Goal: Task Accomplishment & Management: Manage account settings

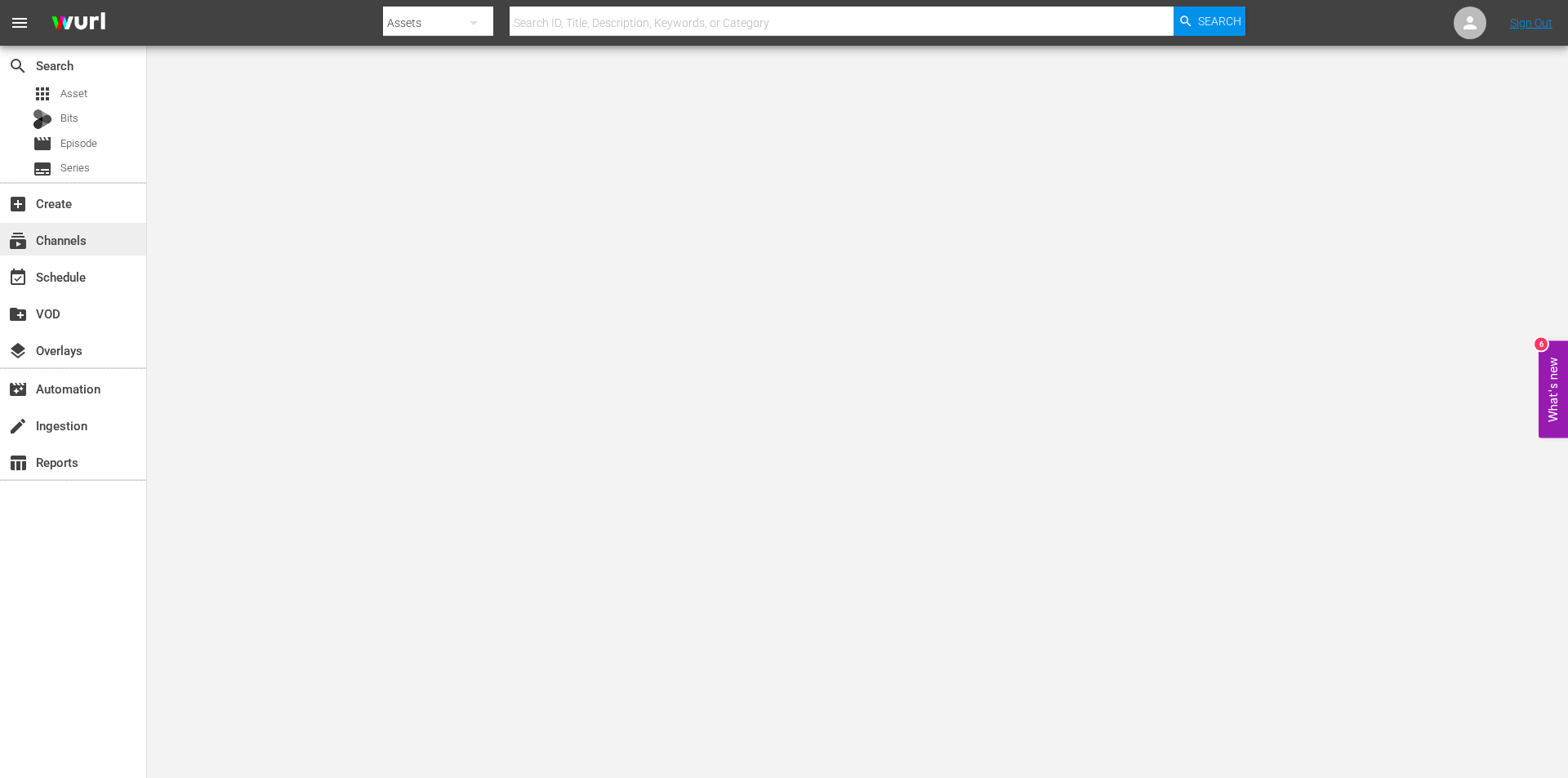
click at [91, 248] on div "subscriptions Channels" at bounding box center [73, 239] width 146 height 32
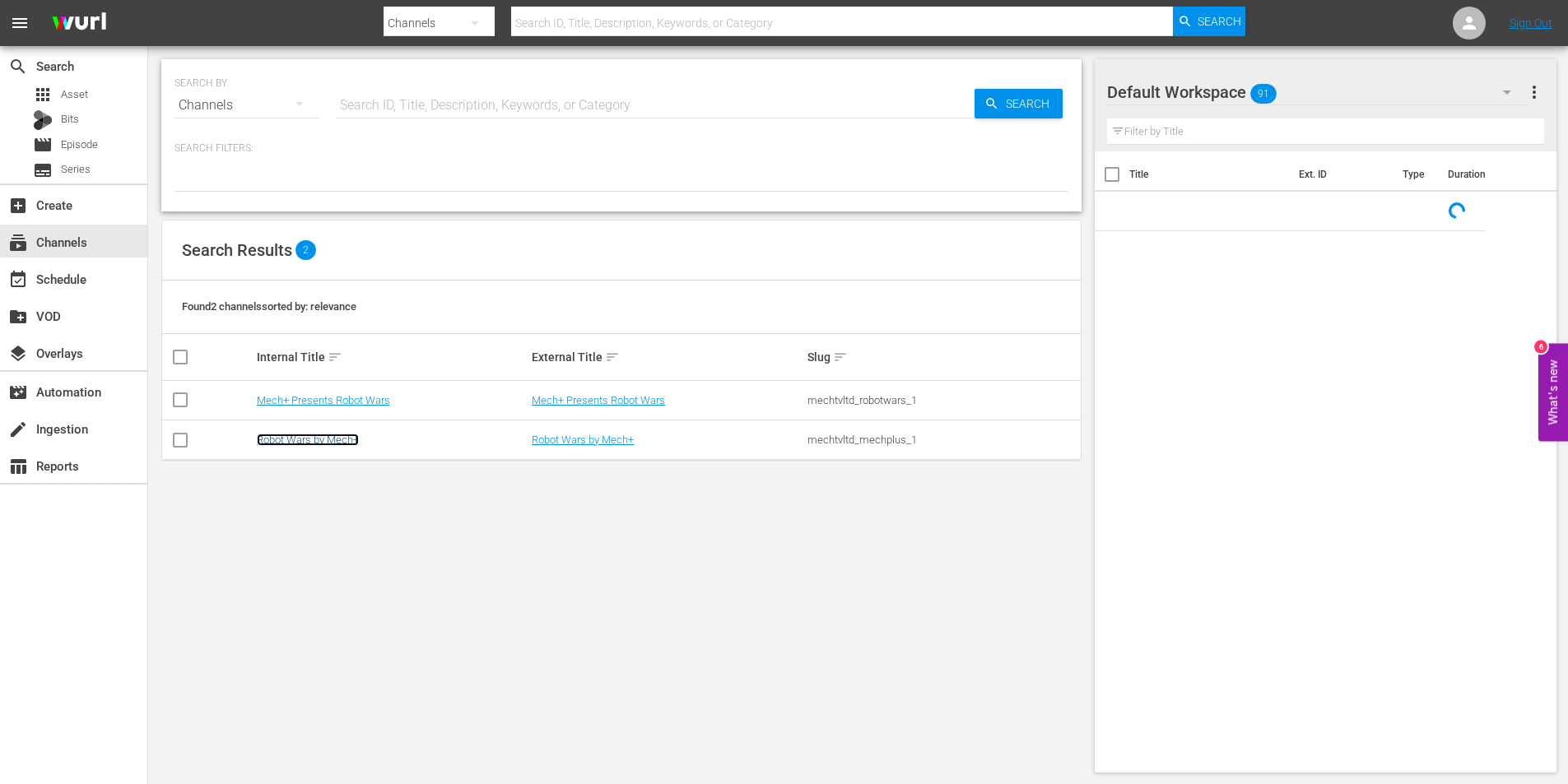
click at [290, 435] on link "Robot Wars by Mech+" at bounding box center [307, 440] width 102 height 12
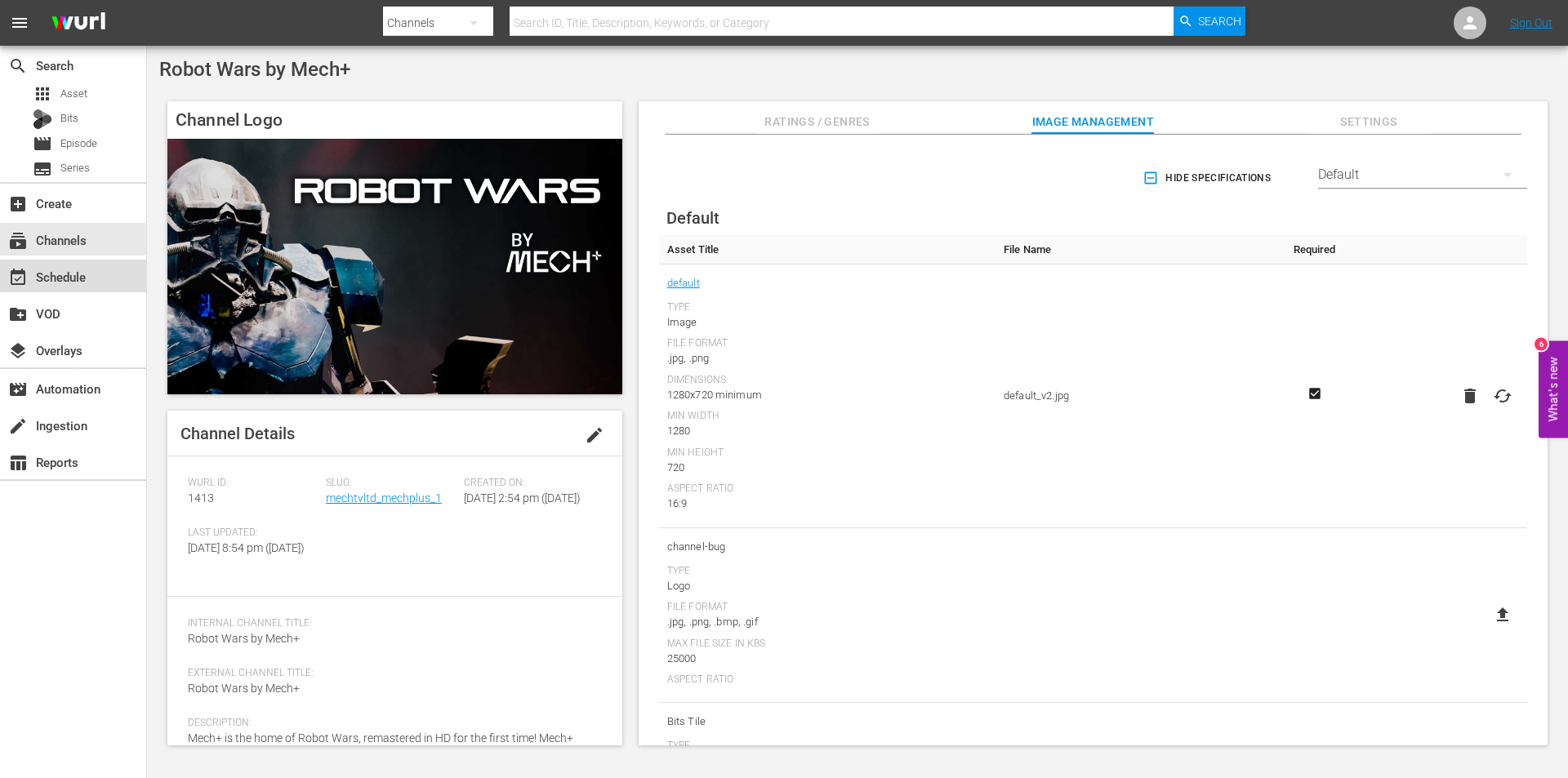
click at [71, 281] on div "event_available Schedule" at bounding box center [46, 273] width 92 height 14
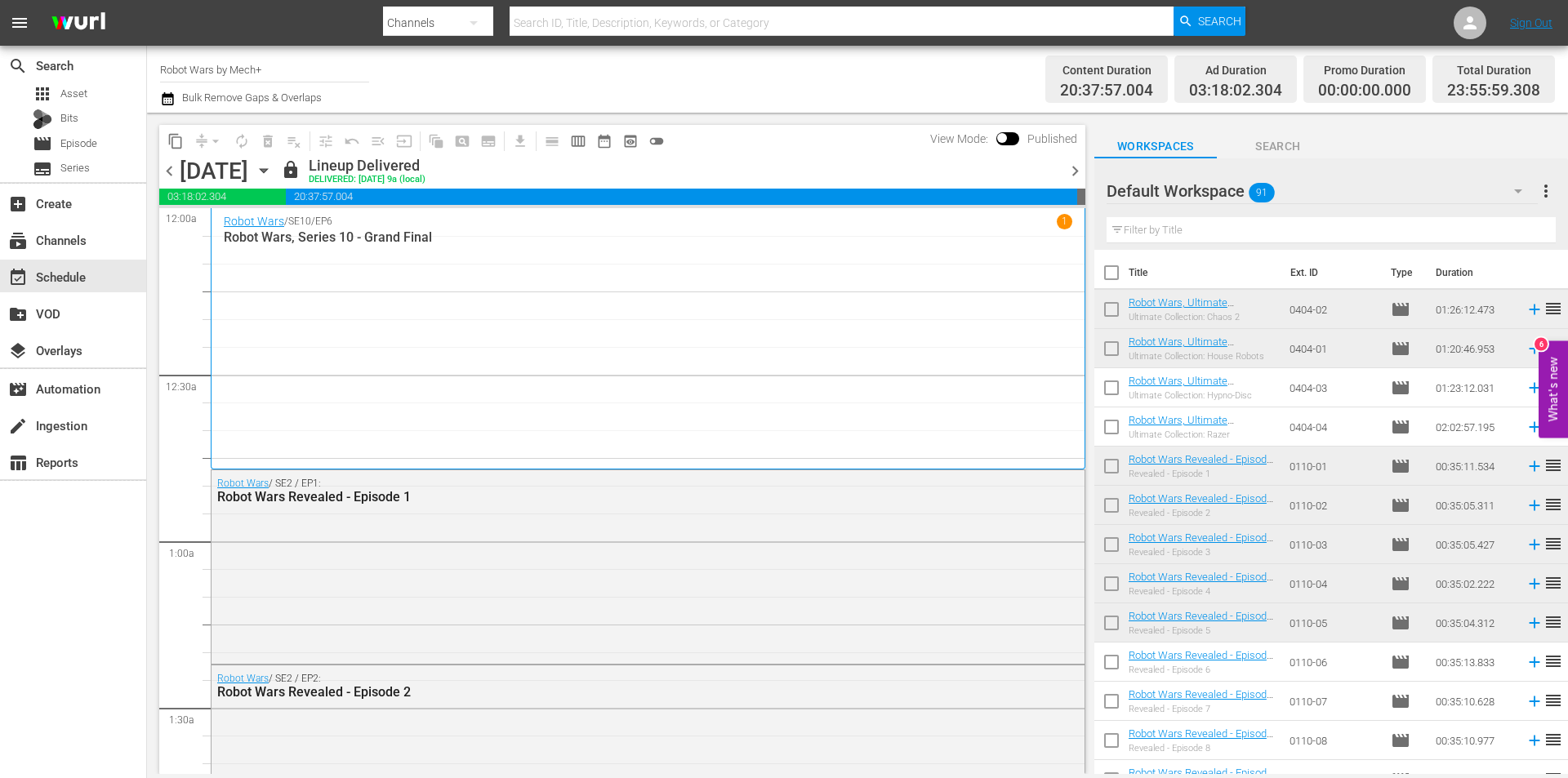
click at [1072, 178] on span "chevron_right" at bounding box center [1075, 171] width 20 height 20
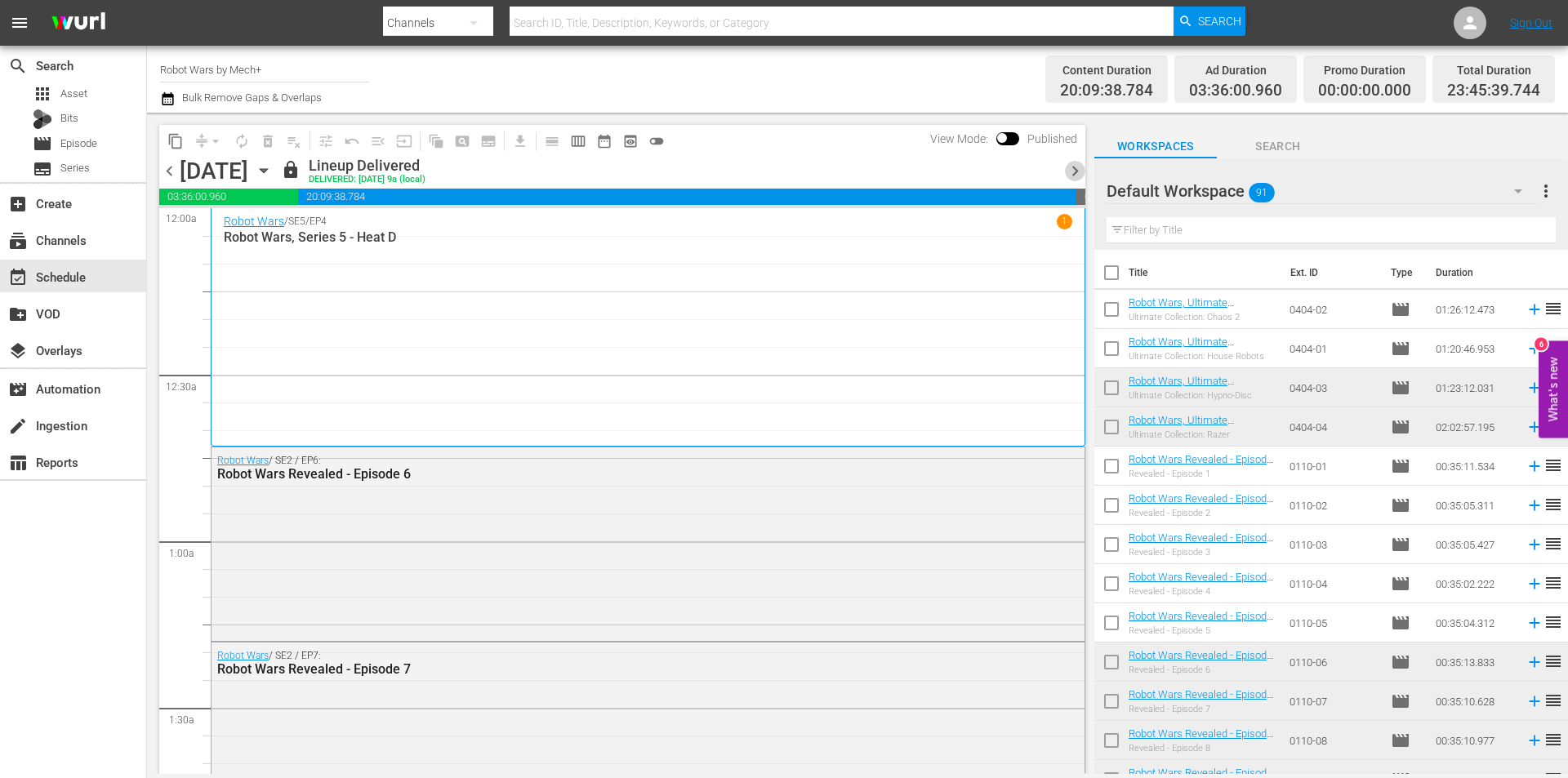
click at [1072, 178] on span "chevron_right" at bounding box center [1075, 171] width 20 height 20
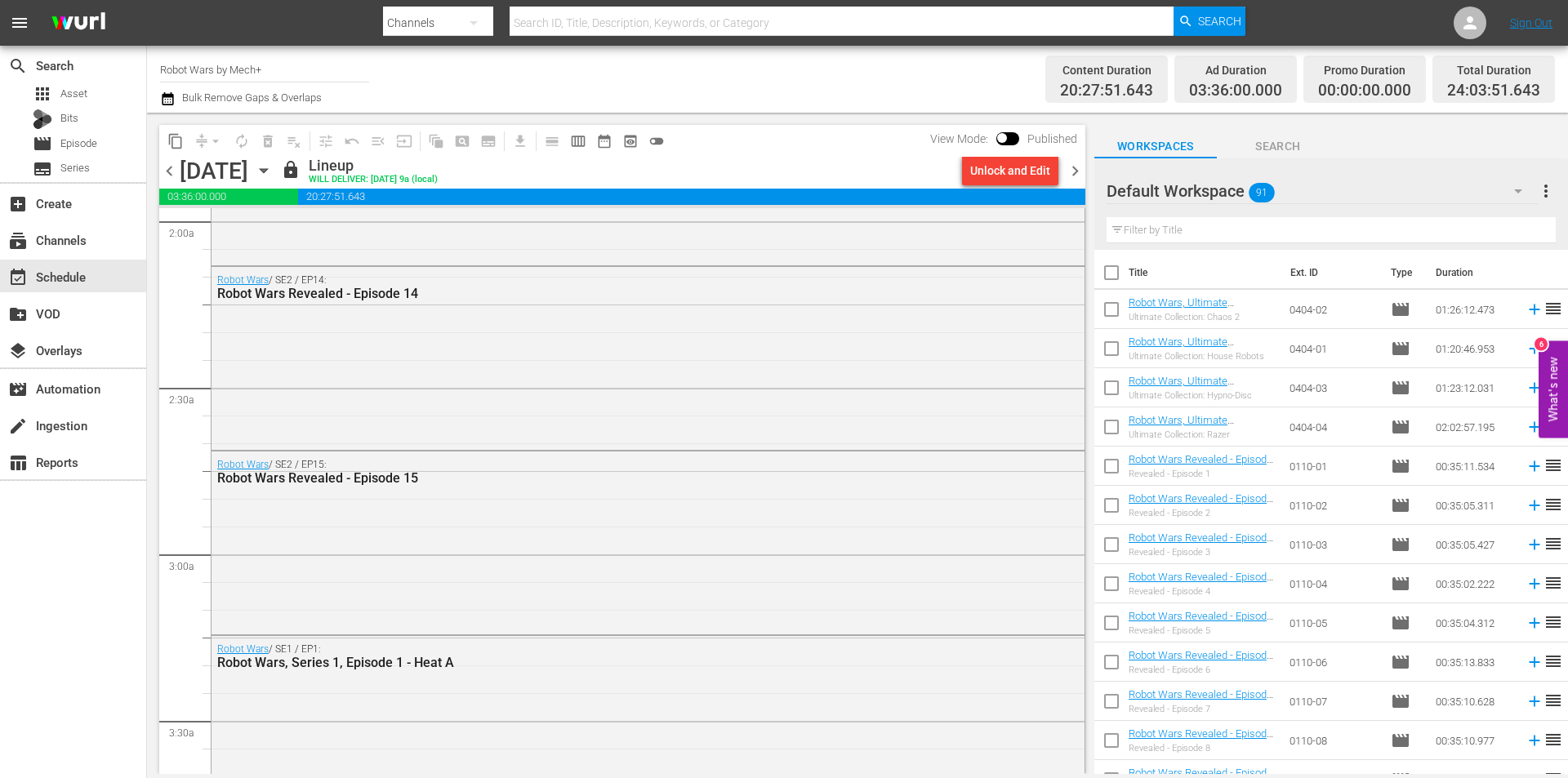
scroll to position [245, 0]
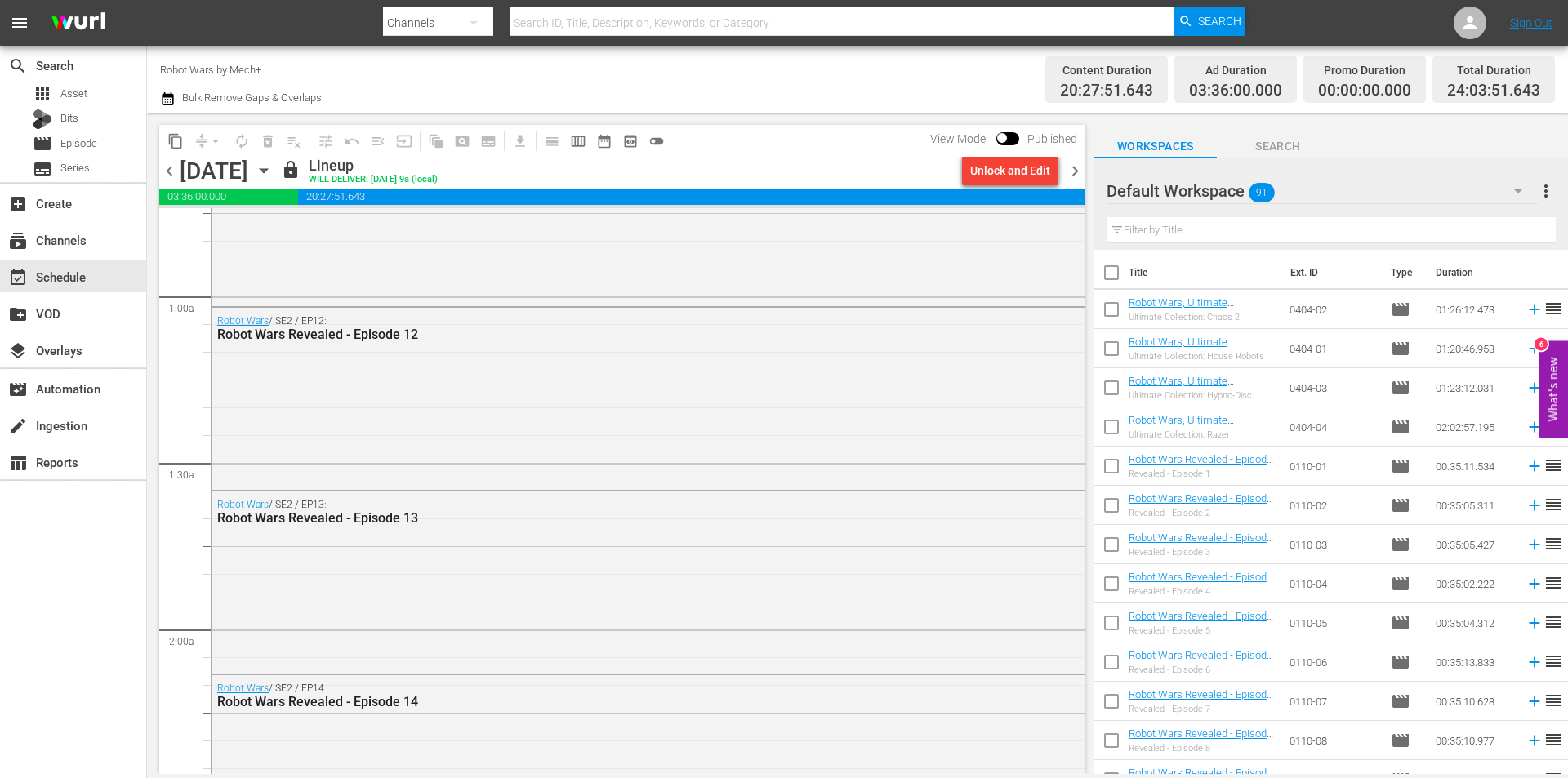
click at [1078, 166] on span "chevron_right" at bounding box center [1075, 171] width 20 height 20
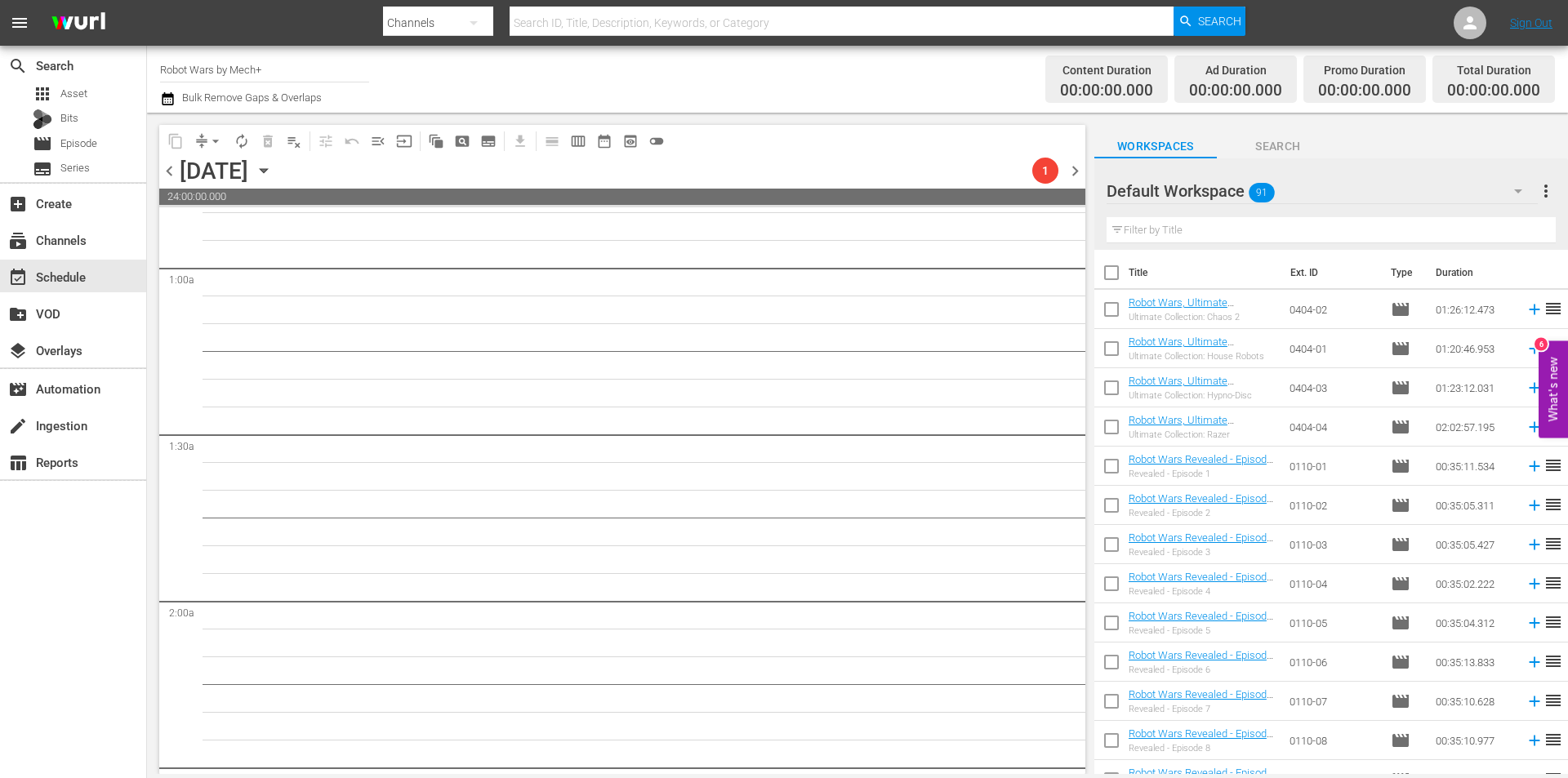
scroll to position [245, 0]
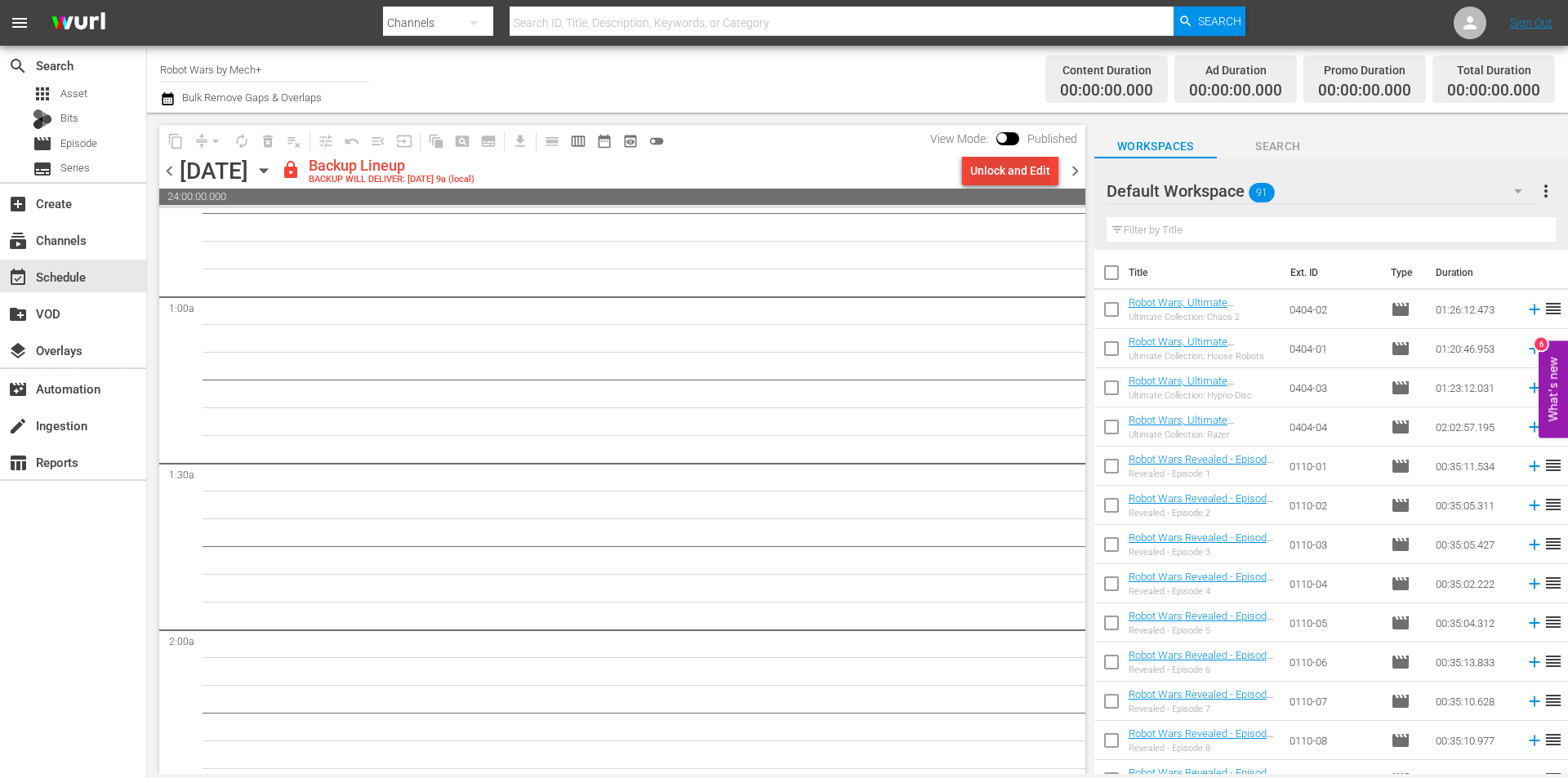
click at [1012, 172] on div "Unlock and Edit" at bounding box center [1010, 171] width 80 height 30
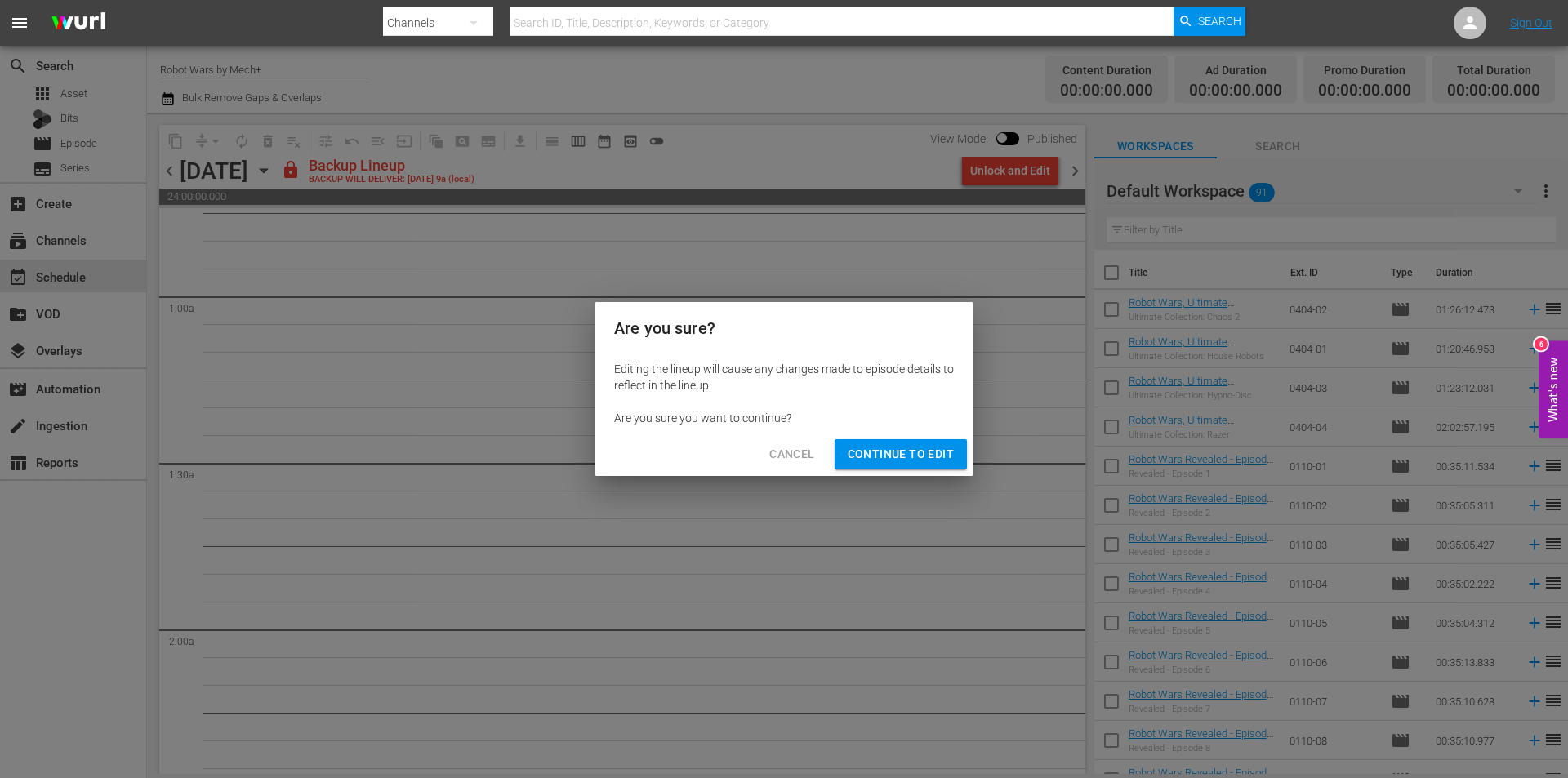
click at [901, 472] on div "Cancel Continue to Edit" at bounding box center [784, 454] width 379 height 43
click at [905, 461] on span "Continue to Edit" at bounding box center [900, 454] width 106 height 20
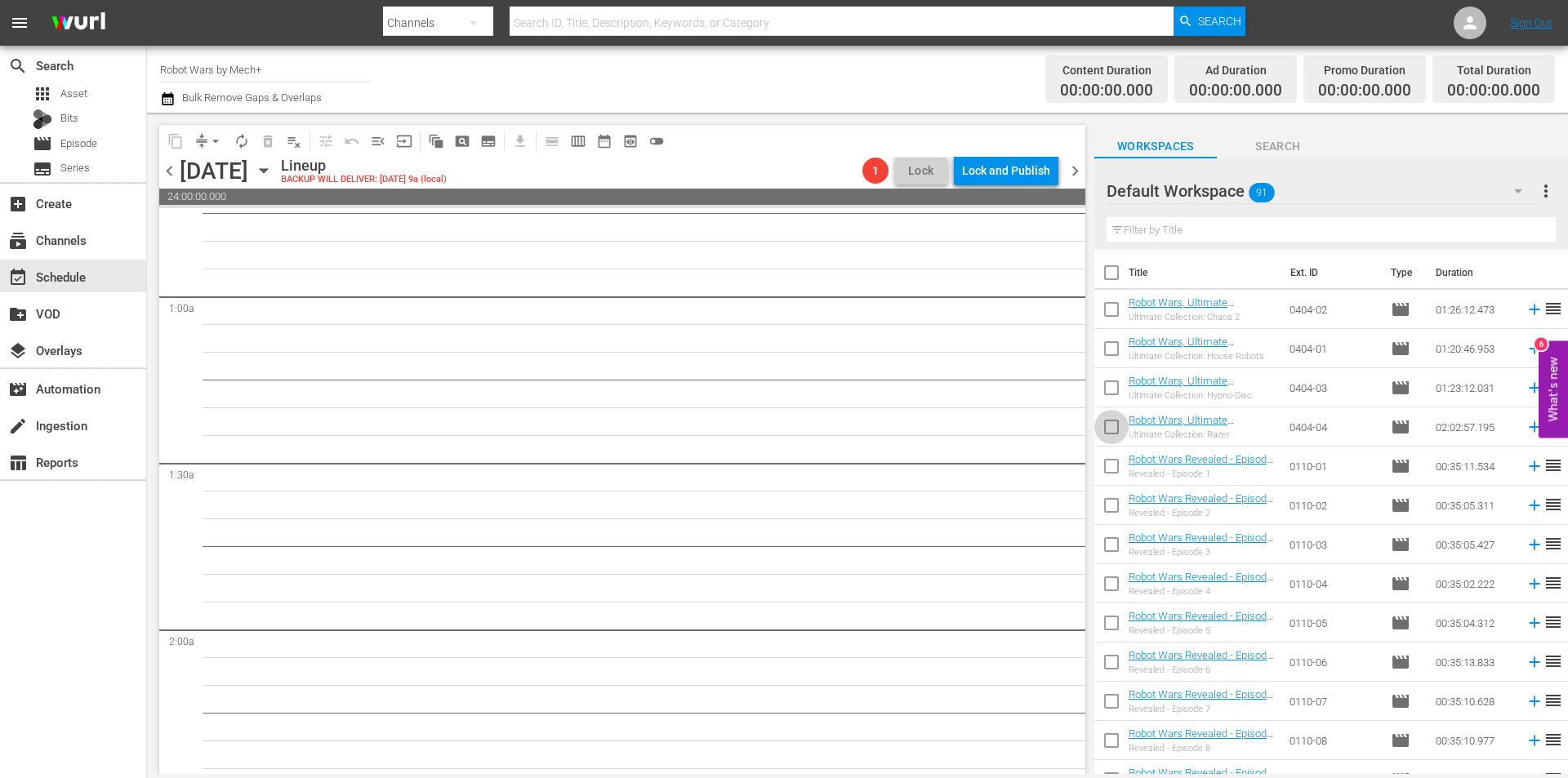
click at [1114, 424] on input "checkbox" at bounding box center [1111, 430] width 34 height 34
checkbox input "true"
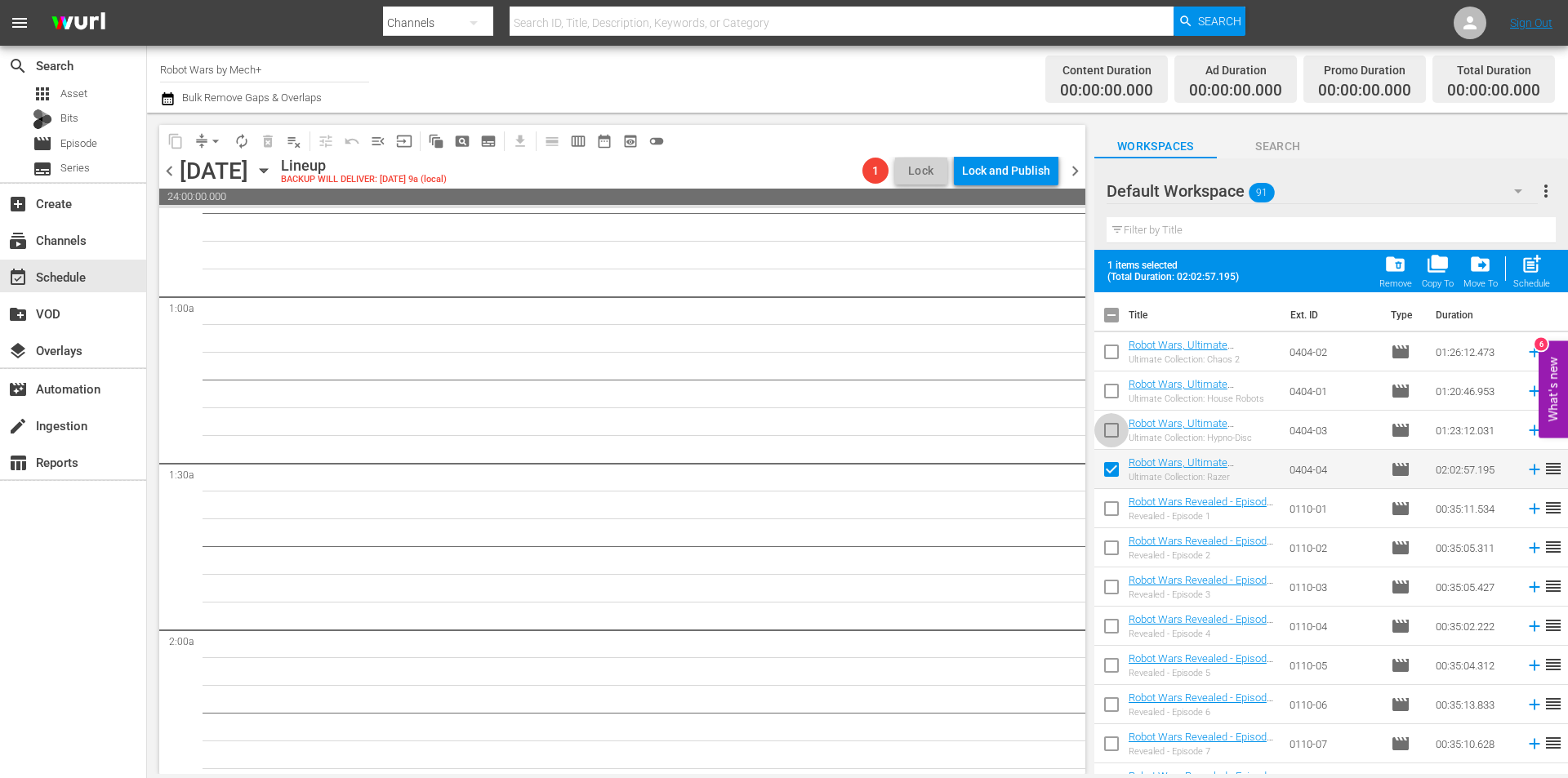
click at [1114, 424] on input "checkbox" at bounding box center [1111, 433] width 34 height 34
checkbox input "true"
click at [1113, 397] on input "checkbox" at bounding box center [1111, 394] width 34 height 34
checkbox input "true"
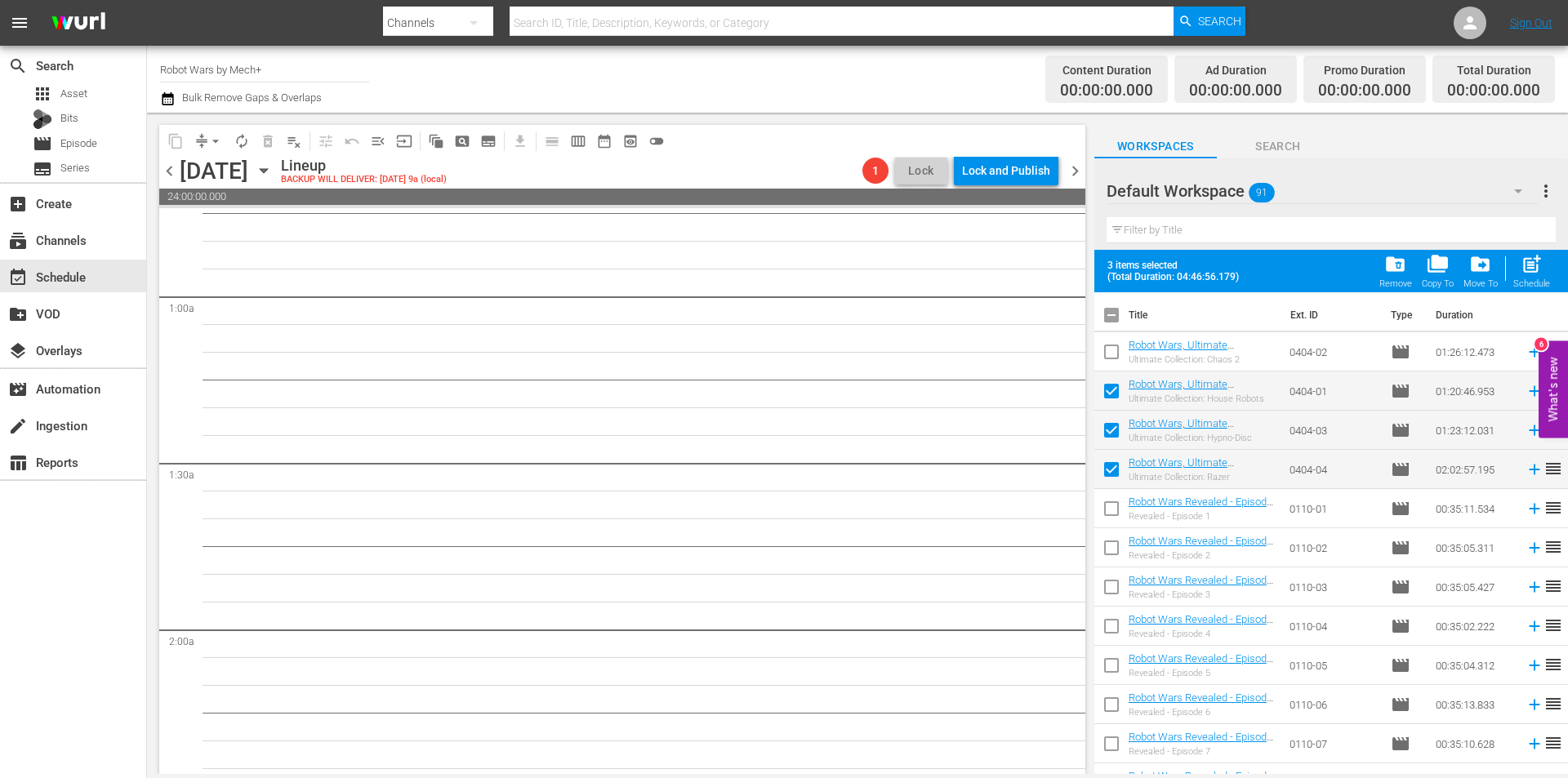
click at [1110, 355] on input "checkbox" at bounding box center [1111, 355] width 34 height 34
click at [1524, 265] on span "post_add" at bounding box center [1531, 264] width 22 height 22
checkbox input "false"
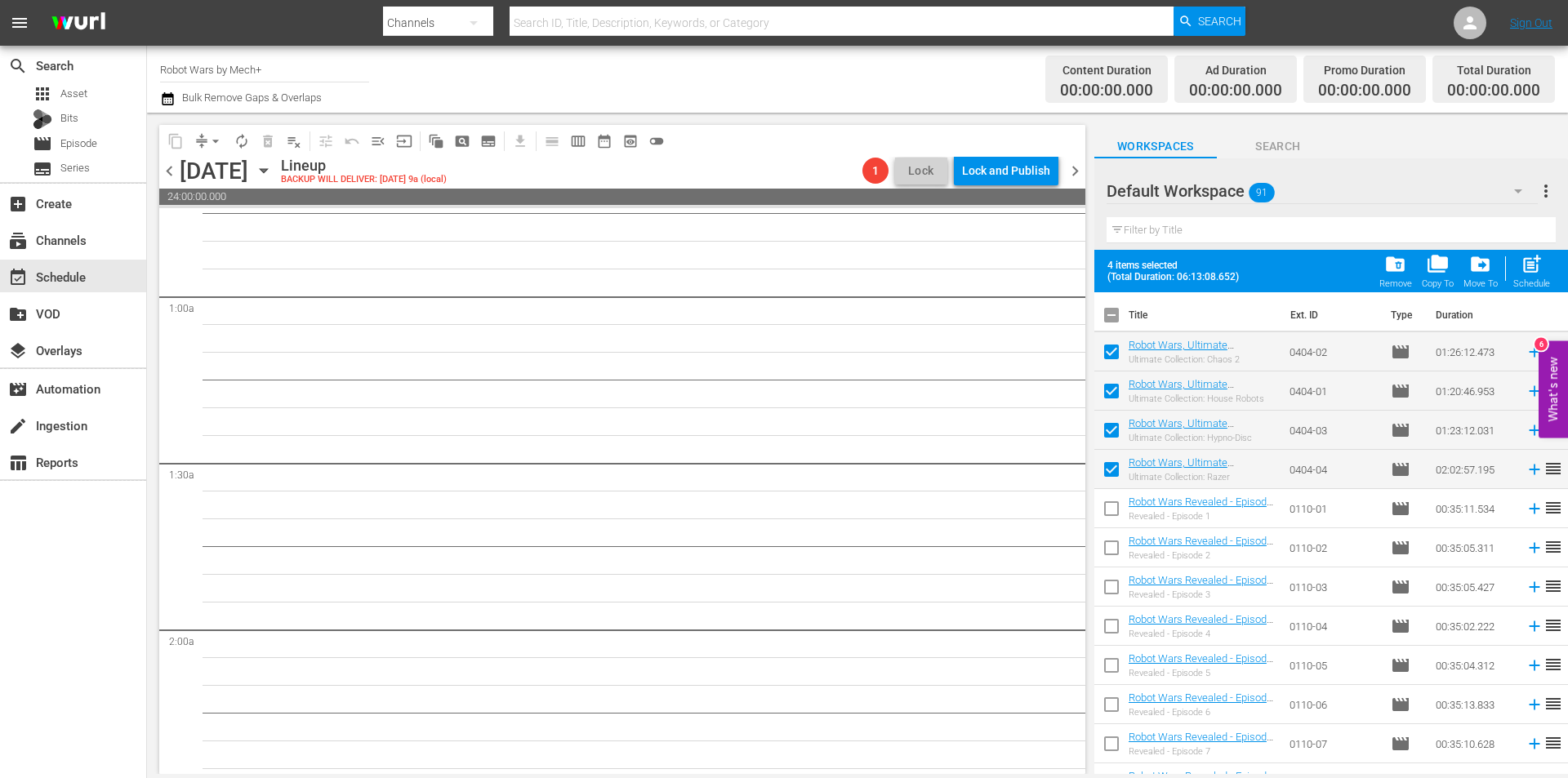
checkbox input "false"
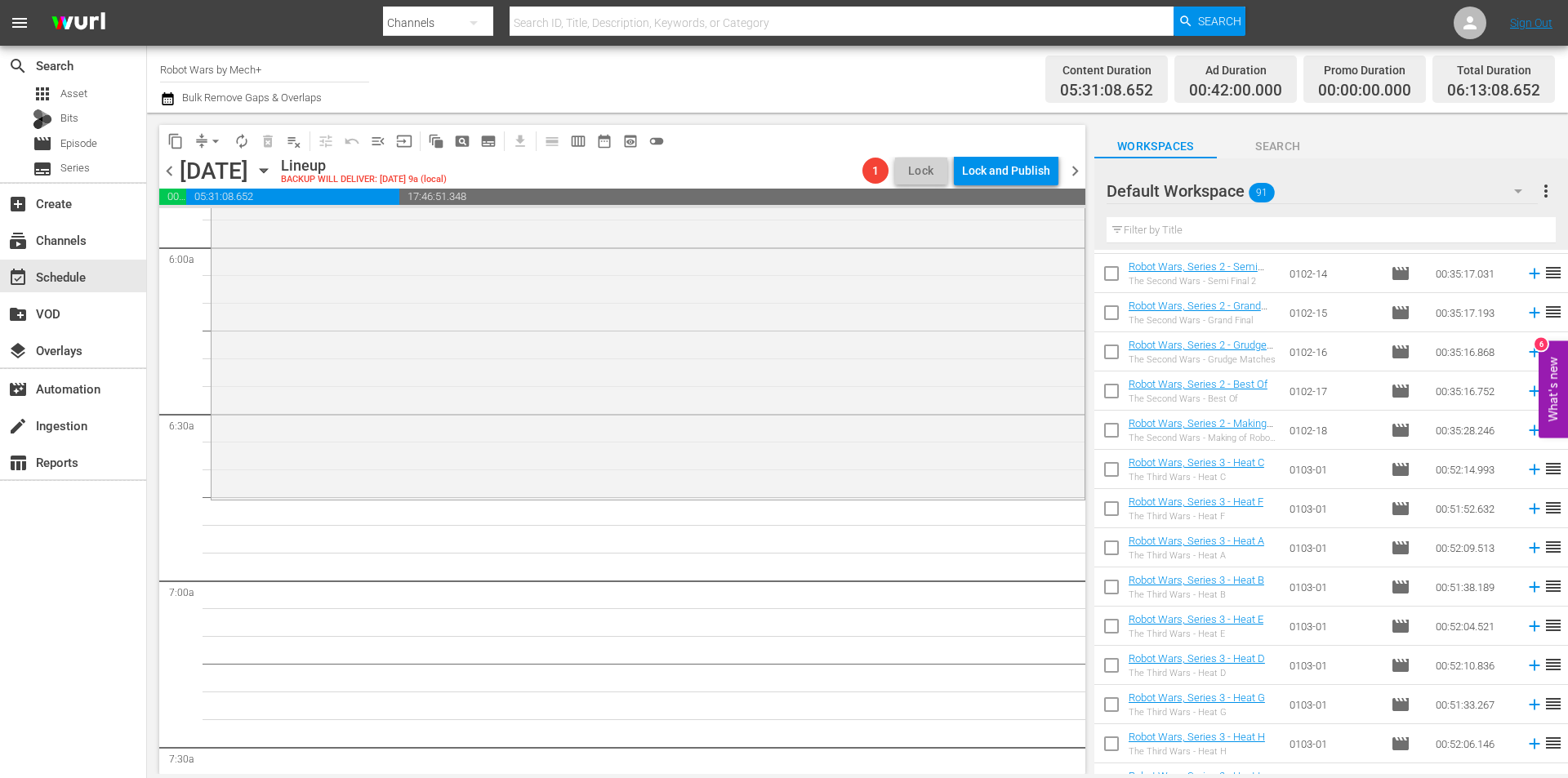
scroll to position [1545, 0]
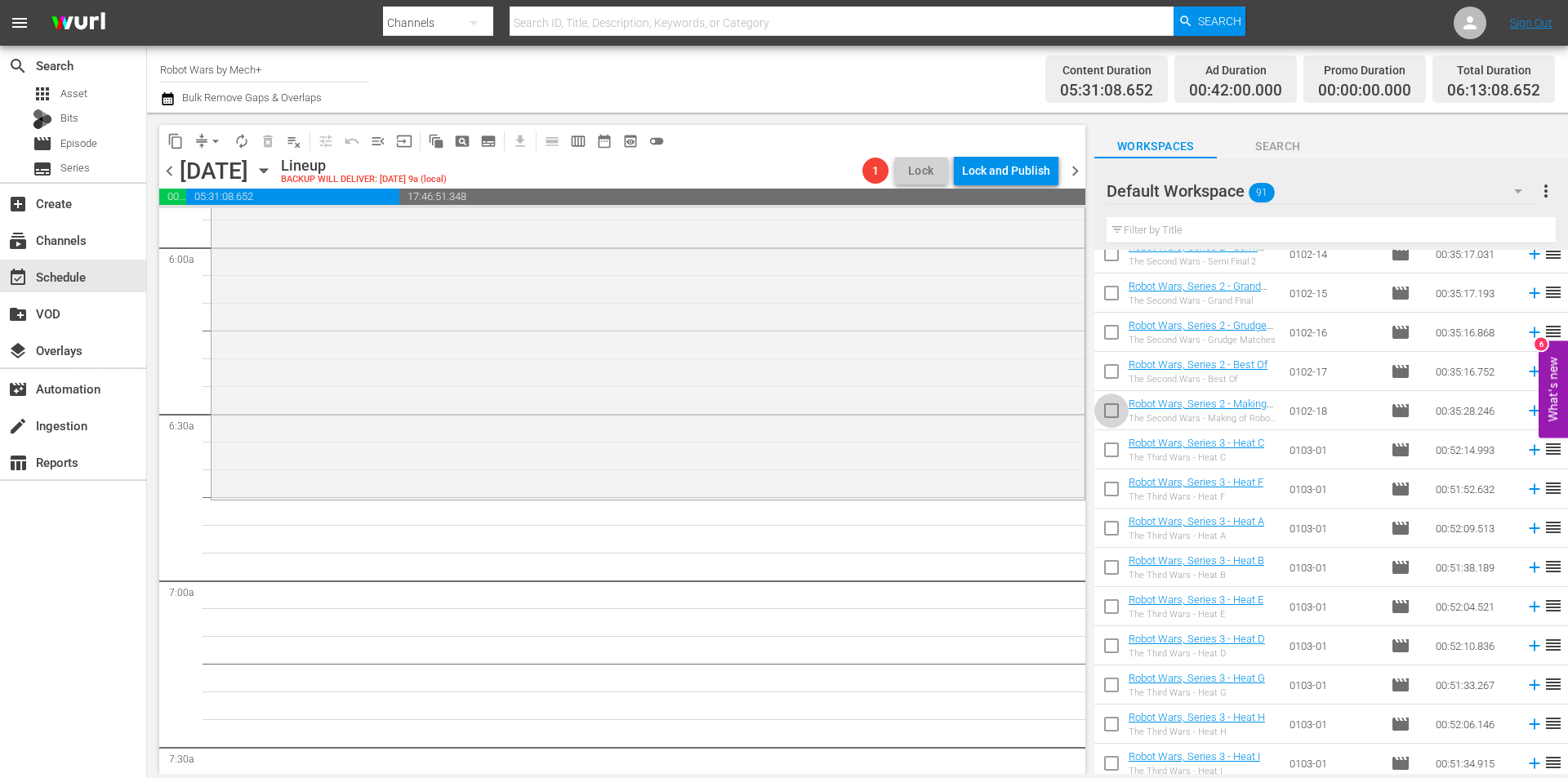
click at [1114, 412] on input "checkbox" at bounding box center [1111, 414] width 34 height 34
checkbox input "true"
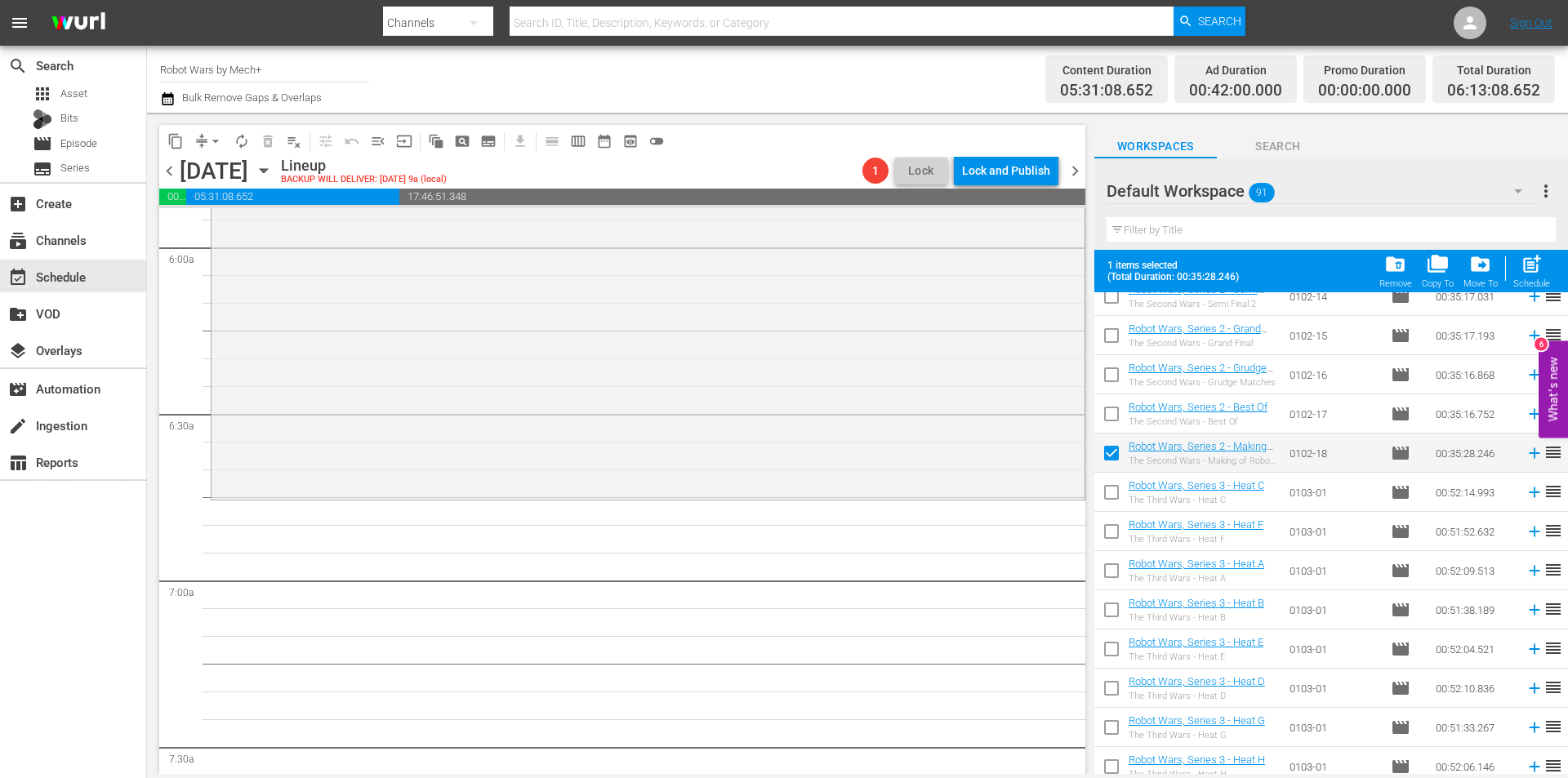
click at [1114, 412] on input "checkbox" at bounding box center [1111, 417] width 34 height 34
checkbox input "true"
click at [1114, 375] on input "checkbox" at bounding box center [1111, 378] width 34 height 34
checkbox input "true"
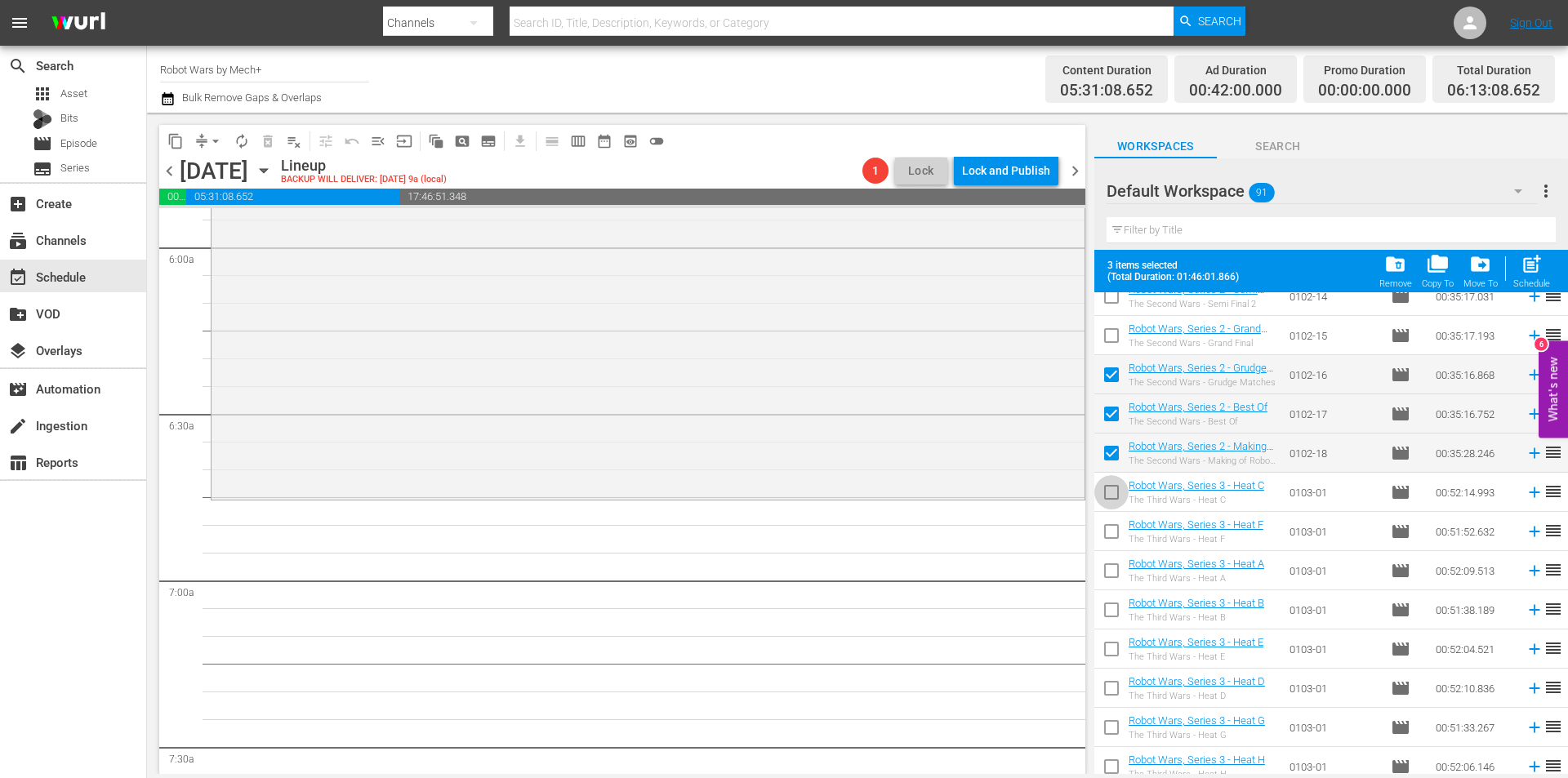
click at [1114, 498] on input "checkbox" at bounding box center [1111, 495] width 34 height 34
checkbox input "false"
click at [1116, 578] on input "checkbox" at bounding box center [1111, 574] width 34 height 34
checkbox input "true"
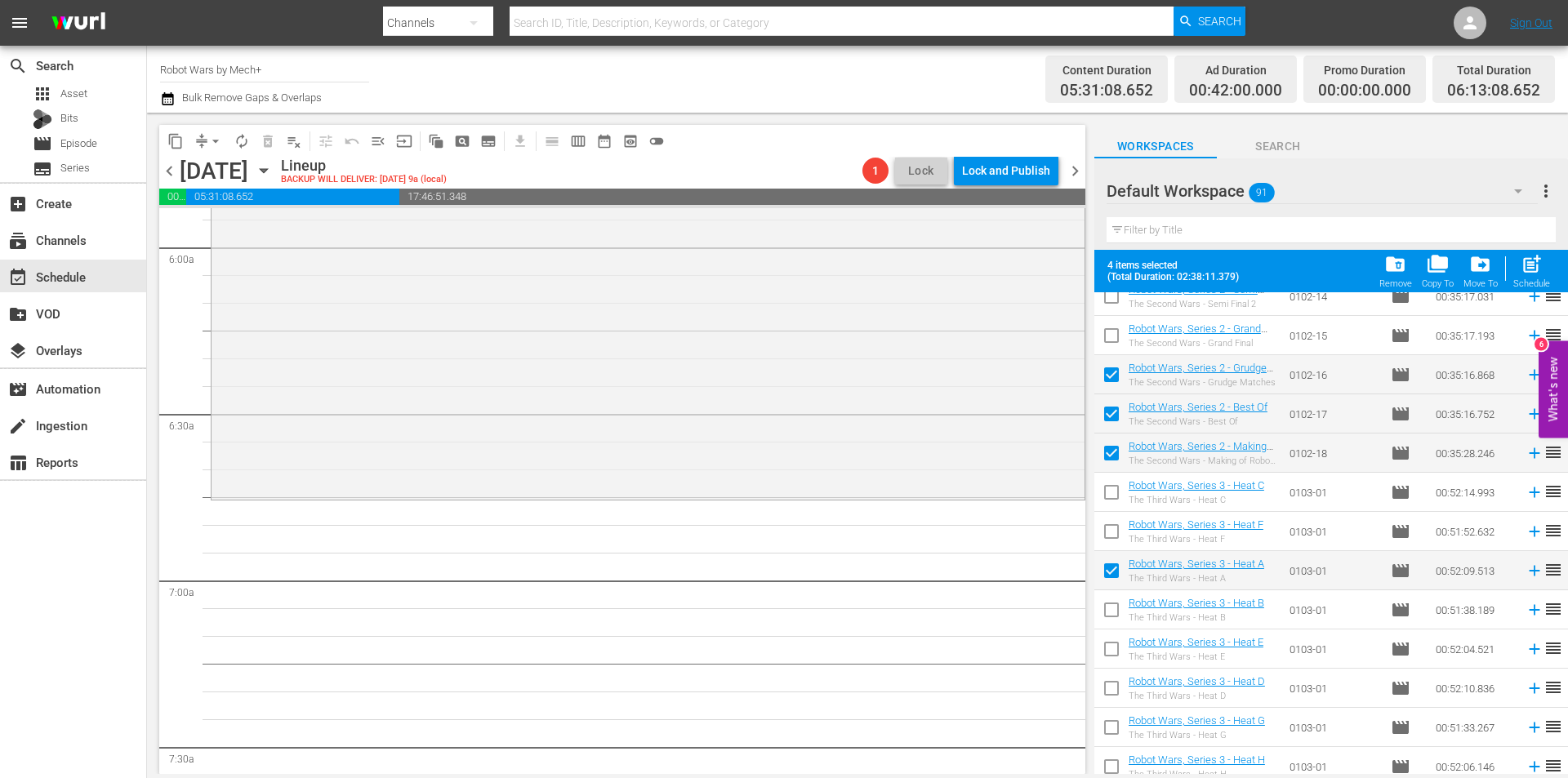
click at [1111, 618] on input "checkbox" at bounding box center [1111, 613] width 34 height 34
checkbox input "true"
click at [1534, 273] on span "post_add" at bounding box center [1531, 264] width 22 height 22
checkbox input "false"
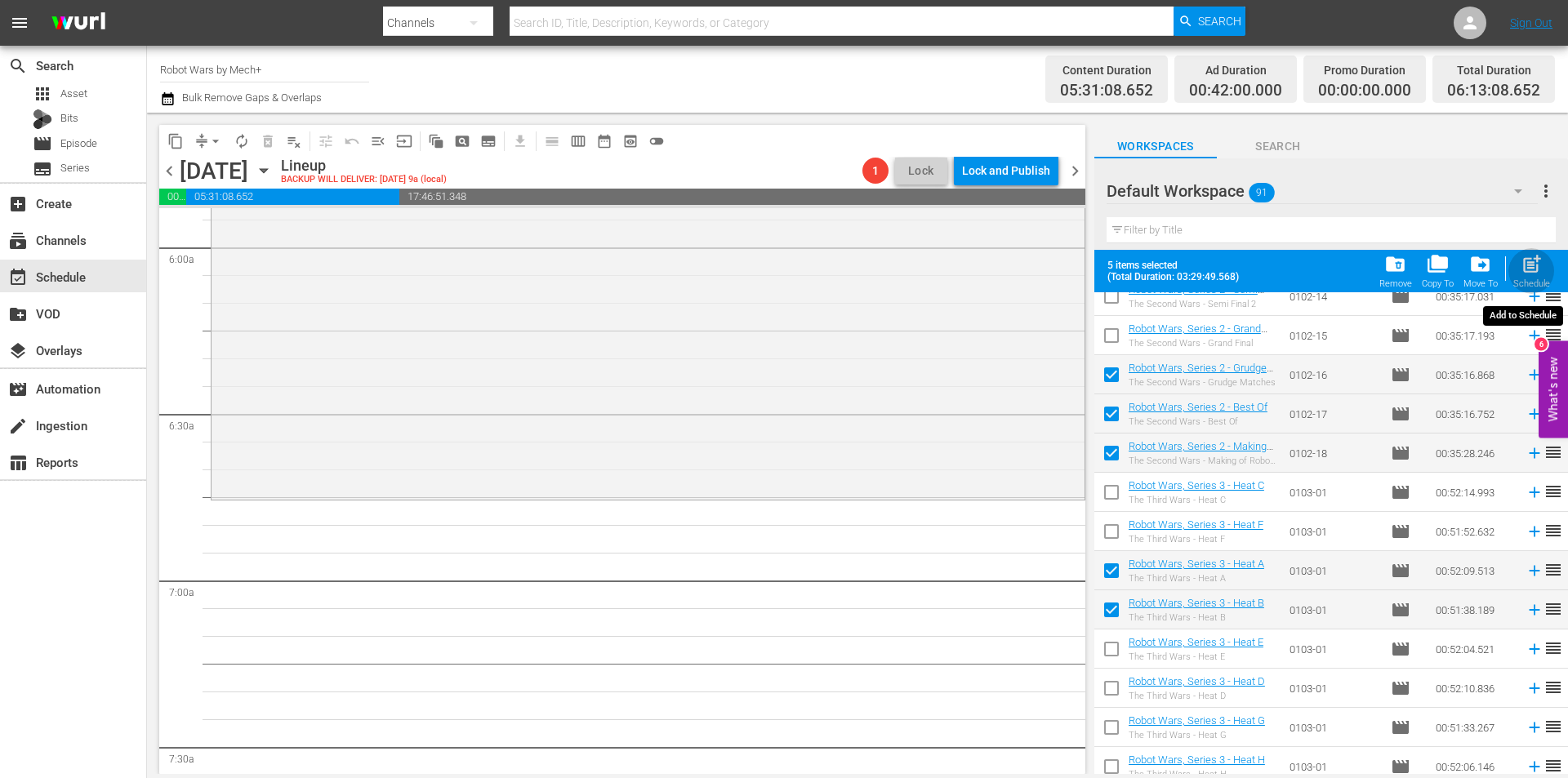
checkbox input "false"
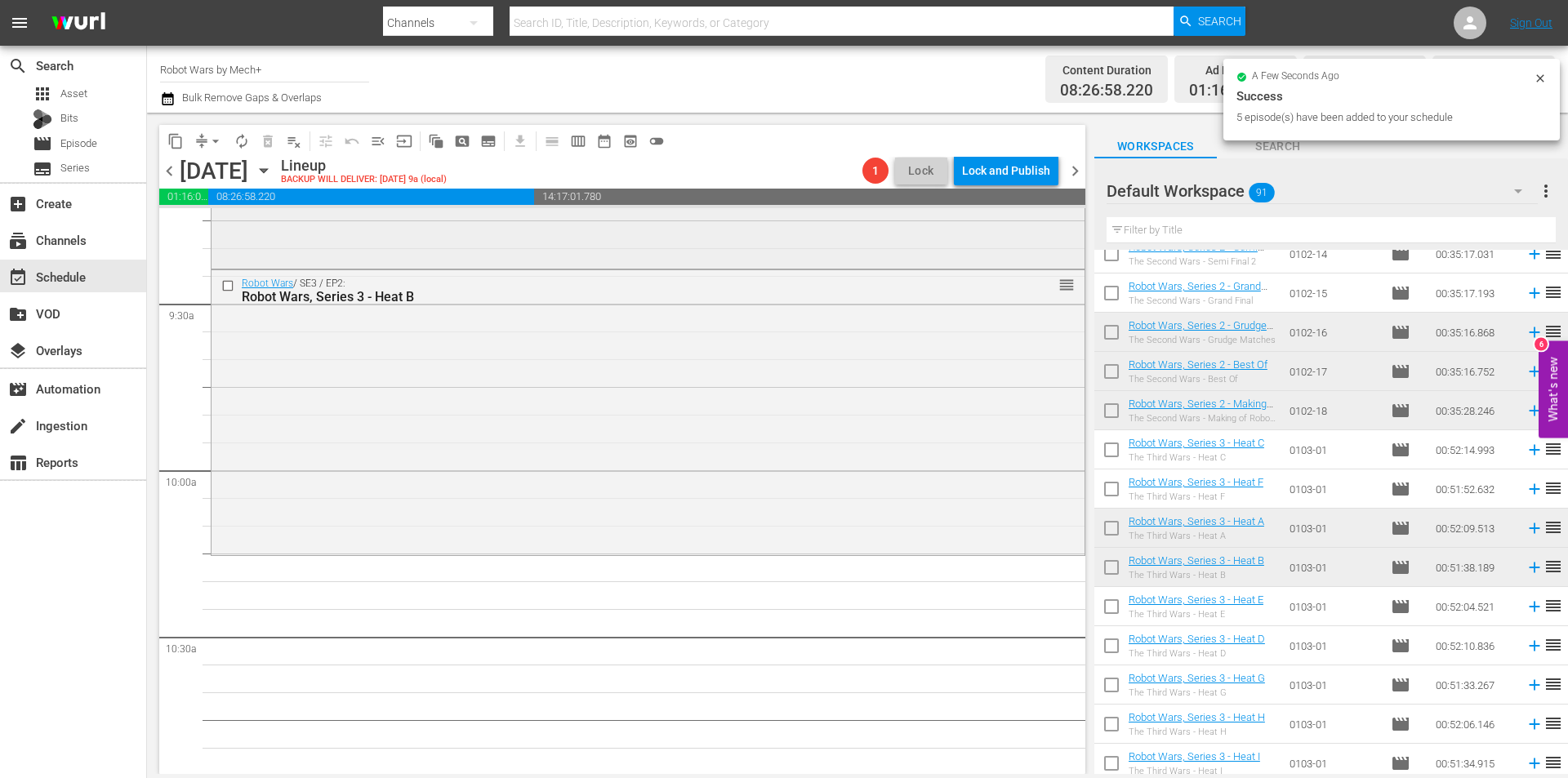
scroll to position [3184, 0]
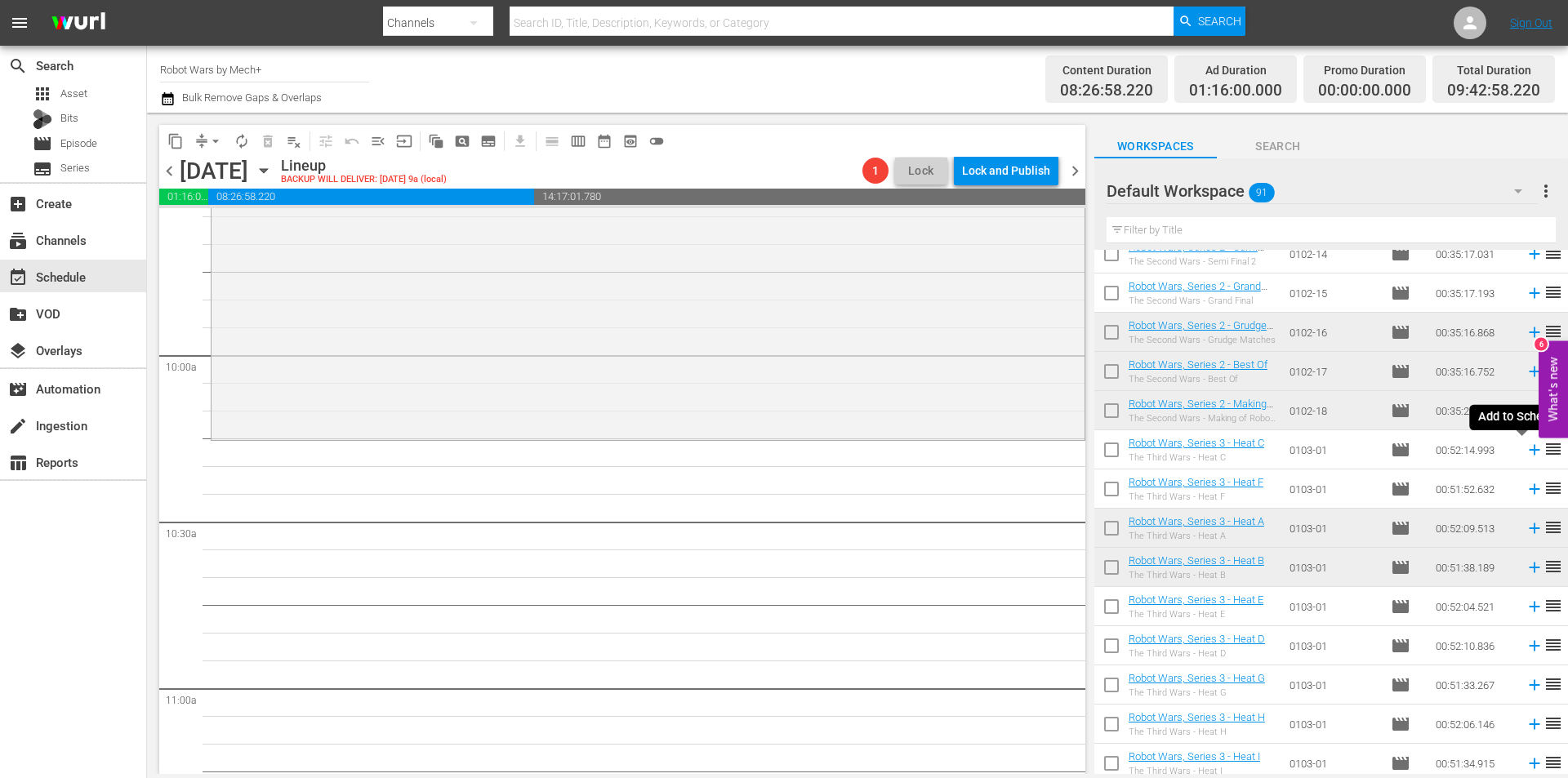
click at [1529, 450] on icon at bounding box center [1534, 450] width 10 height 10
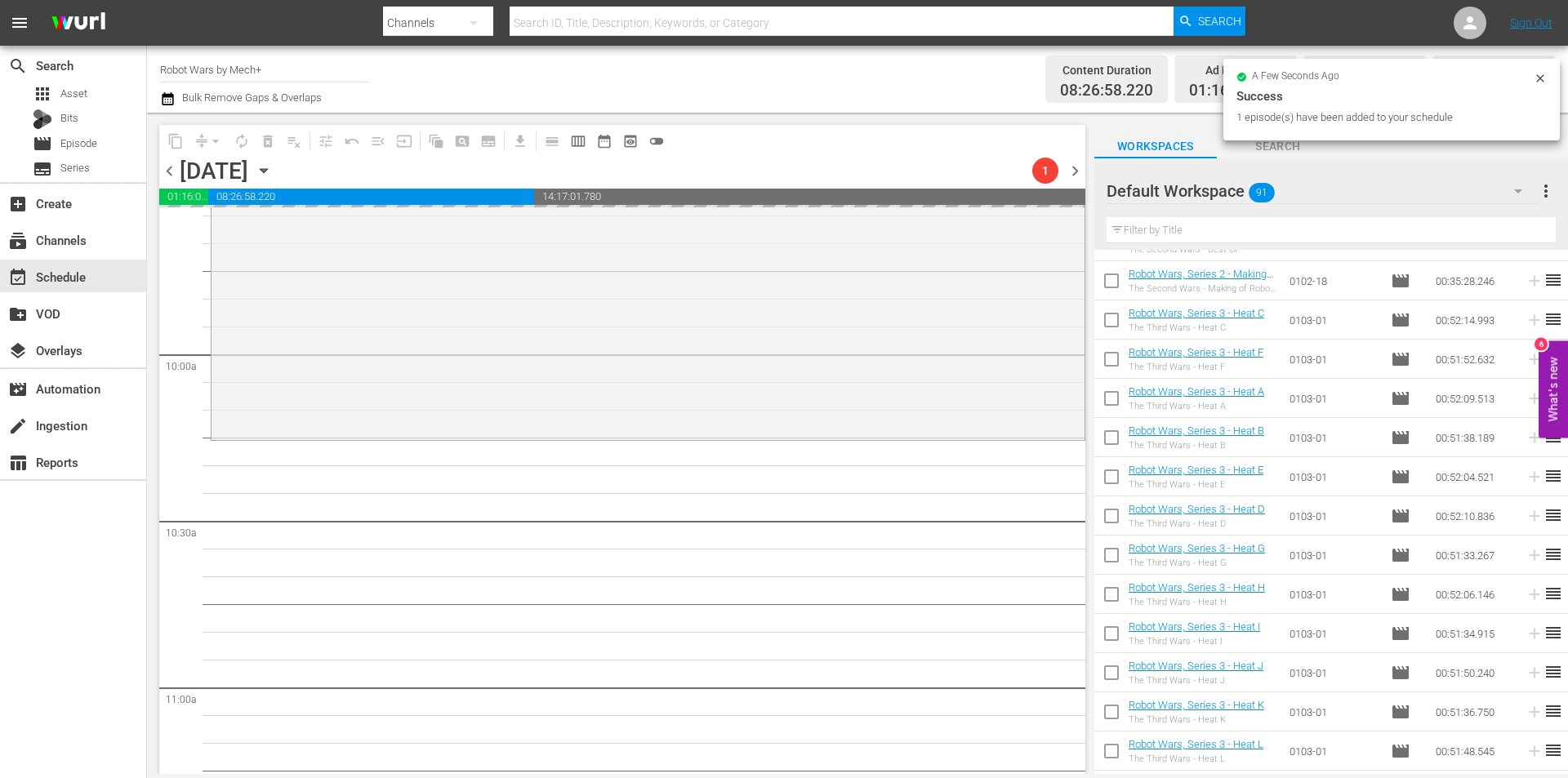
scroll to position [1708, 0]
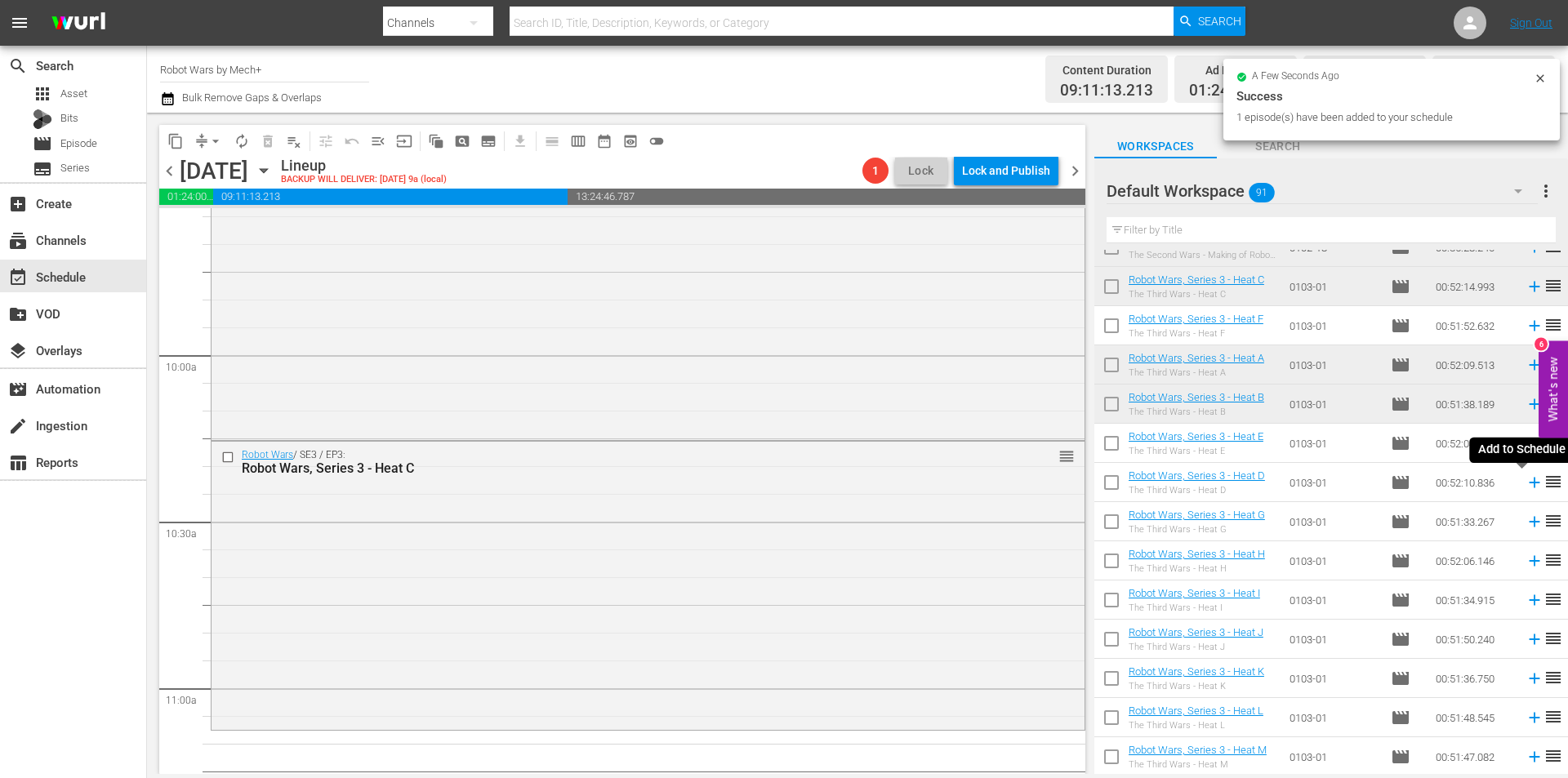
click at [1526, 481] on icon at bounding box center [1534, 482] width 18 height 18
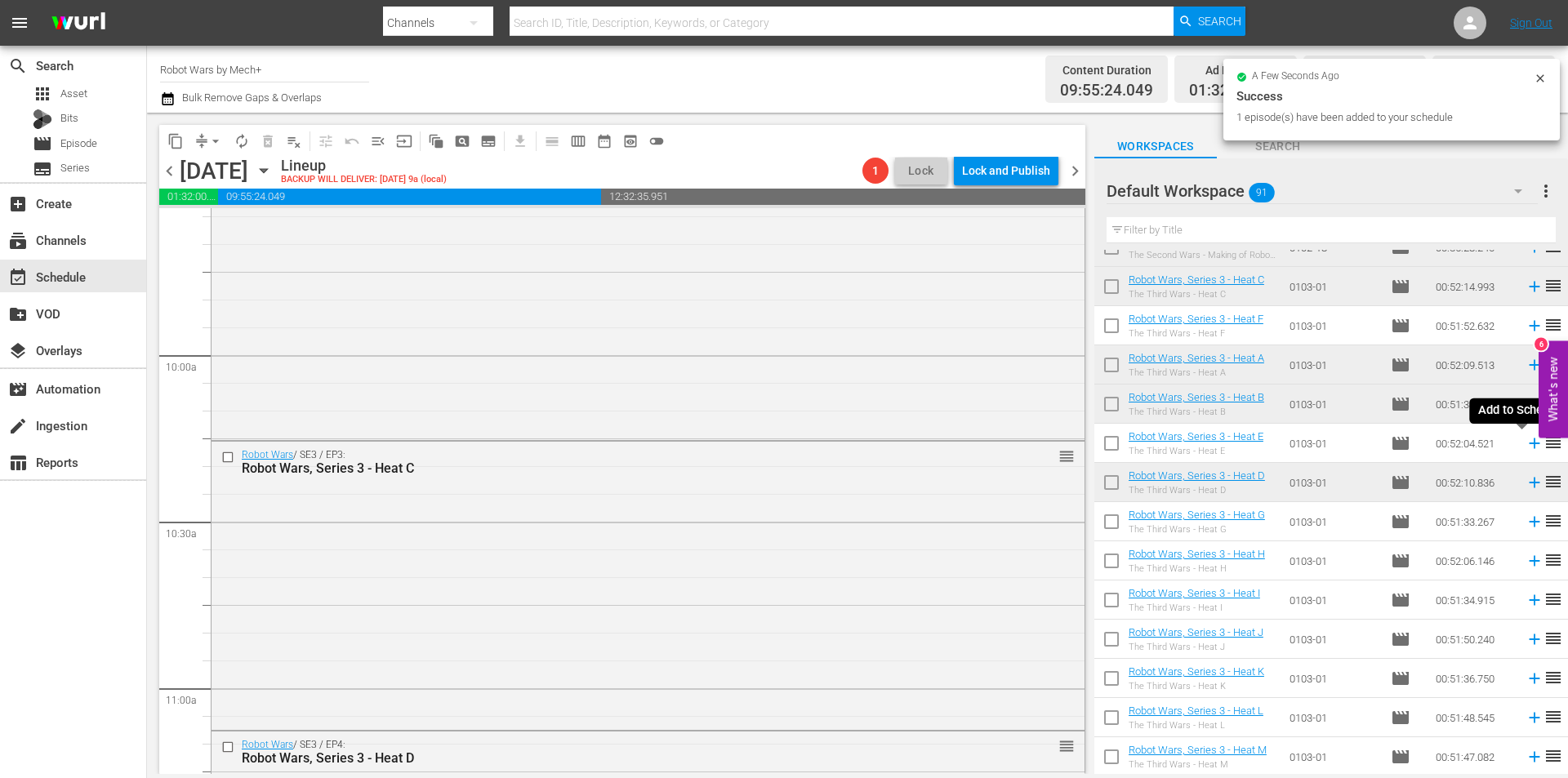
click at [1526, 441] on icon at bounding box center [1534, 443] width 18 height 18
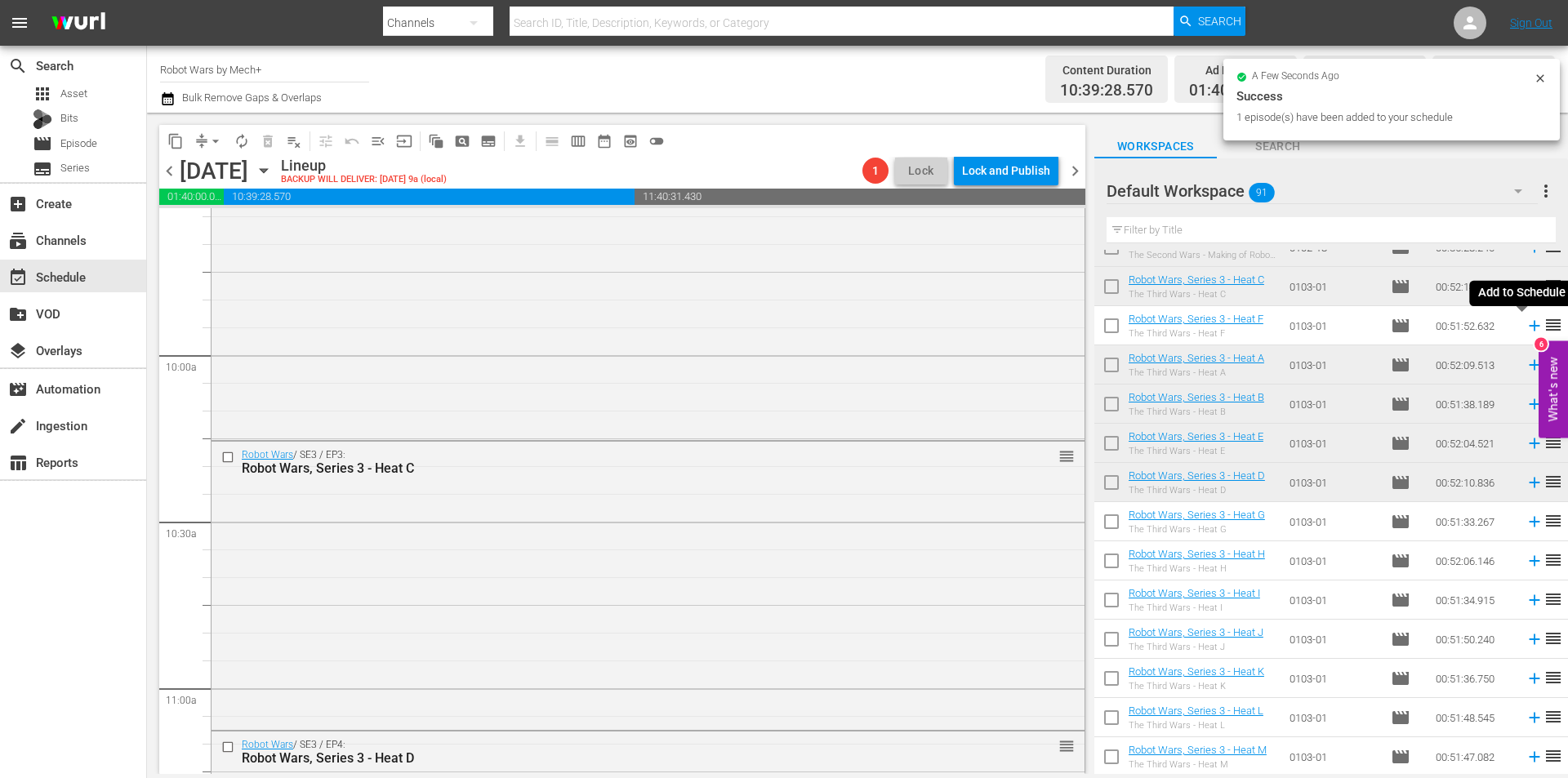
click at [1529, 325] on icon at bounding box center [1534, 326] width 10 height 10
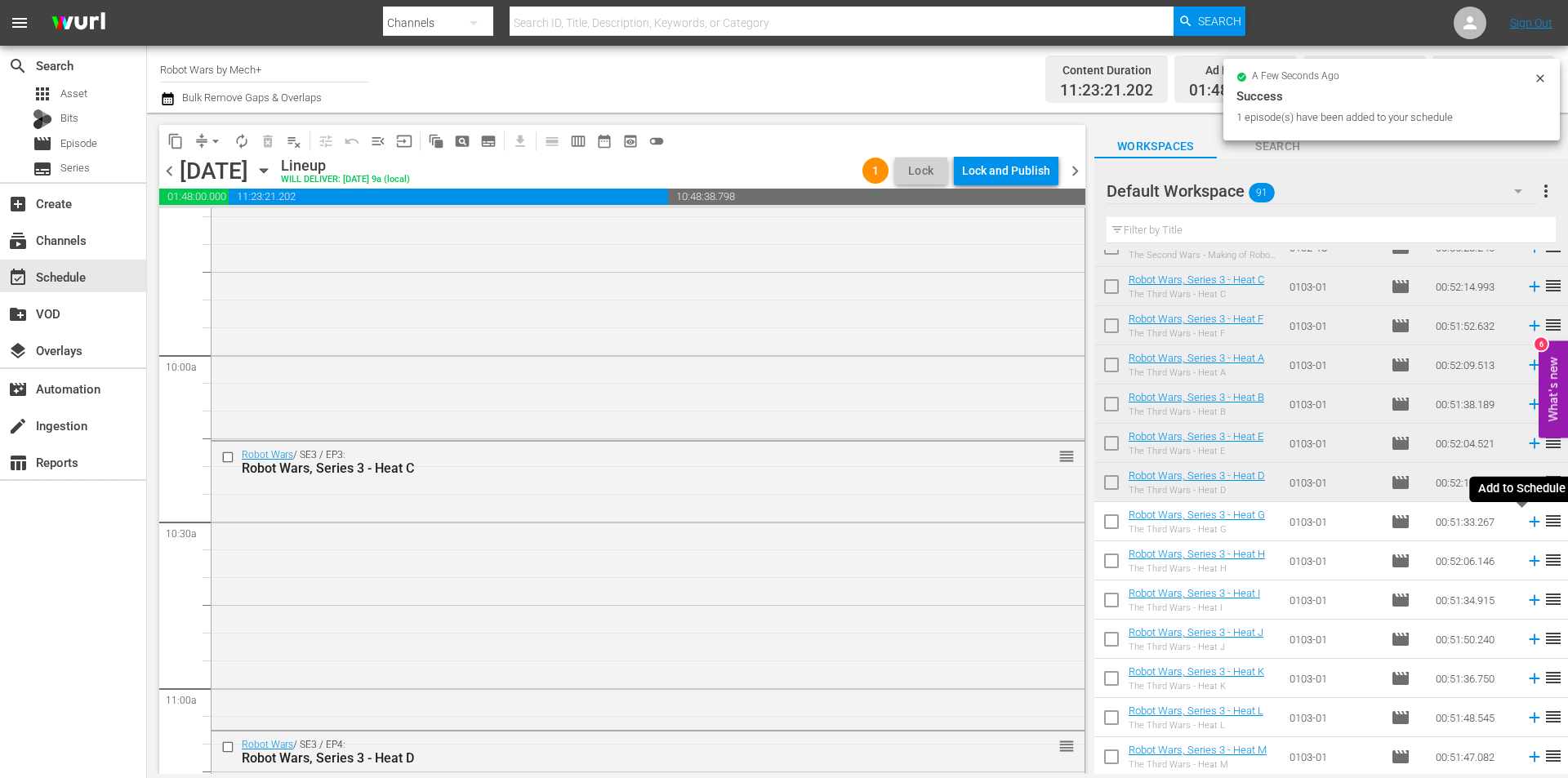
click at [1529, 522] on icon at bounding box center [1534, 522] width 10 height 10
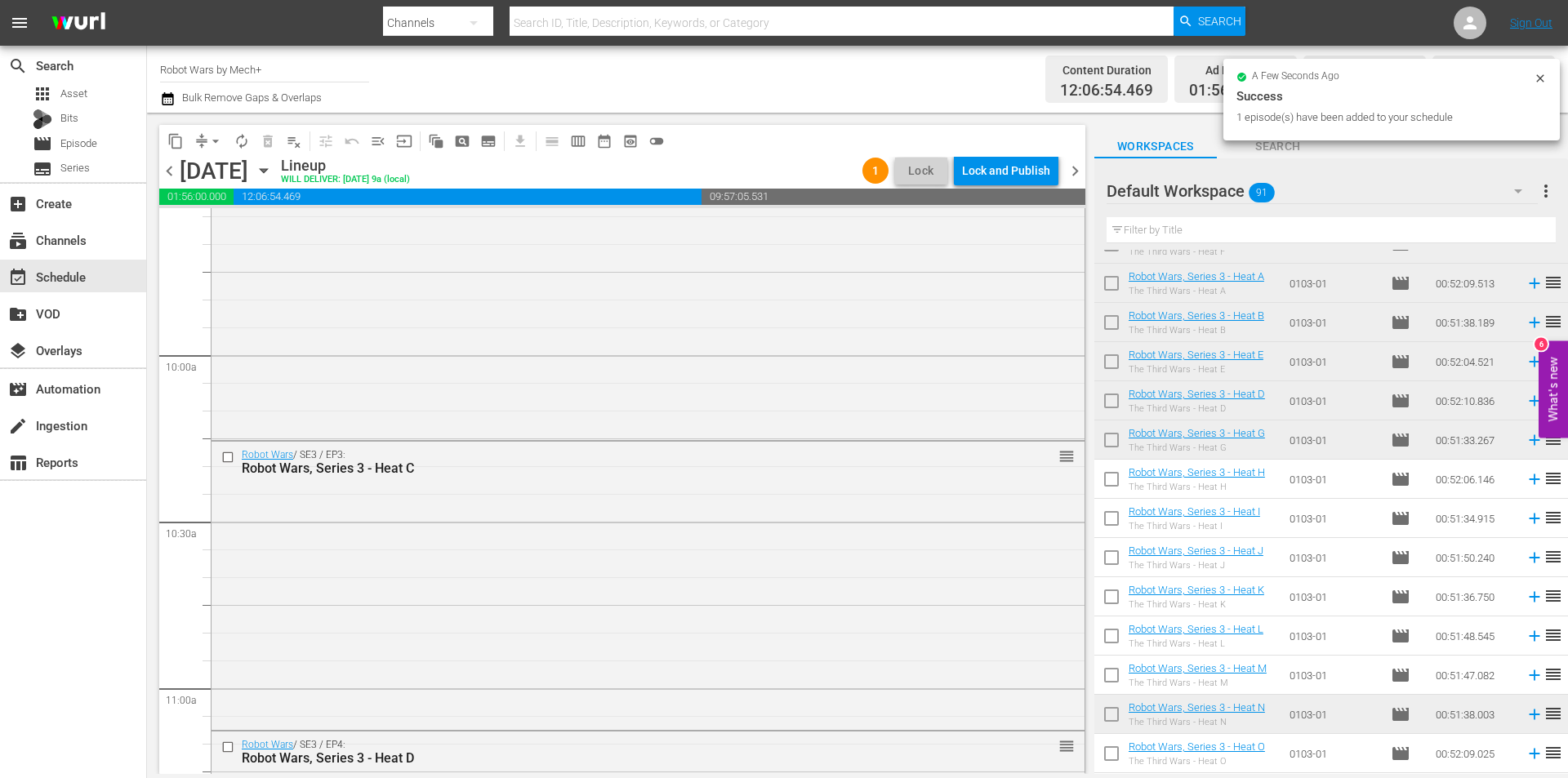
scroll to position [1872, 0]
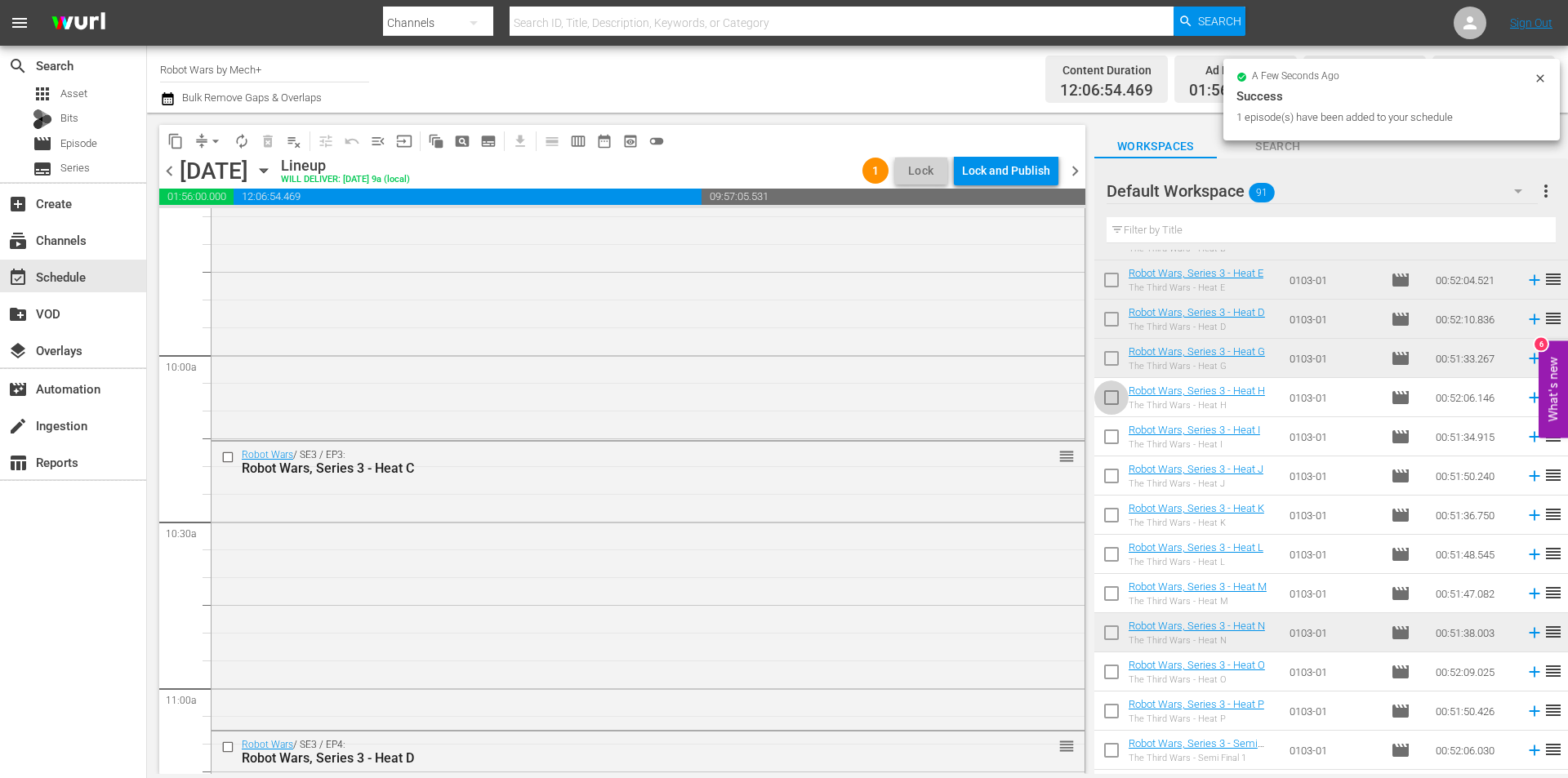
click at [1118, 394] on input "checkbox" at bounding box center [1111, 401] width 34 height 34
checkbox input "true"
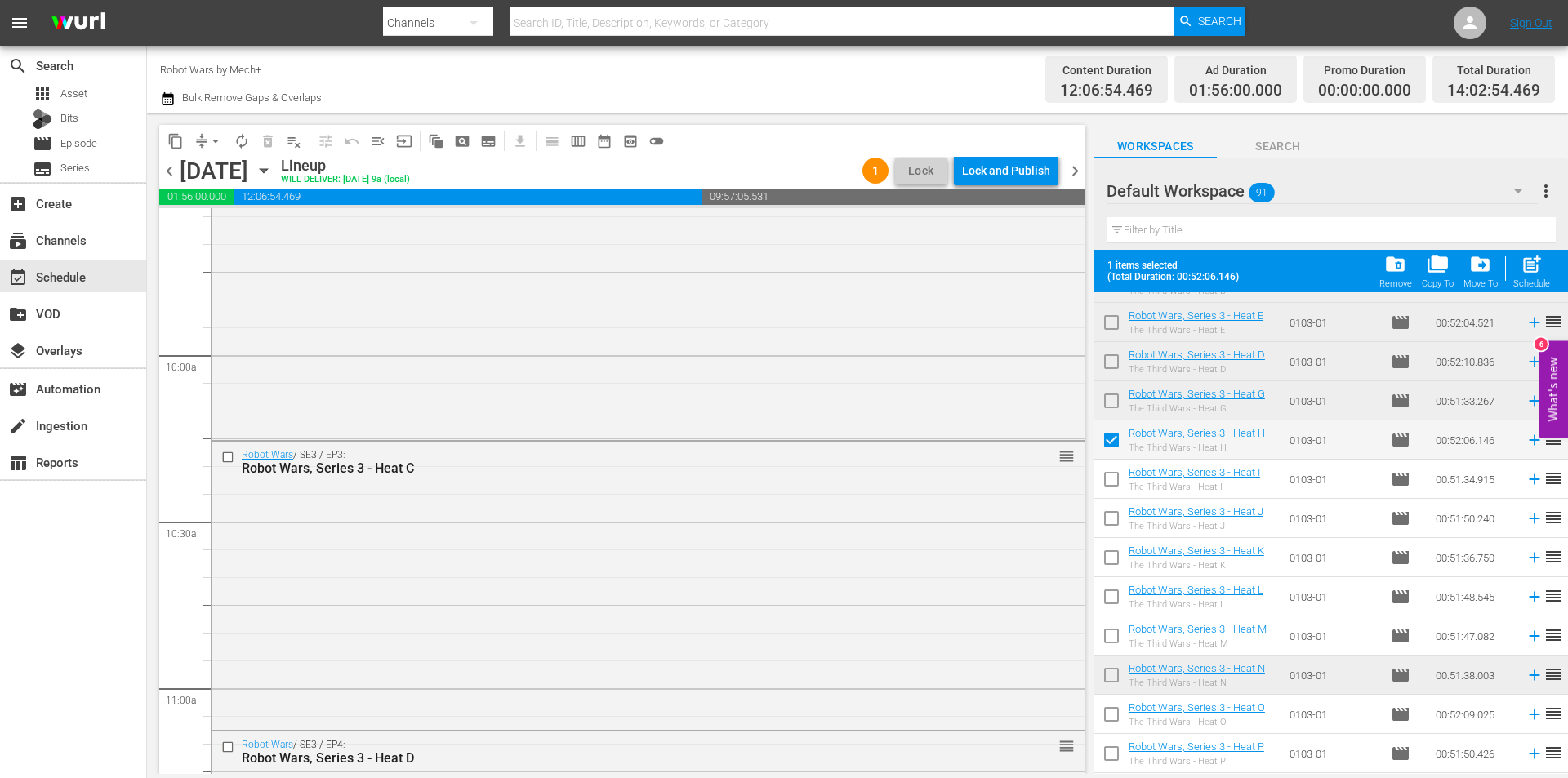
click at [1110, 476] on input "checkbox" at bounding box center [1111, 482] width 34 height 34
checkbox input "true"
click at [1116, 525] on input "checkbox" at bounding box center [1111, 521] width 34 height 34
checkbox input "true"
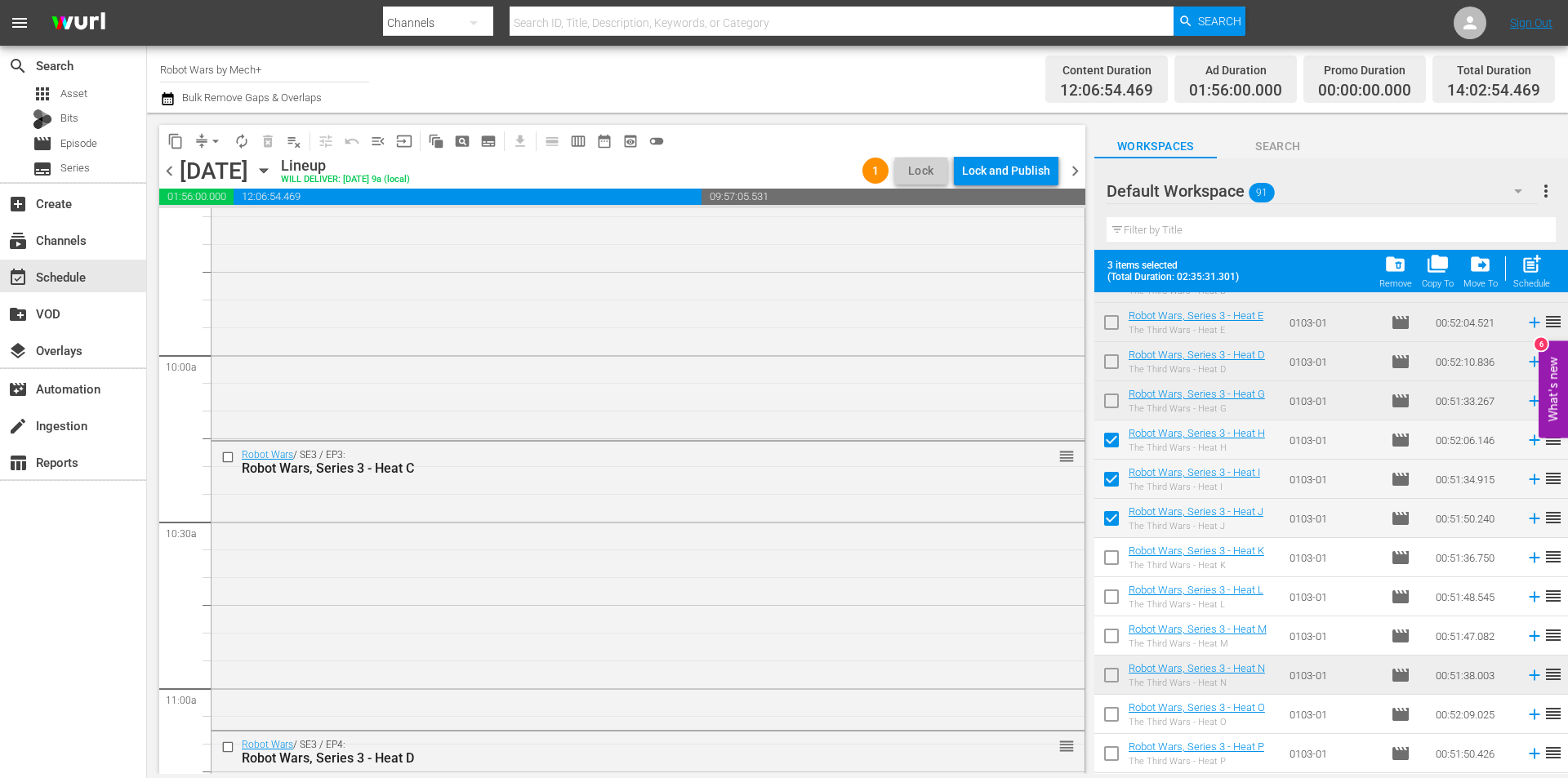
click at [1113, 567] on input "checkbox" at bounding box center [1111, 561] width 34 height 34
checkbox input "true"
click at [1112, 603] on input "checkbox" at bounding box center [1111, 600] width 34 height 34
checkbox input "true"
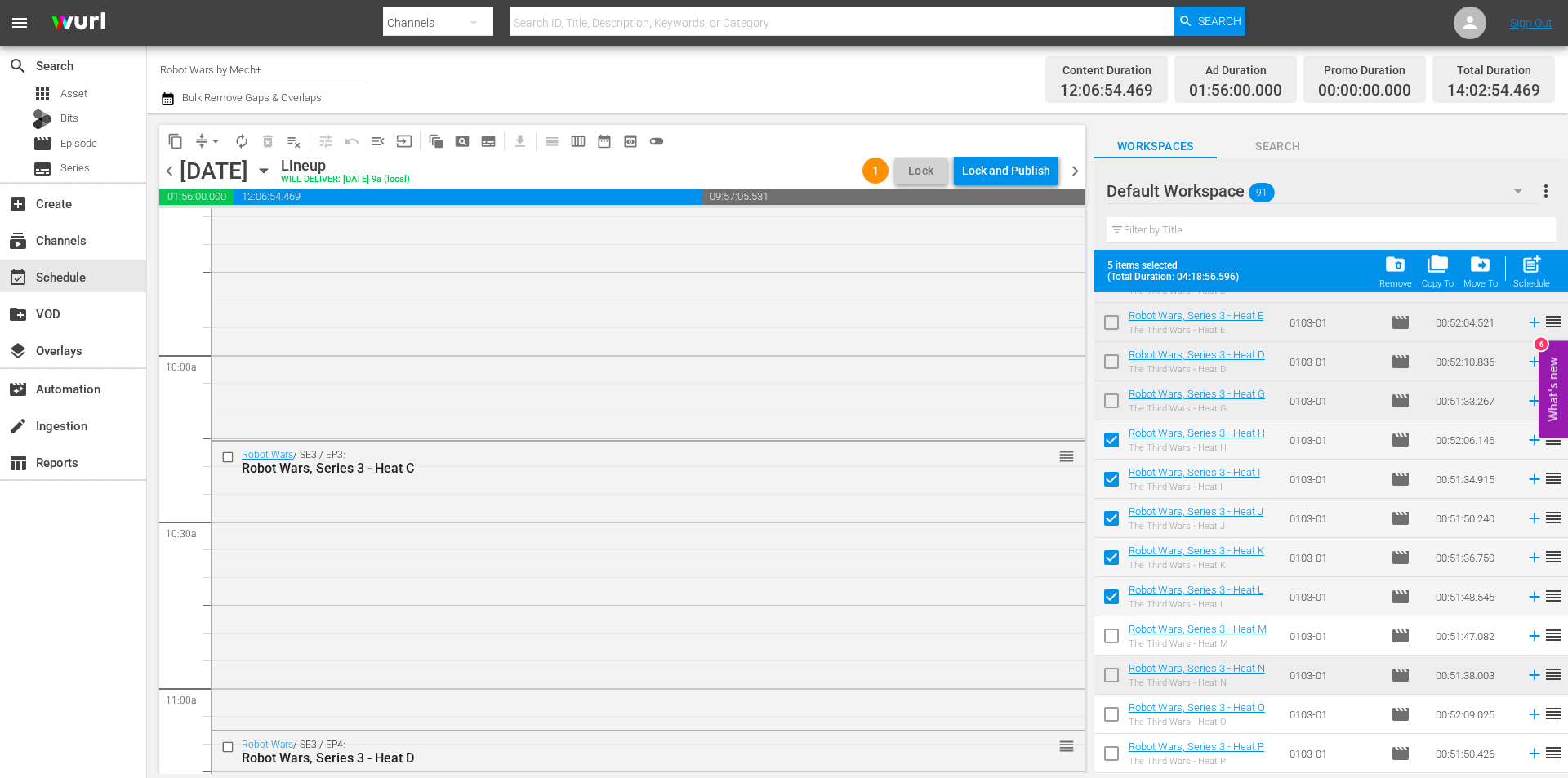
click at [1114, 640] on input "checkbox" at bounding box center [1111, 640] width 34 height 34
checkbox input "true"
click at [1114, 674] on input "checkbox" at bounding box center [1111, 679] width 34 height 34
checkbox input "true"
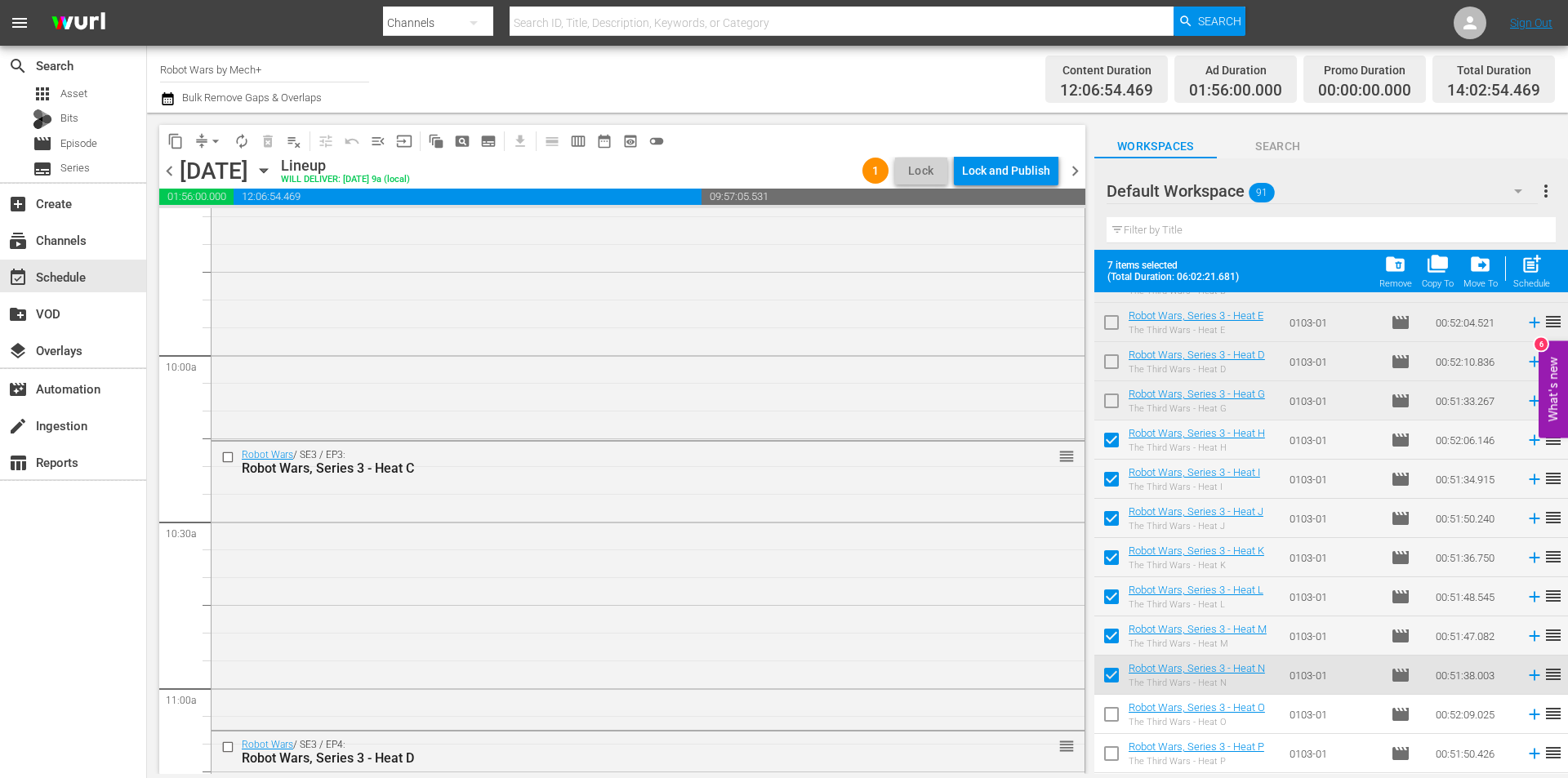
click at [1114, 722] on input "checkbox" at bounding box center [1111, 718] width 34 height 34
checkbox input "true"
drag, startPoint x: 1111, startPoint y: 751, endPoint x: 1121, endPoint y: 690, distance: 61.8
click at [1111, 751] on input "checkbox" at bounding box center [1111, 757] width 34 height 34
checkbox input "true"
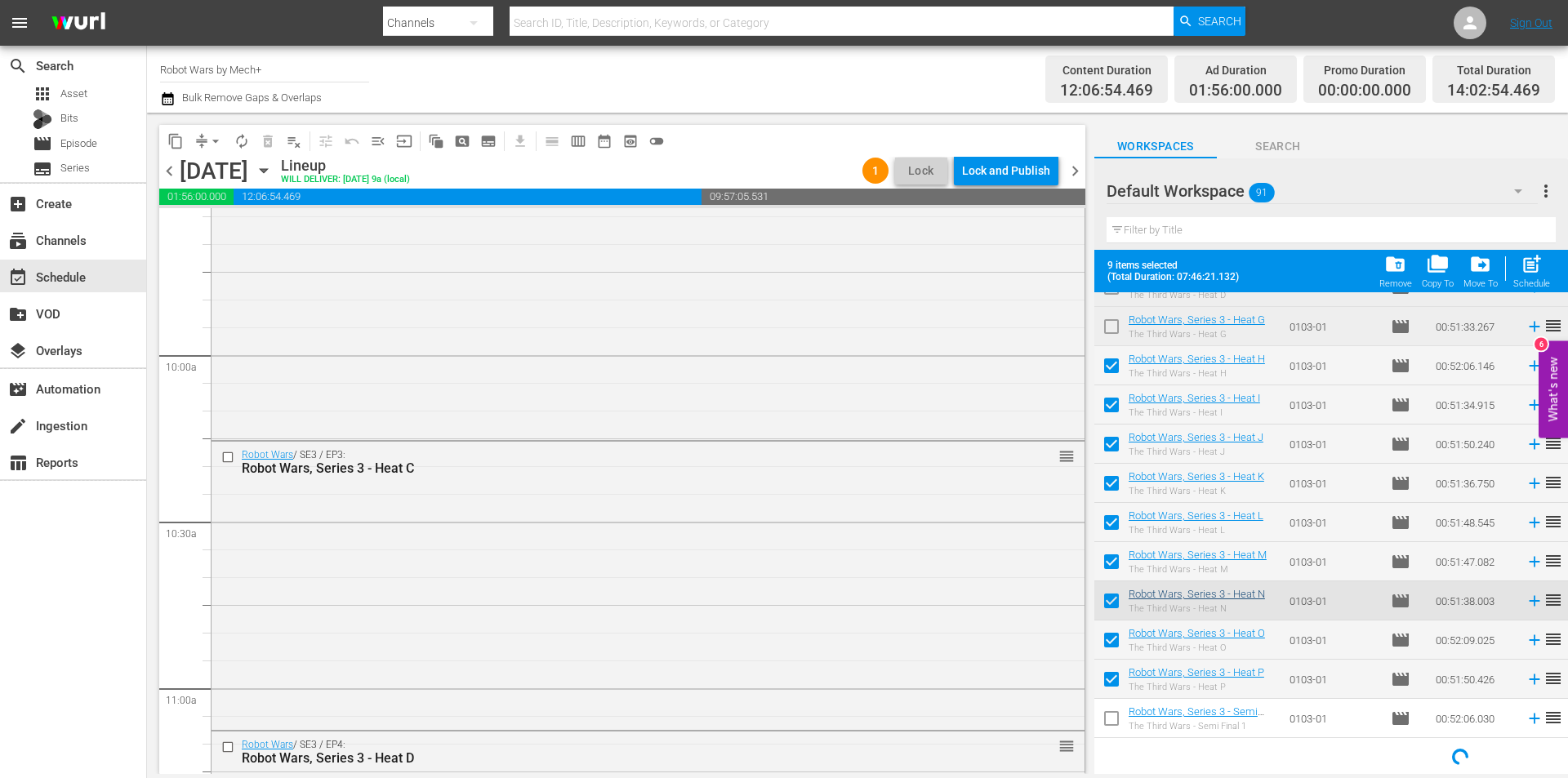
scroll to position [1947, 0]
click at [1109, 713] on input "checkbox" at bounding box center [1111, 721] width 34 height 34
checkbox input "true"
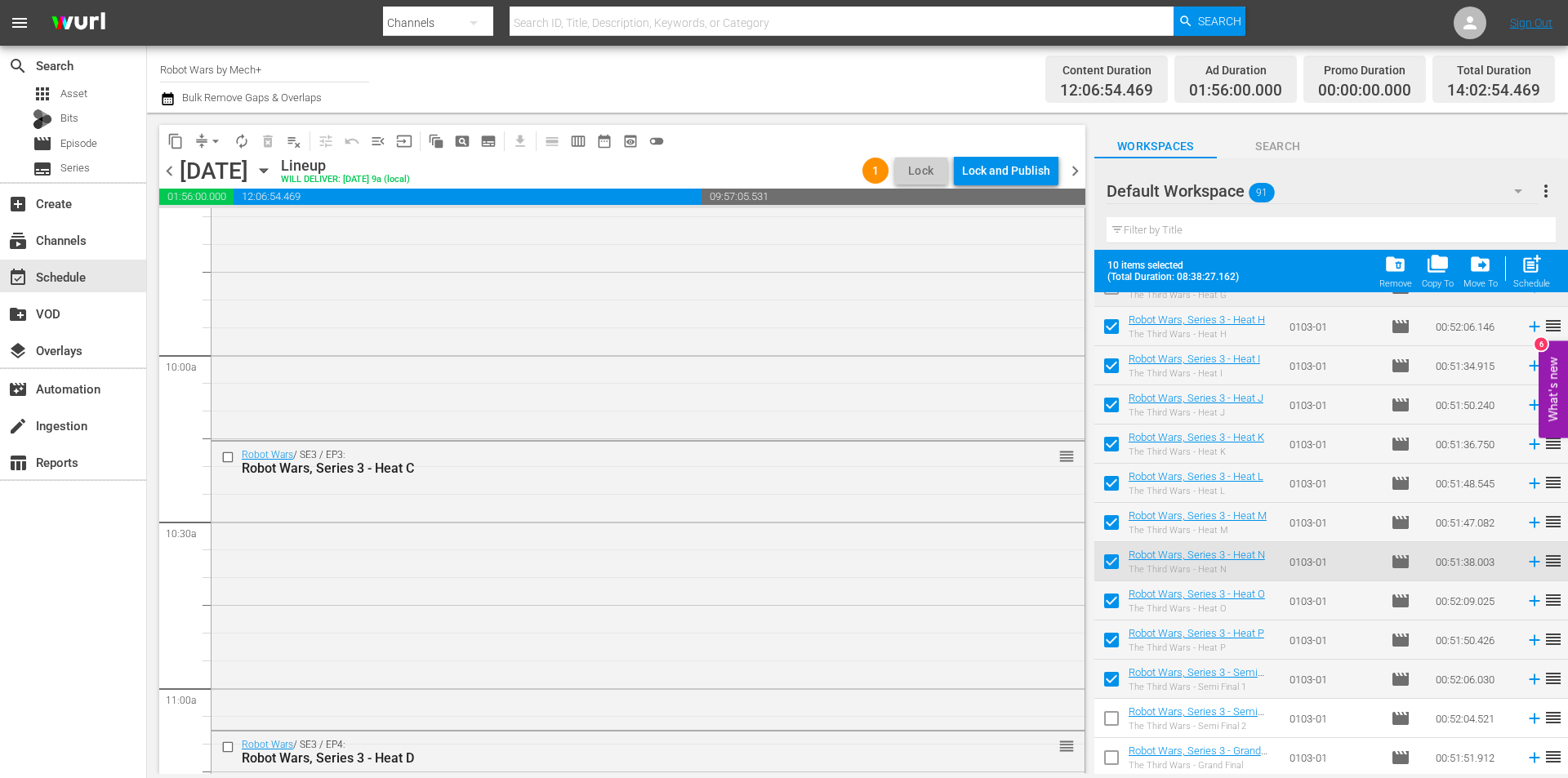
scroll to position [2110, 0]
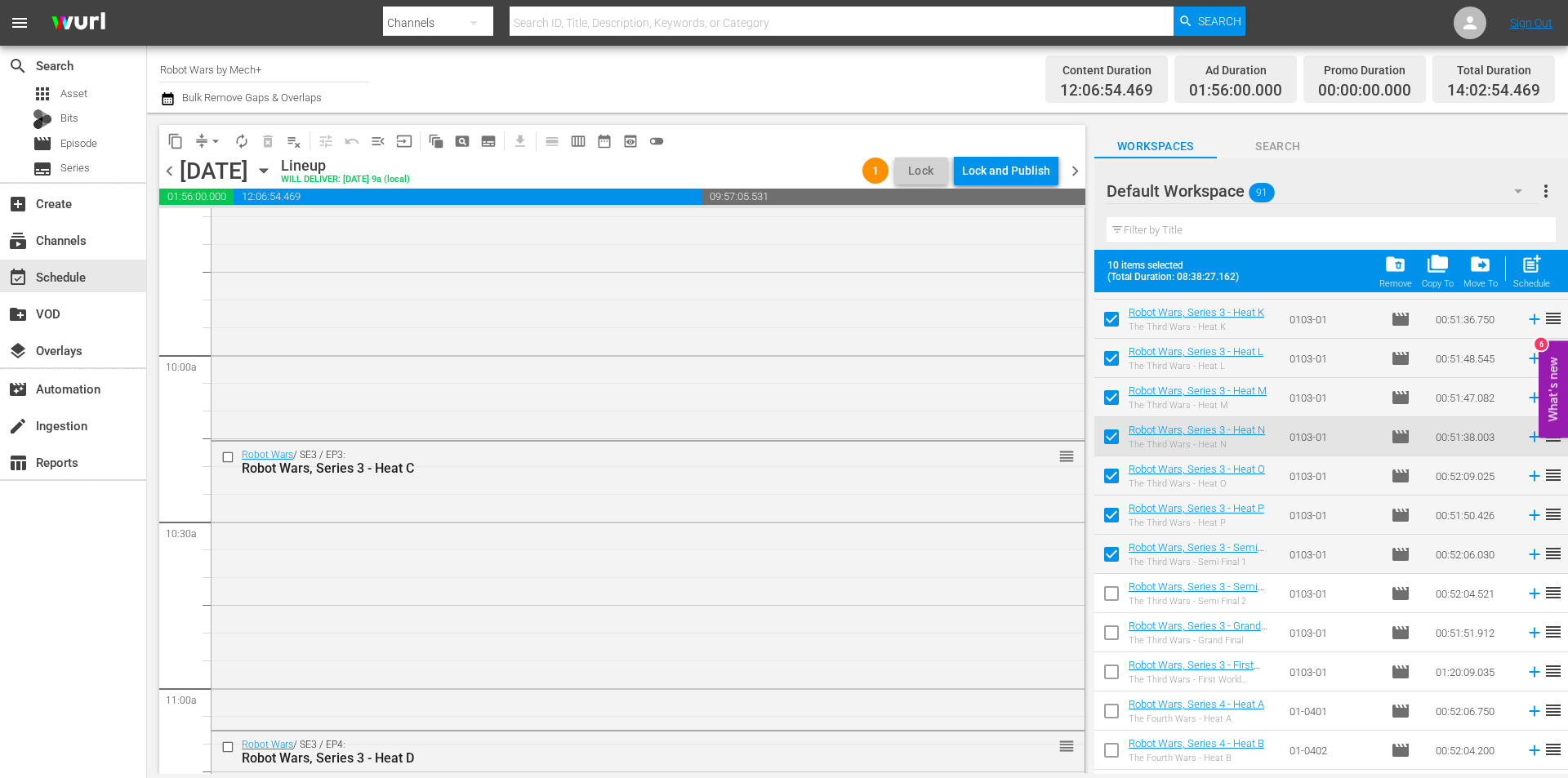
click at [1113, 603] on input "checkbox" at bounding box center [1111, 597] width 34 height 34
checkbox input "true"
click at [1111, 638] on input "checkbox" at bounding box center [1111, 636] width 34 height 34
checkbox input "true"
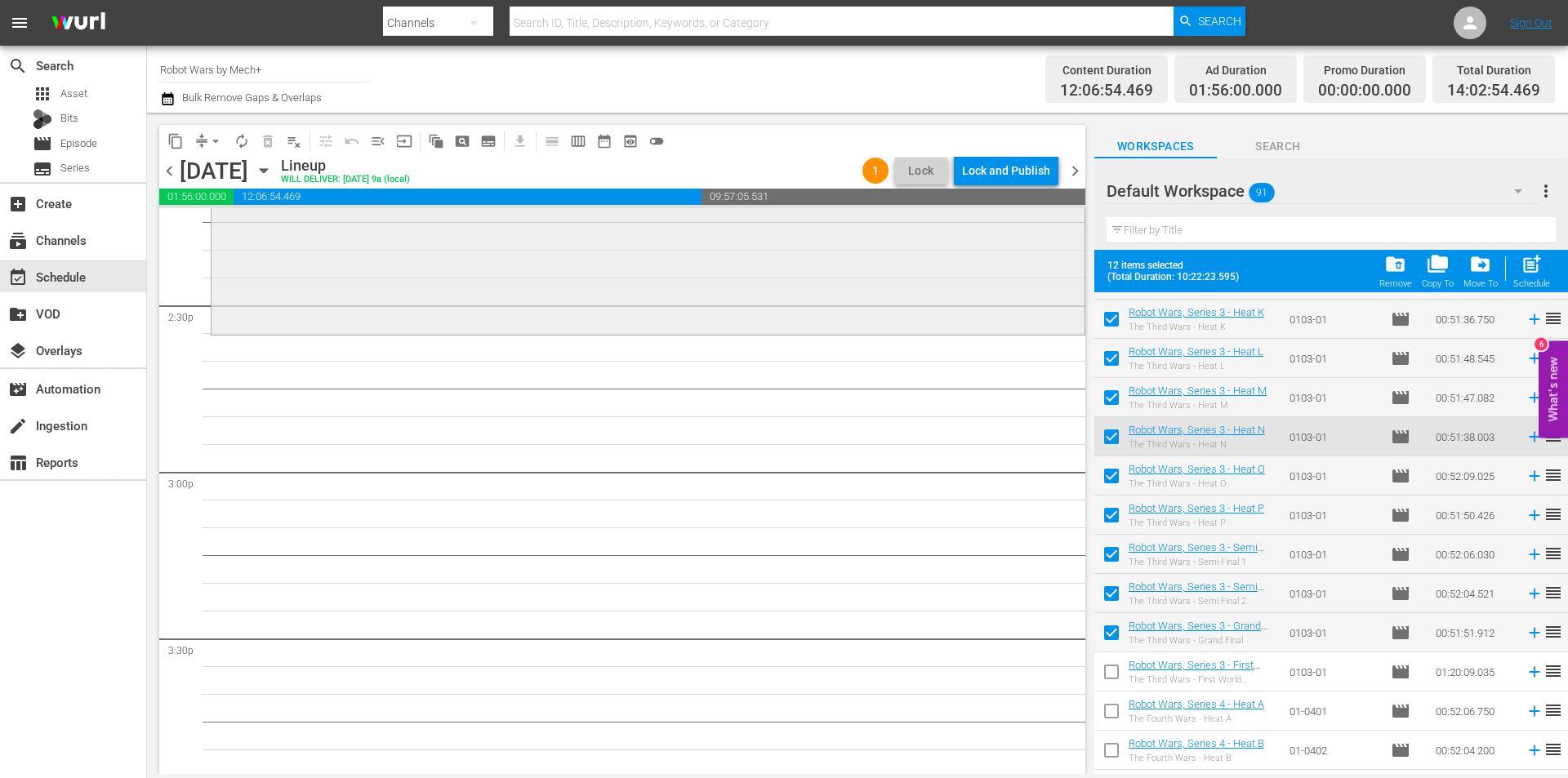
scroll to position [4736, 0]
click at [1533, 273] on span "post_add" at bounding box center [1531, 264] width 22 height 22
checkbox input "false"
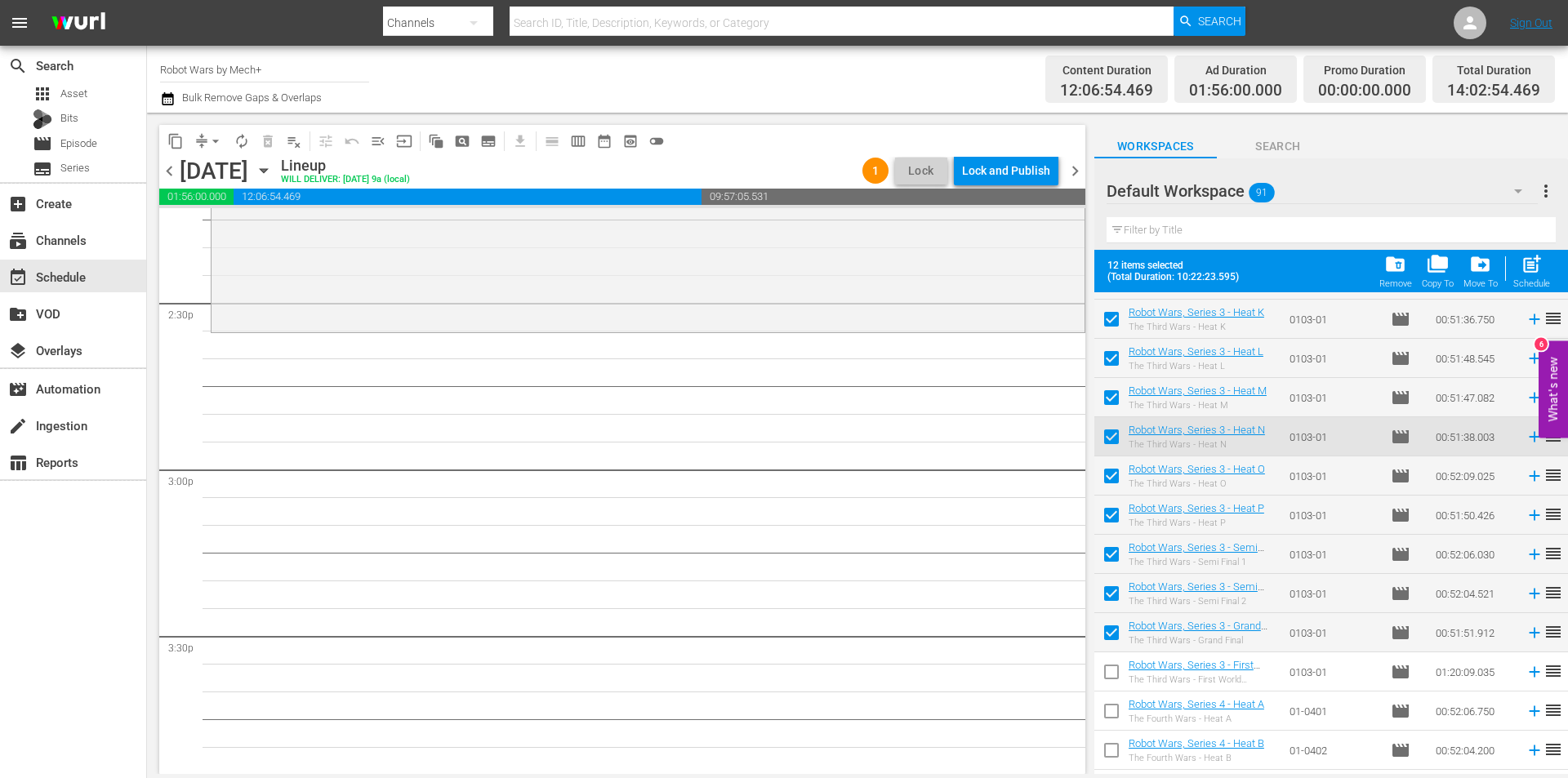
checkbox input "false"
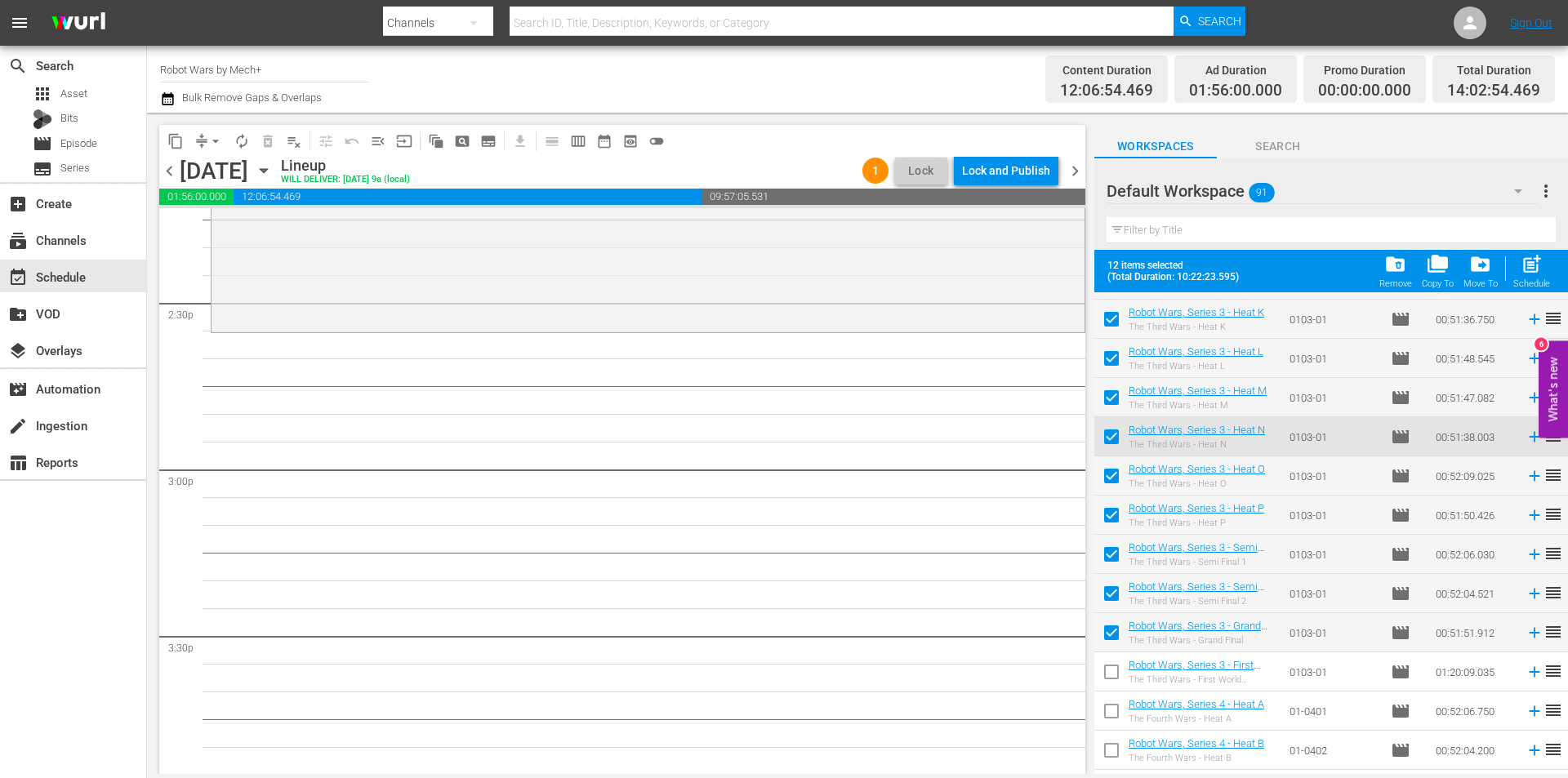
checkbox input "false"
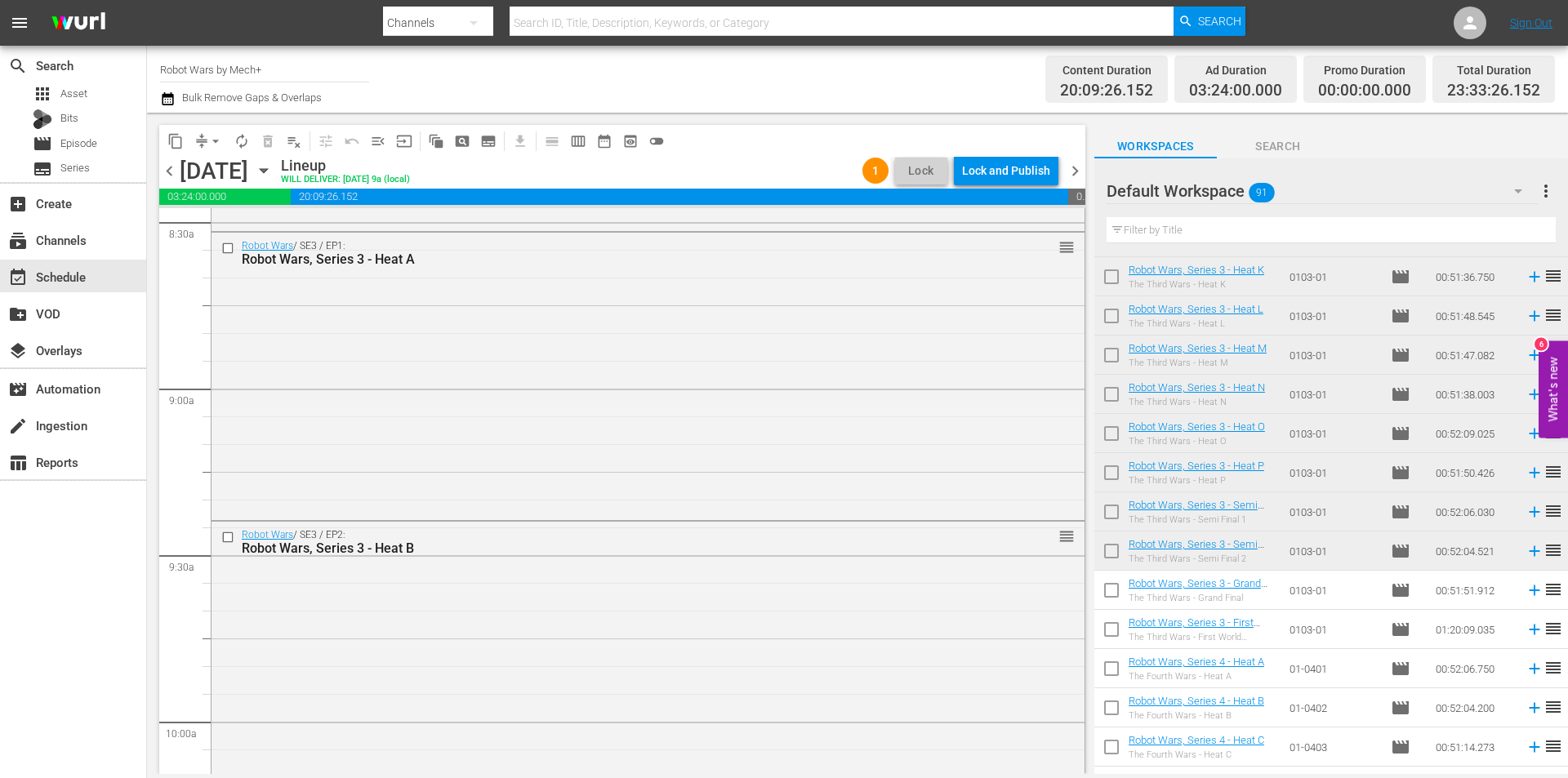
scroll to position [2777, 0]
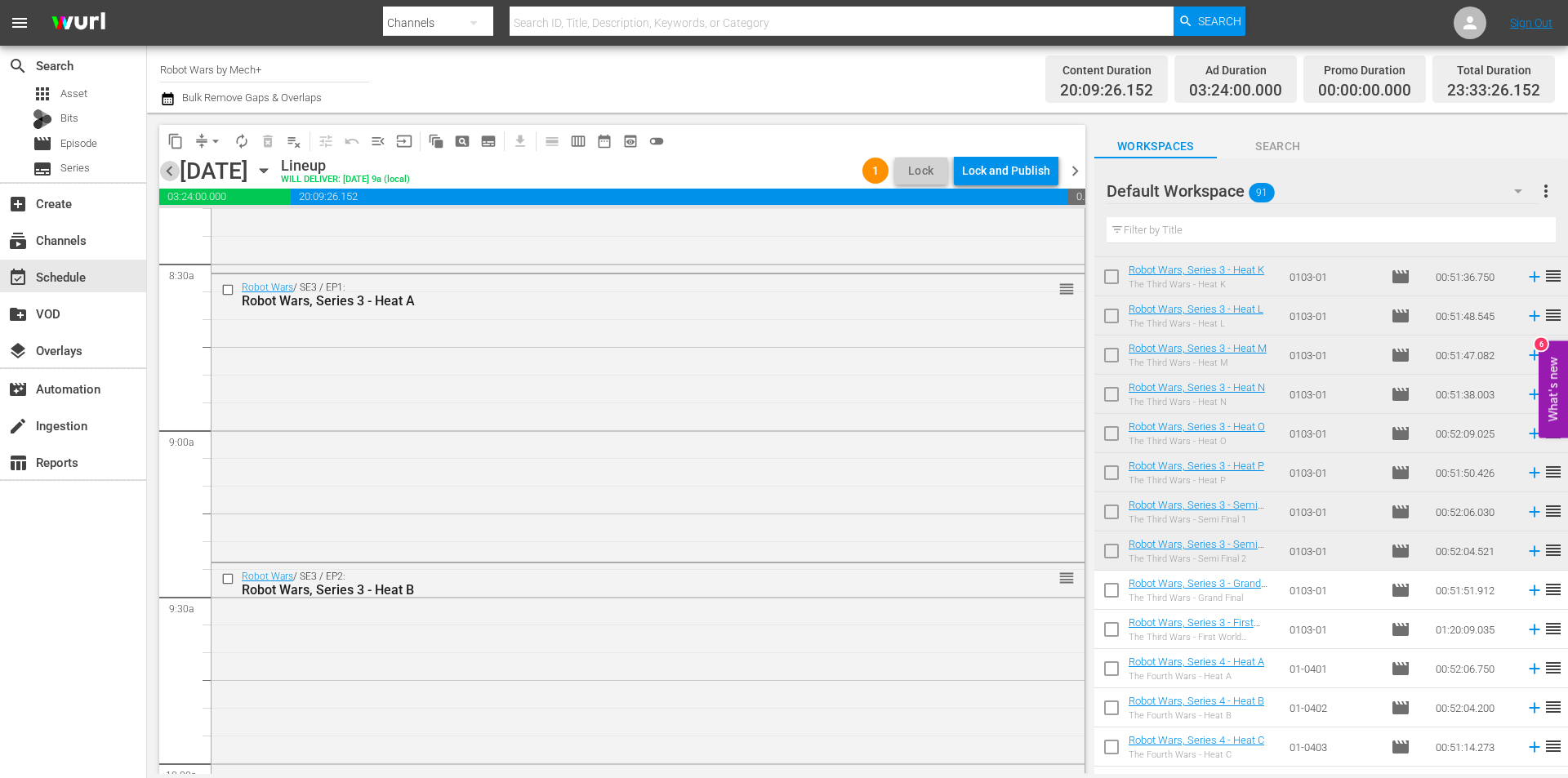
click at [171, 174] on span "chevron_left" at bounding box center [169, 171] width 20 height 20
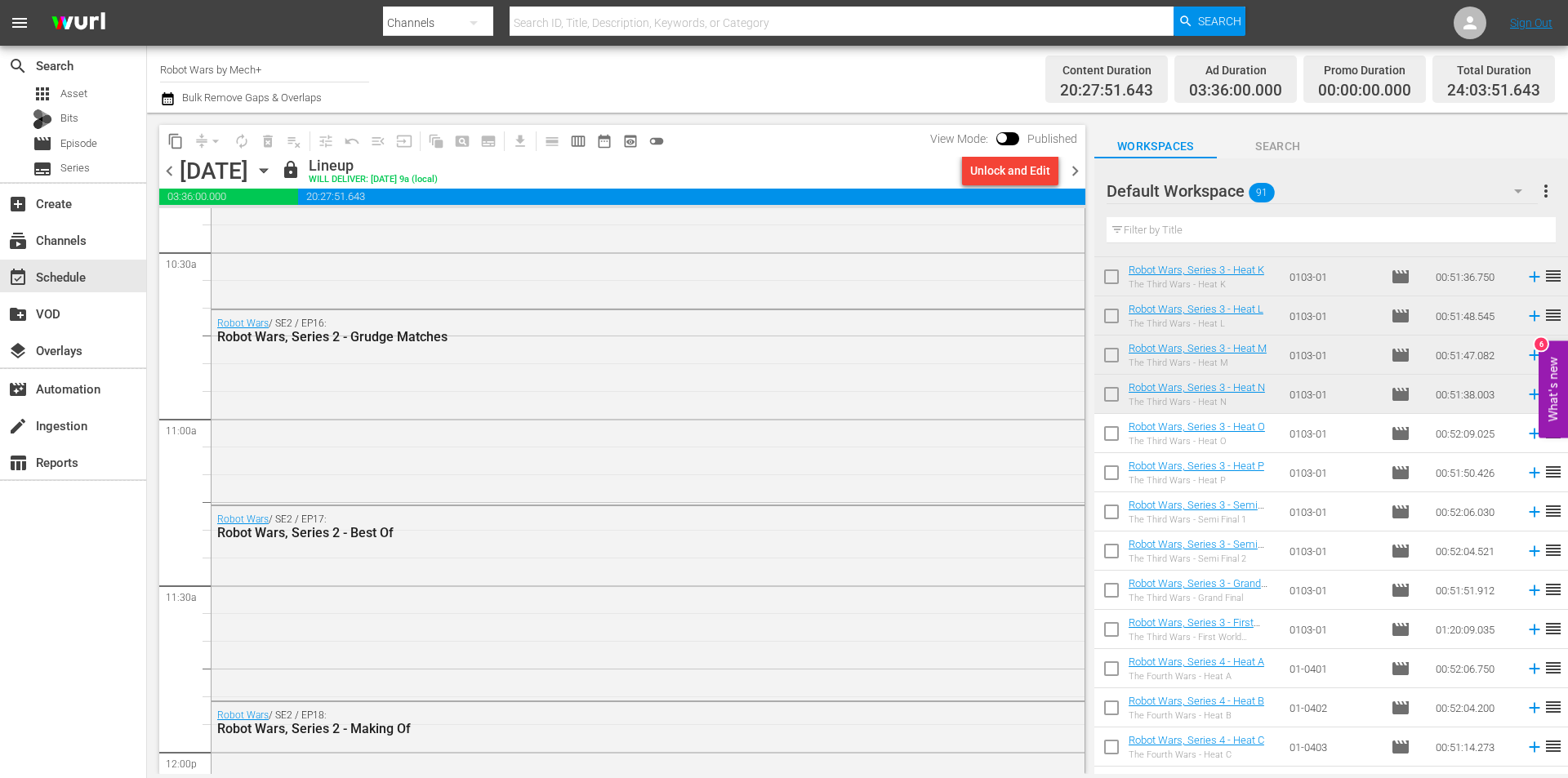
scroll to position [3780, 0]
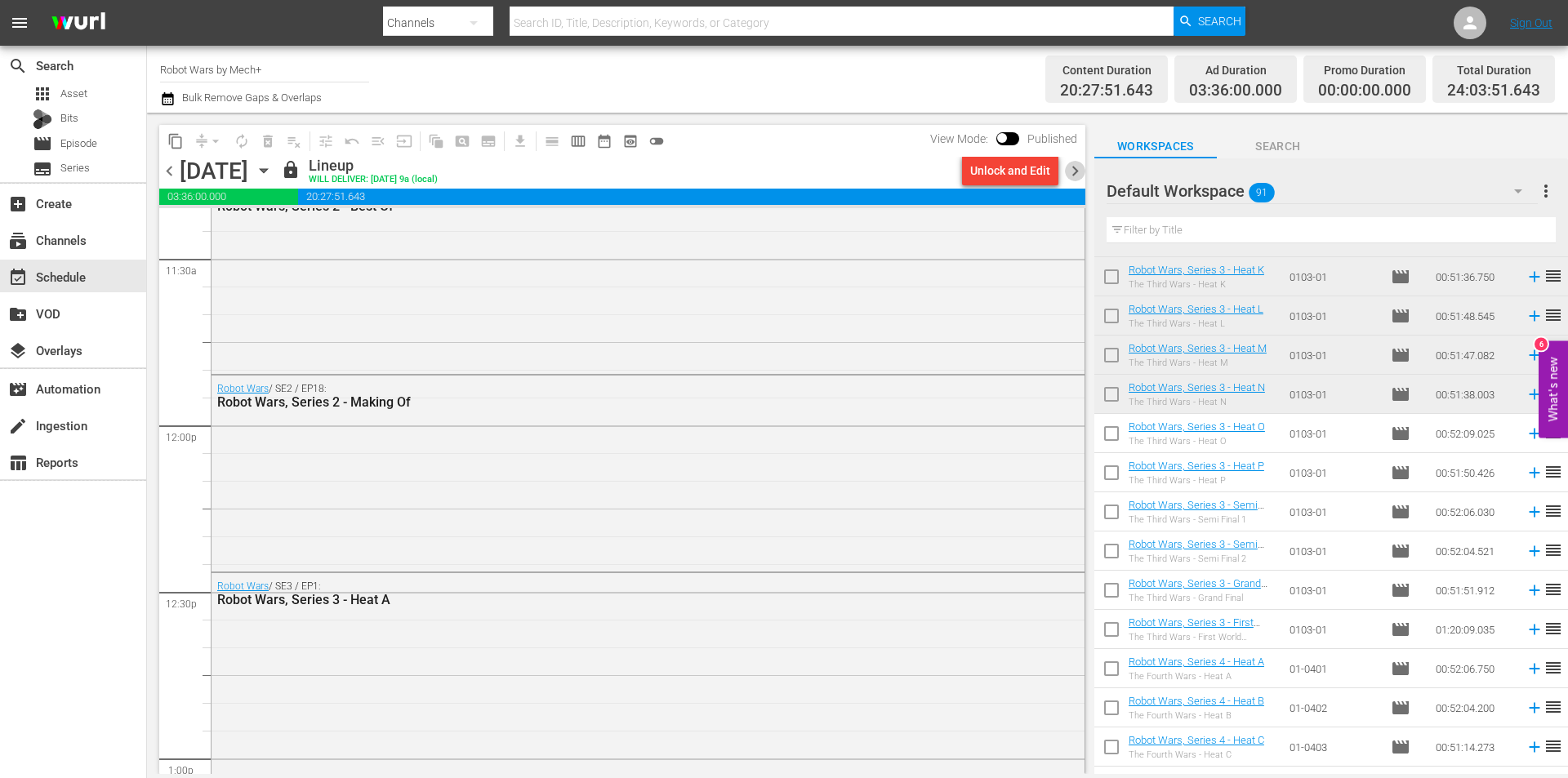
click at [1073, 178] on span "chevron_right" at bounding box center [1075, 171] width 20 height 20
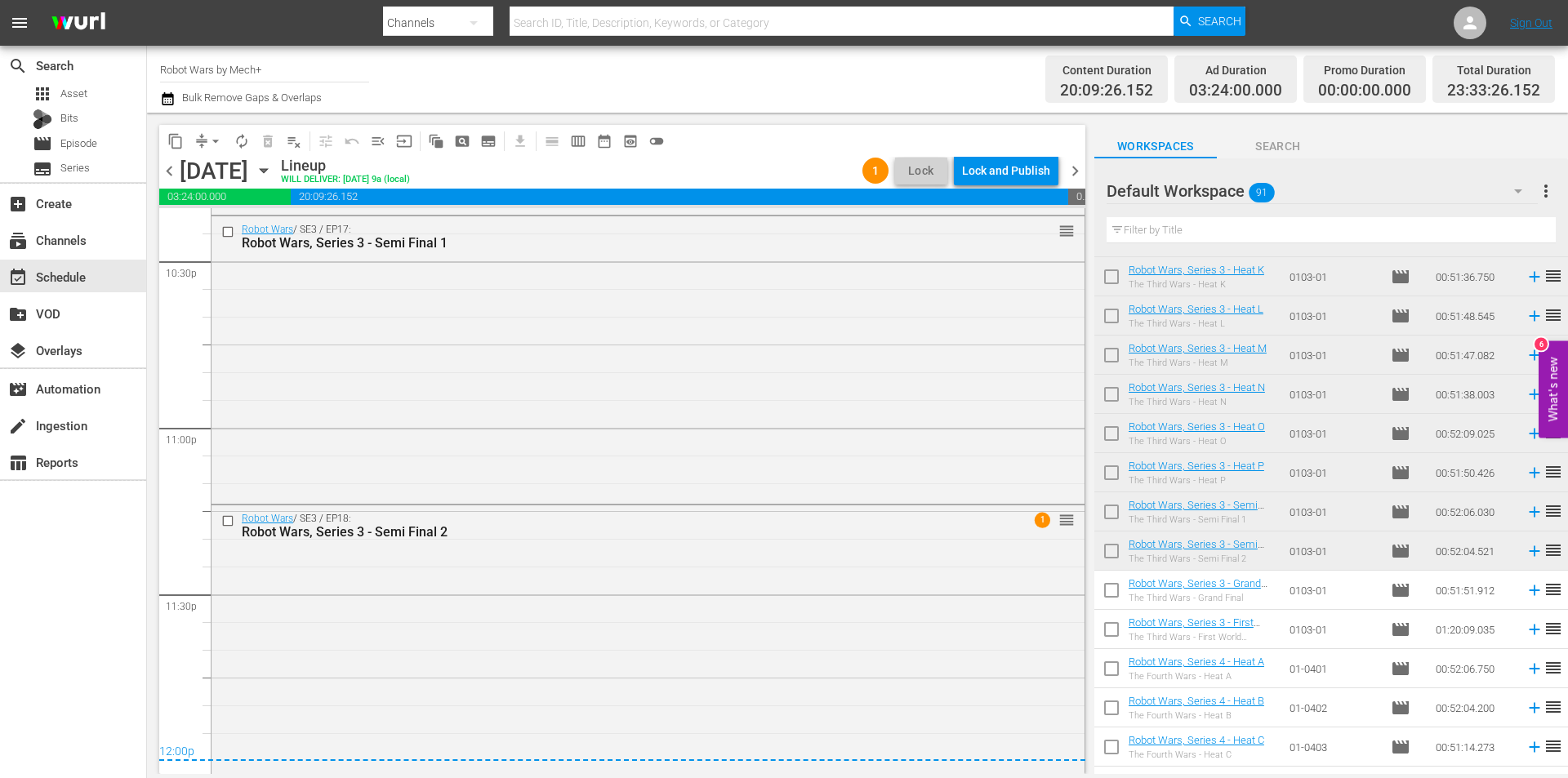
scroll to position [7463, 0]
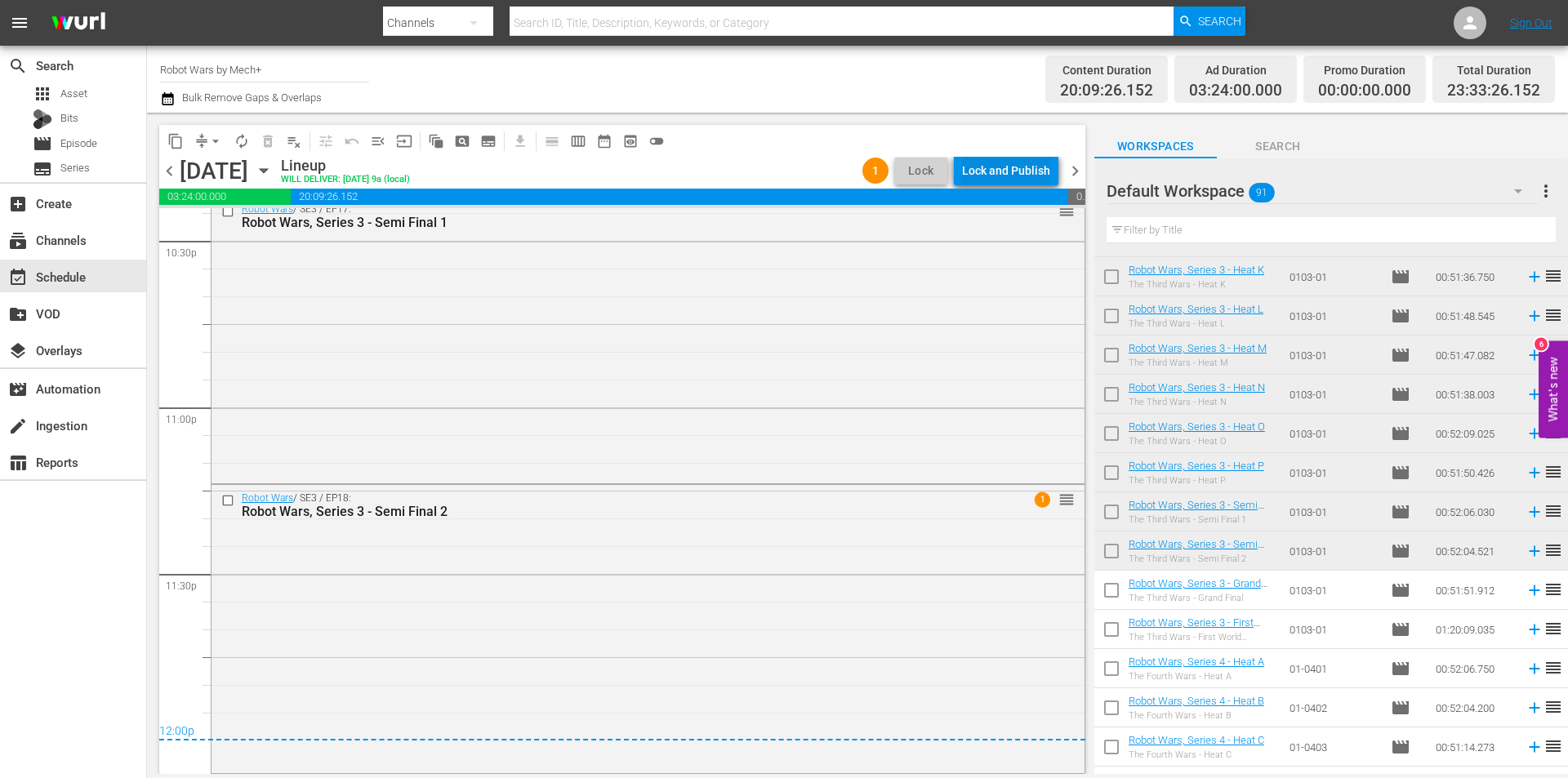
click at [1001, 171] on div "Lock and Publish" at bounding box center [1007, 171] width 88 height 30
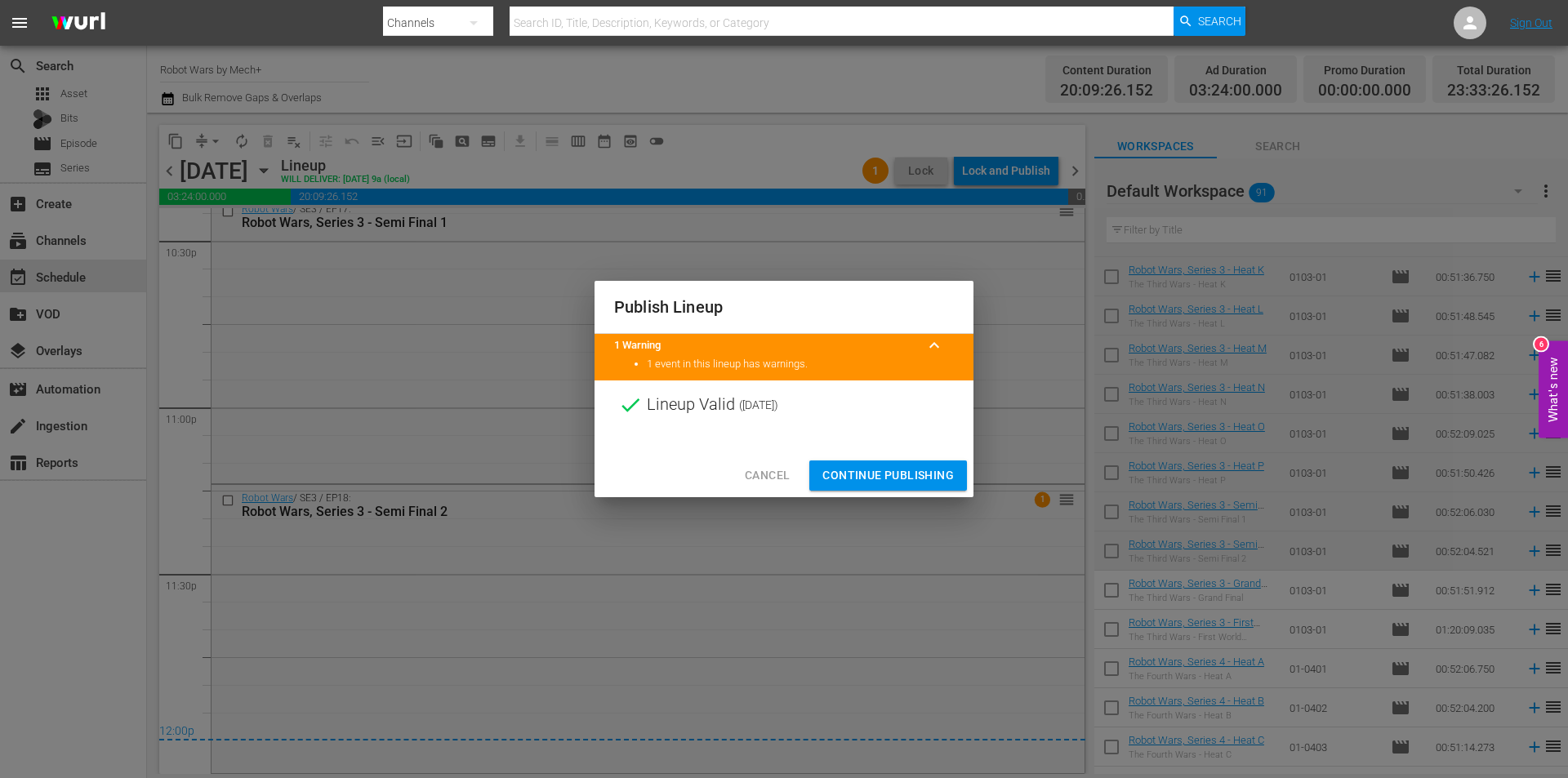
click at [883, 472] on span "Continue Publishing" at bounding box center [888, 476] width 132 height 20
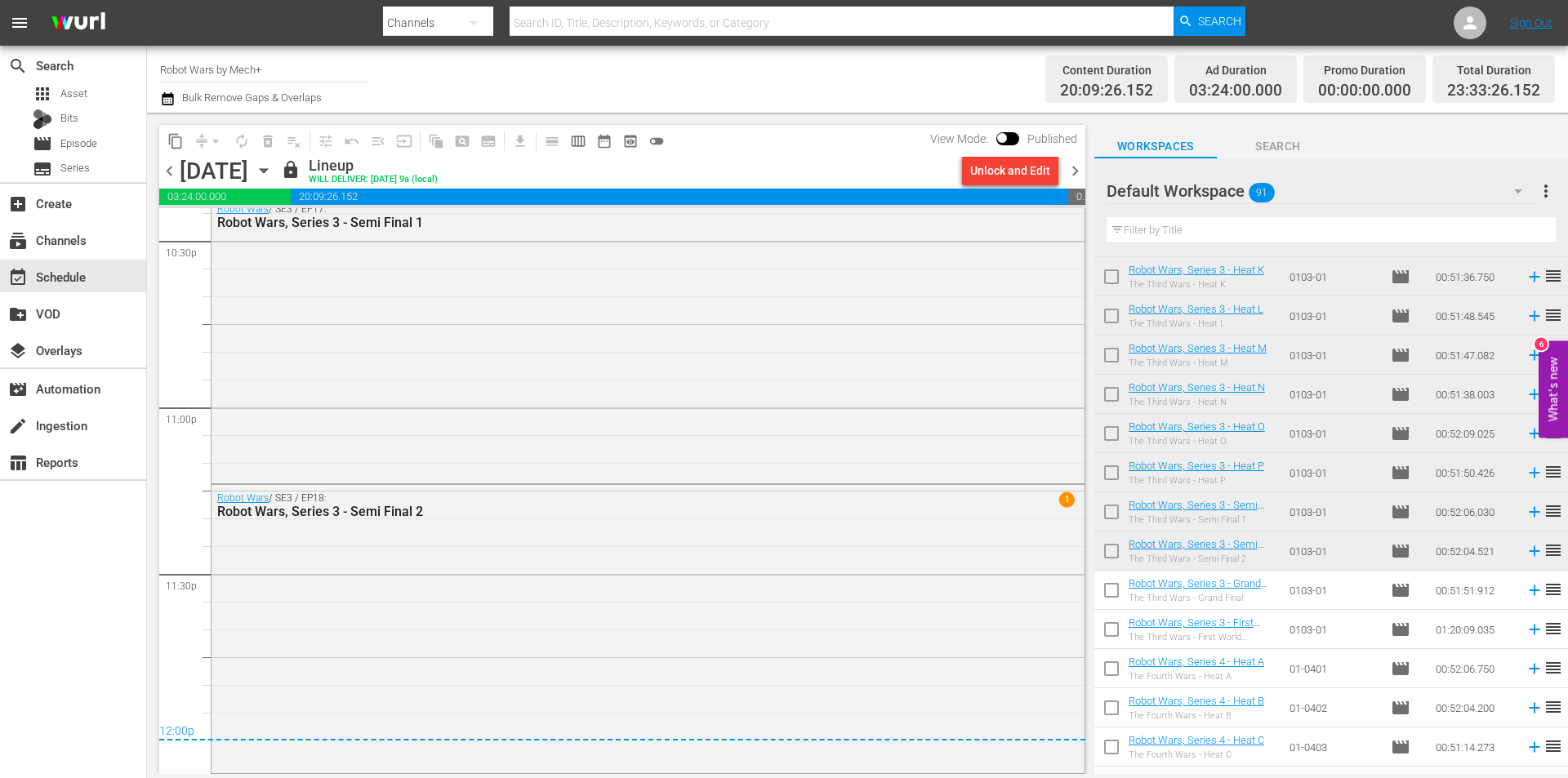
click at [1081, 166] on span "chevron_right" at bounding box center [1075, 171] width 20 height 20
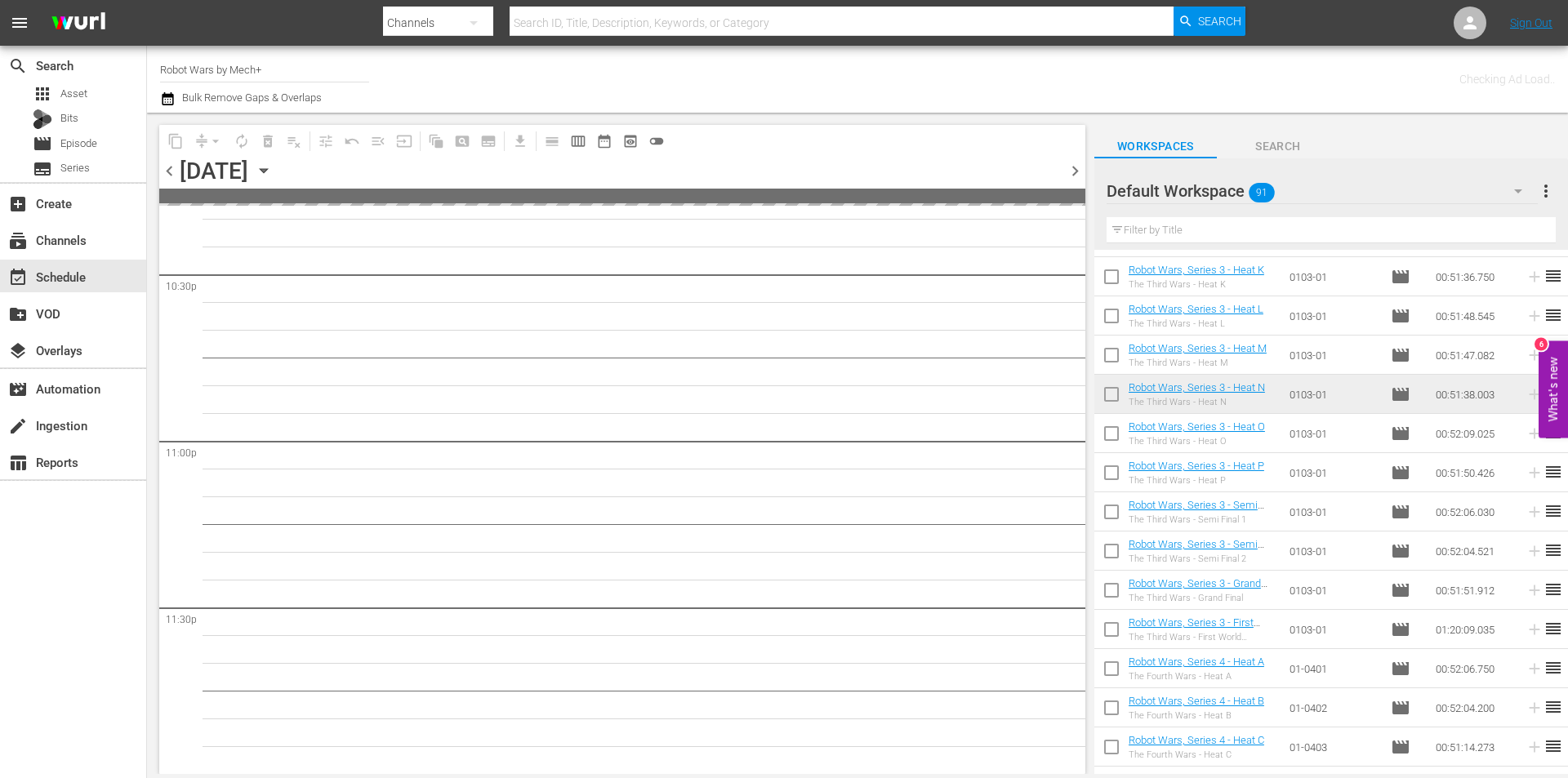
scroll to position [7428, 0]
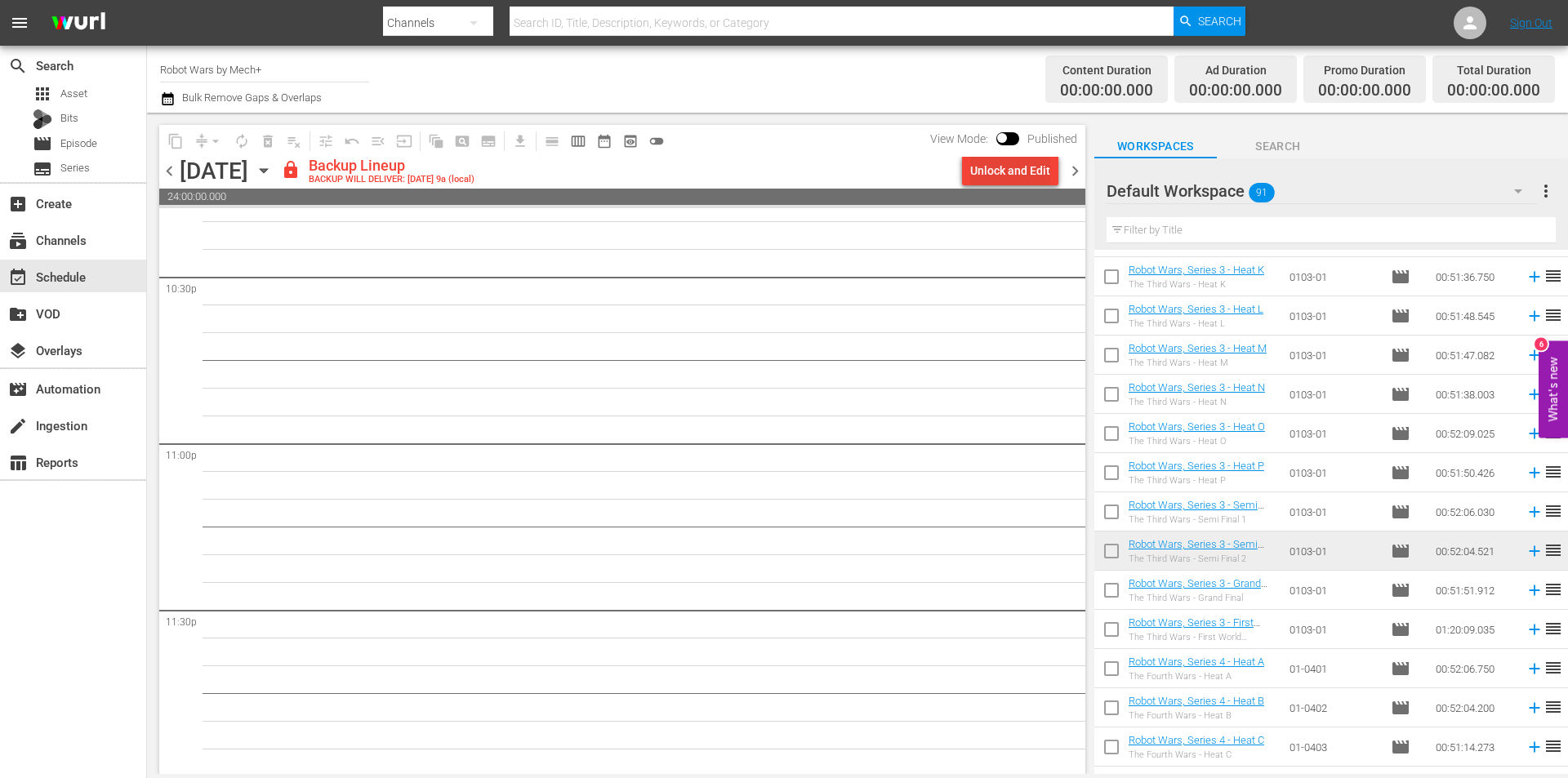
click at [1011, 168] on div "Unlock and Edit" at bounding box center [1010, 171] width 80 height 30
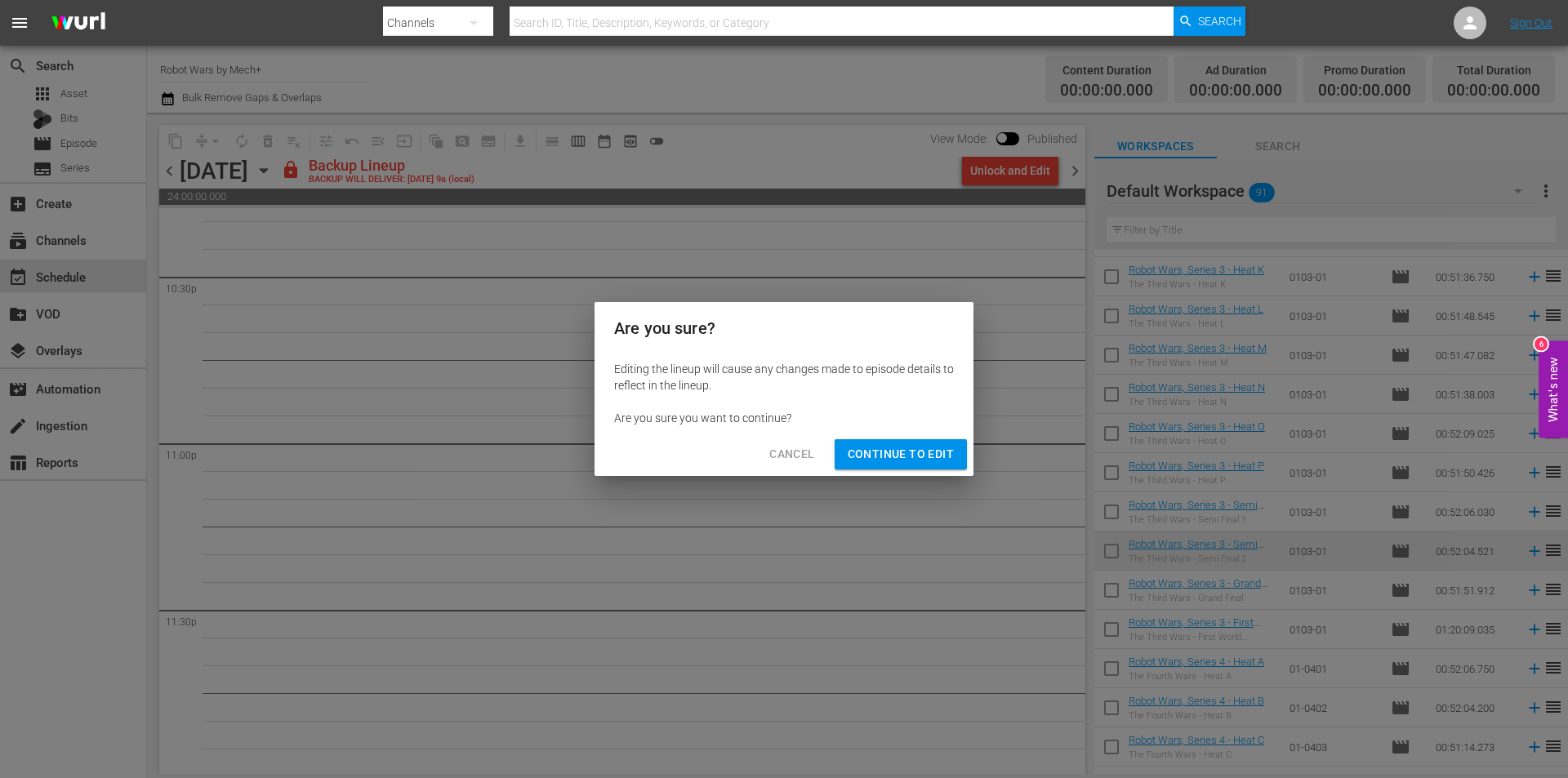
click at [885, 455] on span "Continue to Edit" at bounding box center [900, 454] width 106 height 20
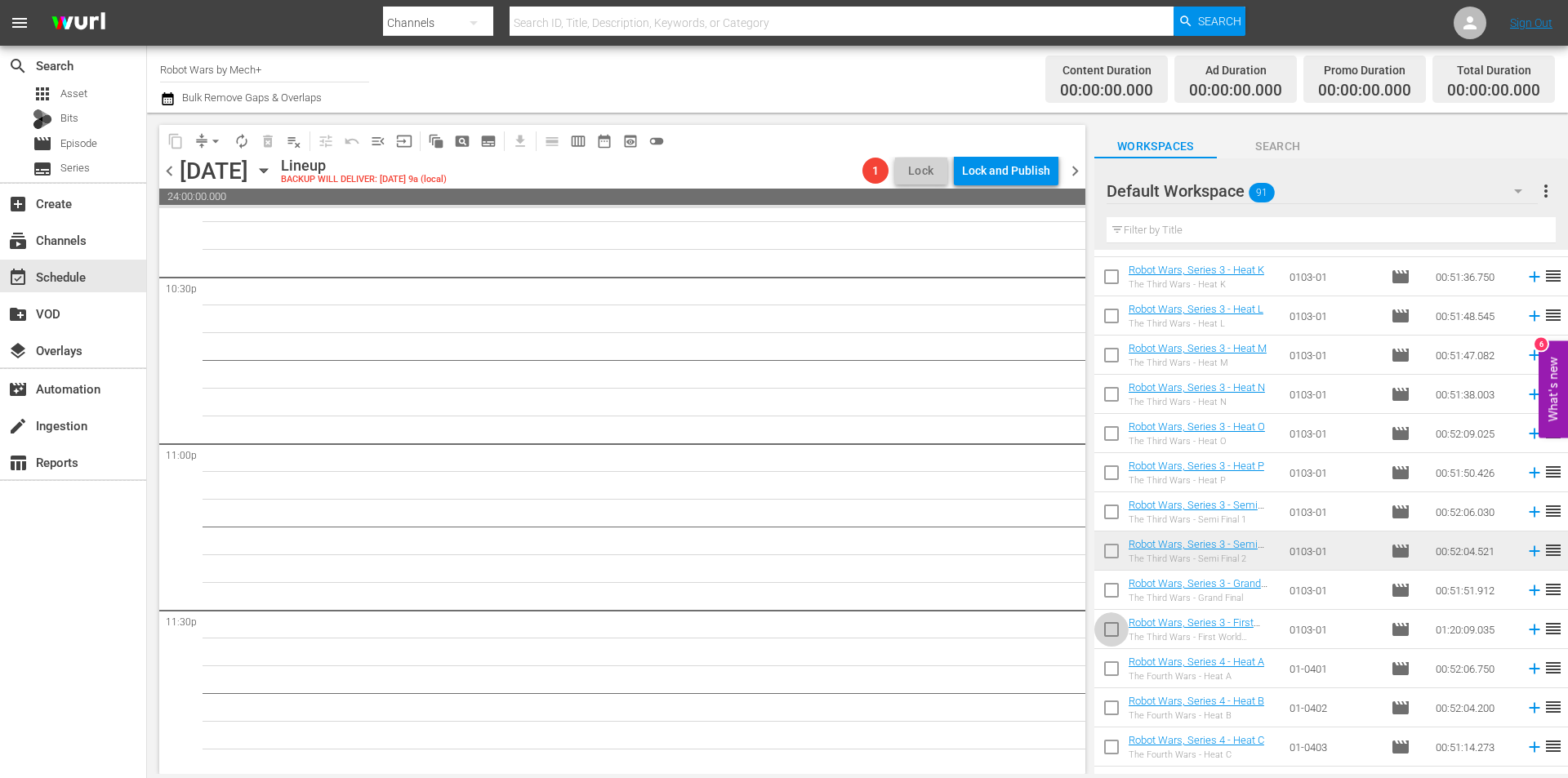
click at [1103, 625] on input "checkbox" at bounding box center [1111, 633] width 34 height 34
checkbox input "true"
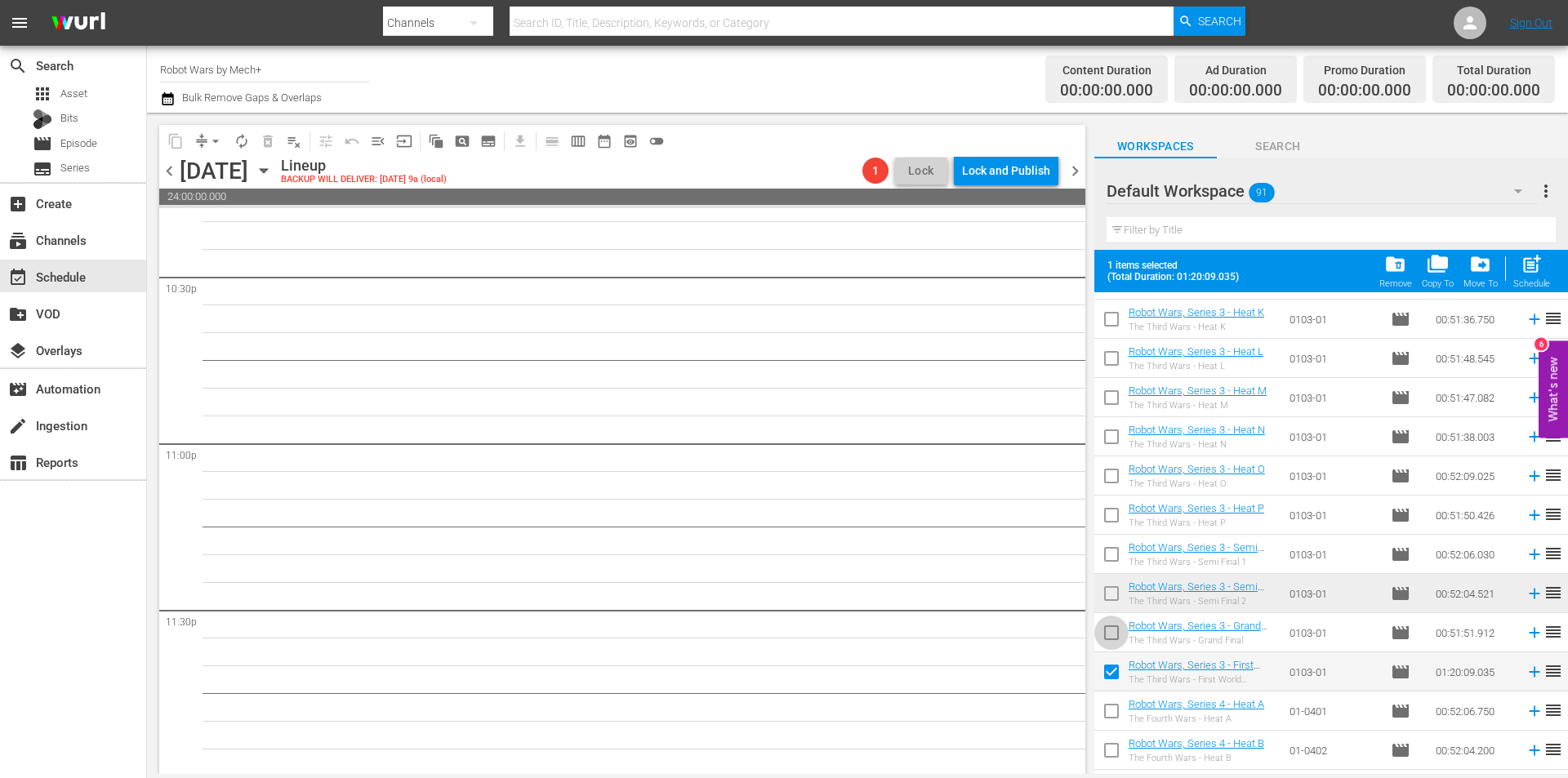
drag, startPoint x: 1103, startPoint y: 625, endPoint x: 1127, endPoint y: 619, distance: 24.7
click at [1104, 625] on input "checkbox" at bounding box center [1111, 636] width 34 height 34
click at [1521, 279] on div "post_add Schedule" at bounding box center [1531, 271] width 37 height 36
checkbox input "false"
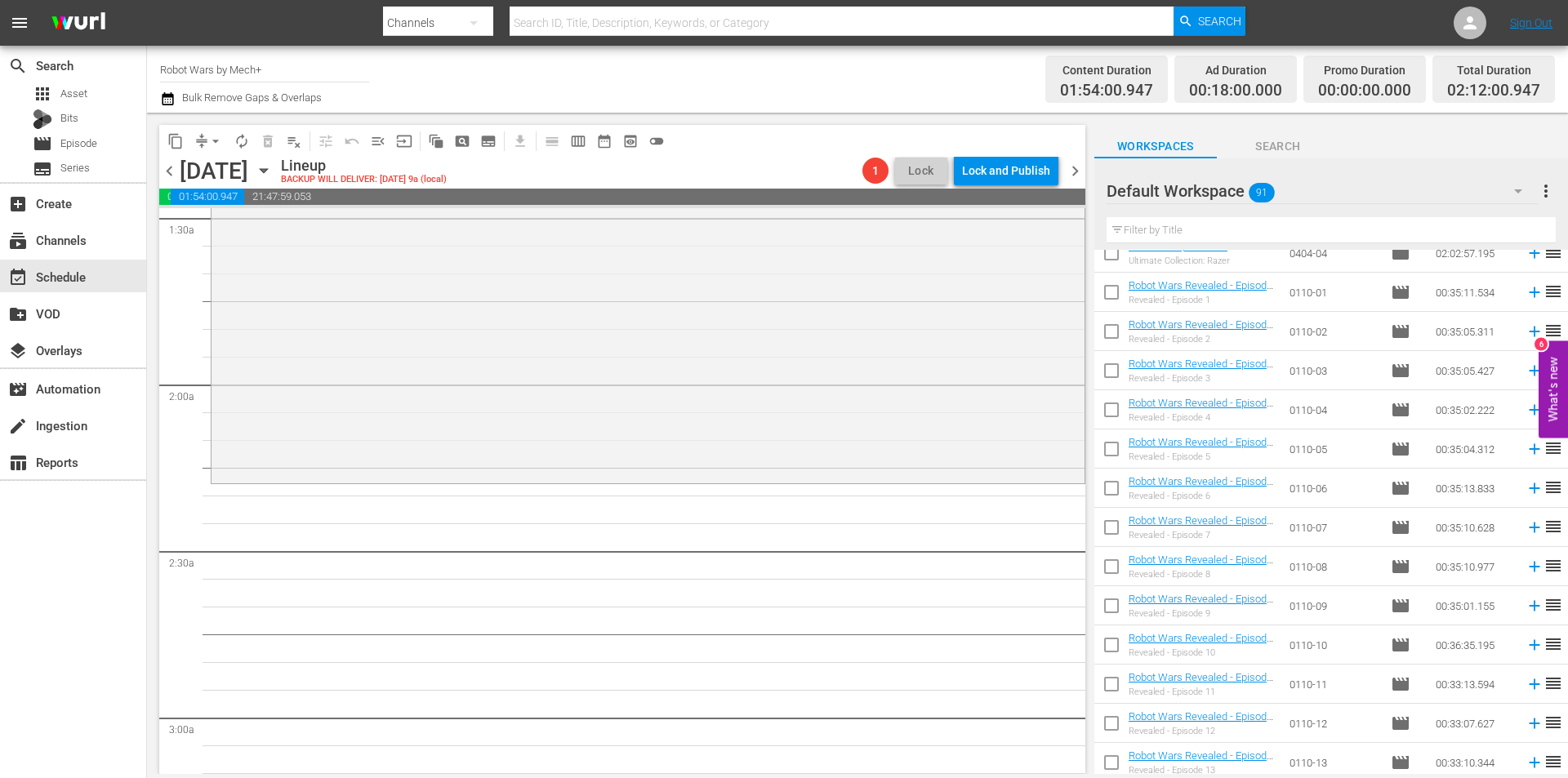
scroll to position [150, 0]
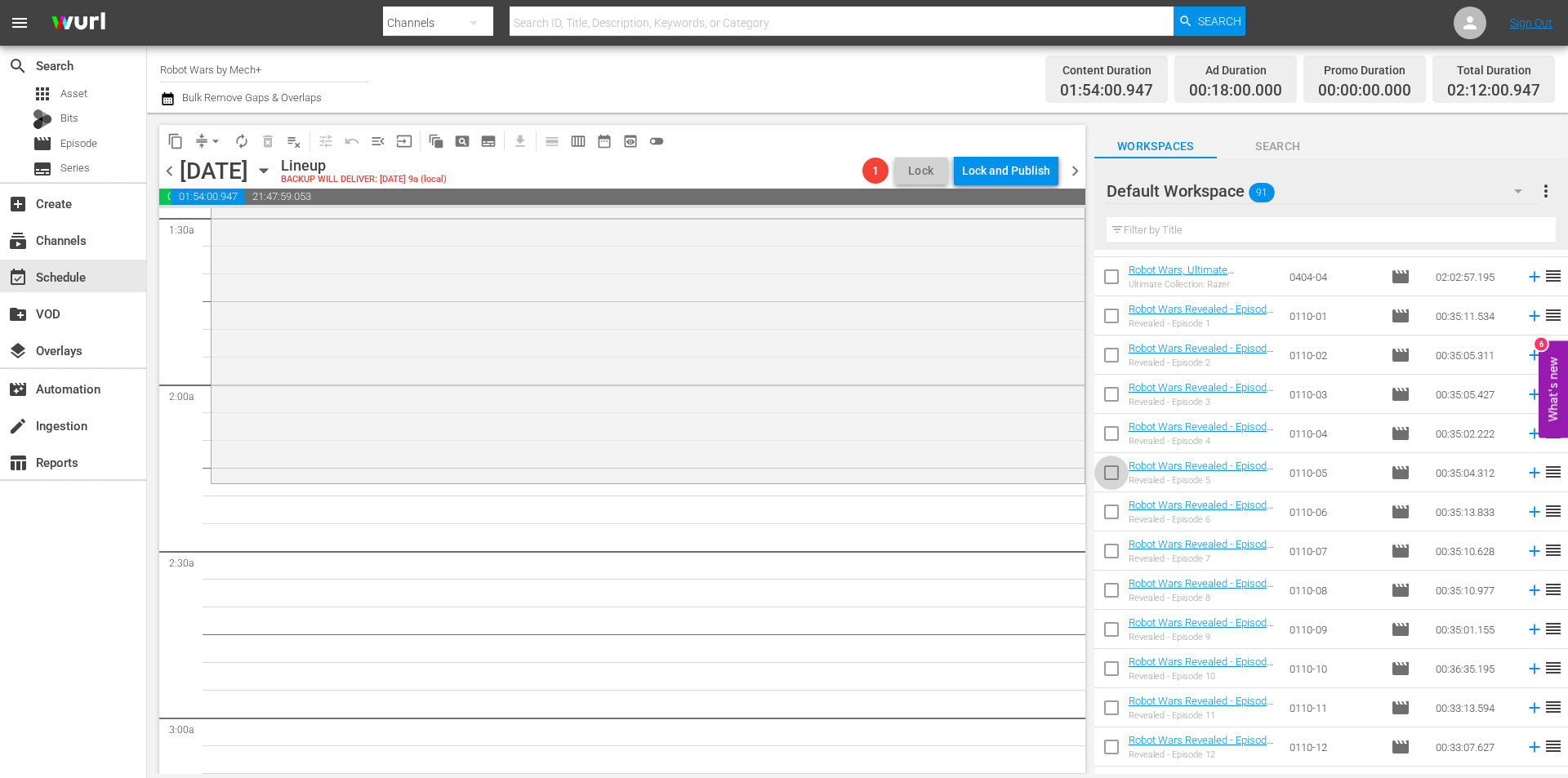
click at [1112, 471] on input "checkbox" at bounding box center [1111, 476] width 34 height 34
checkbox input "true"
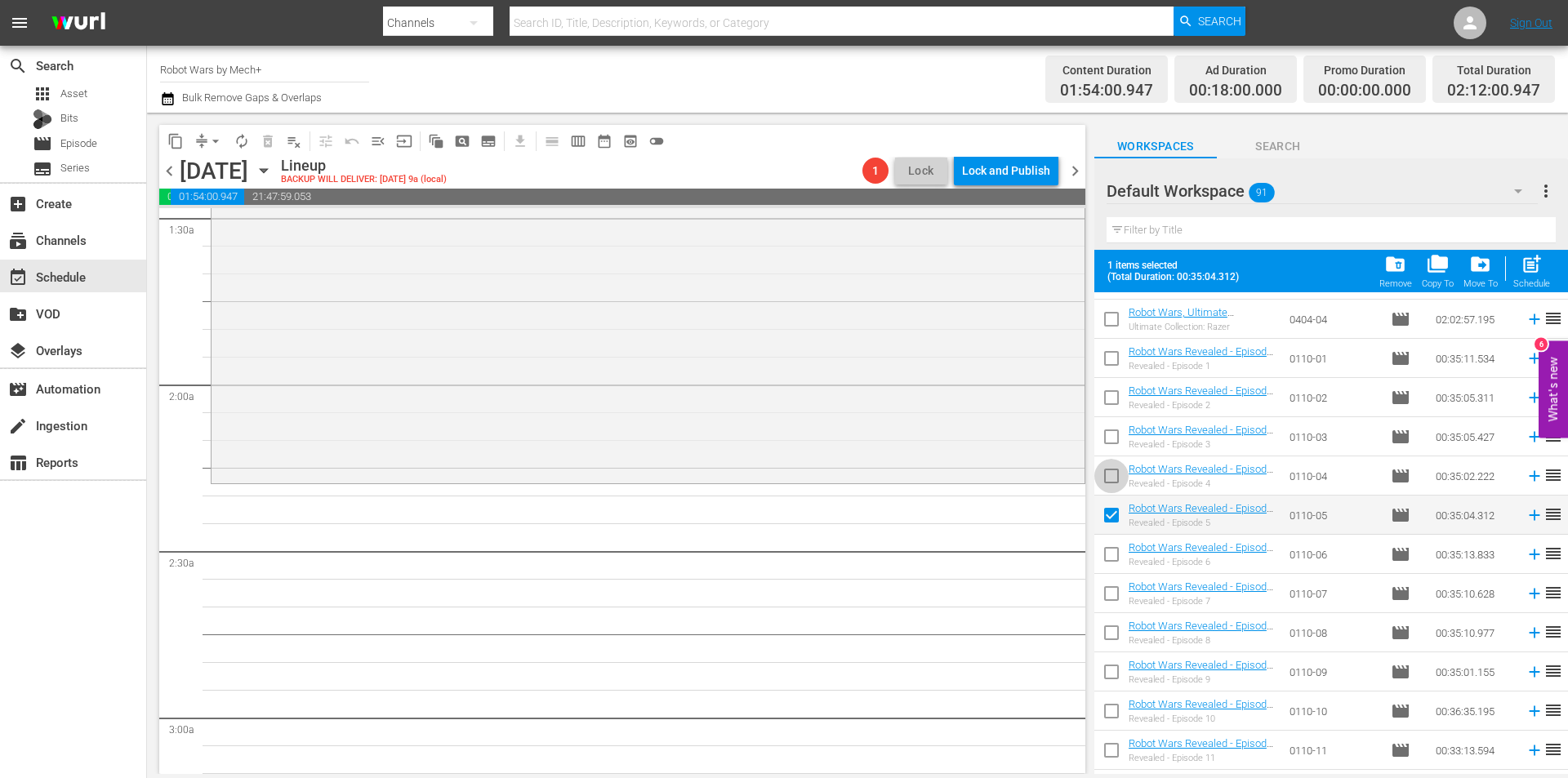
click at [1112, 471] on input "checkbox" at bounding box center [1111, 479] width 34 height 34
checkbox input "true"
click at [1112, 428] on input "checkbox" at bounding box center [1111, 440] width 34 height 34
checkbox input "true"
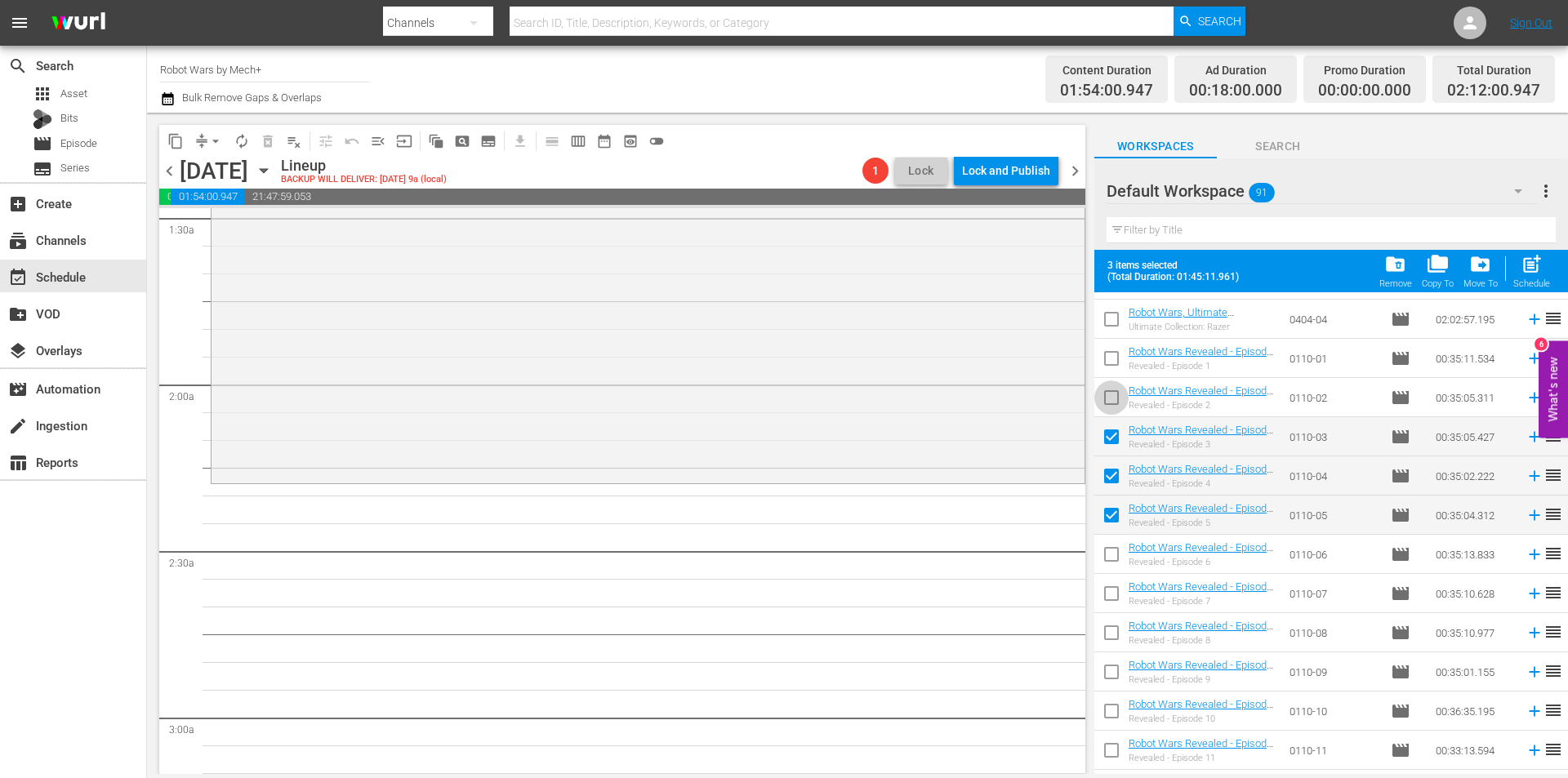
drag, startPoint x: 1108, startPoint y: 392, endPoint x: 1113, endPoint y: 341, distance: 51.2
click at [1108, 392] on input "checkbox" at bounding box center [1111, 401] width 34 height 34
checkbox input "true"
click at [1113, 341] on td at bounding box center [1111, 358] width 34 height 39
click at [1116, 358] on input "checkbox" at bounding box center [1111, 362] width 34 height 34
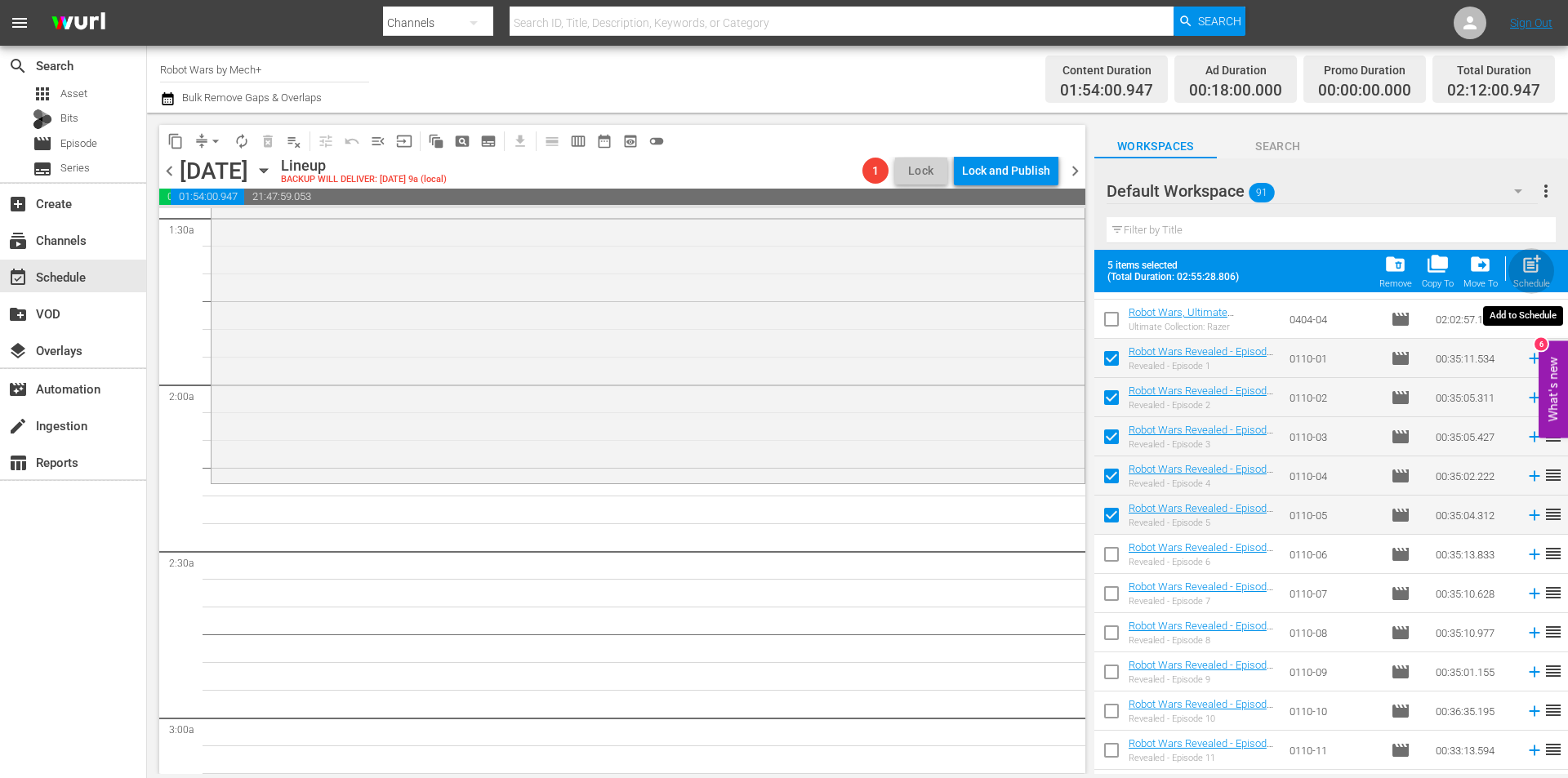
click at [1531, 269] on span "post_add" at bounding box center [1531, 264] width 22 height 22
checkbox input "false"
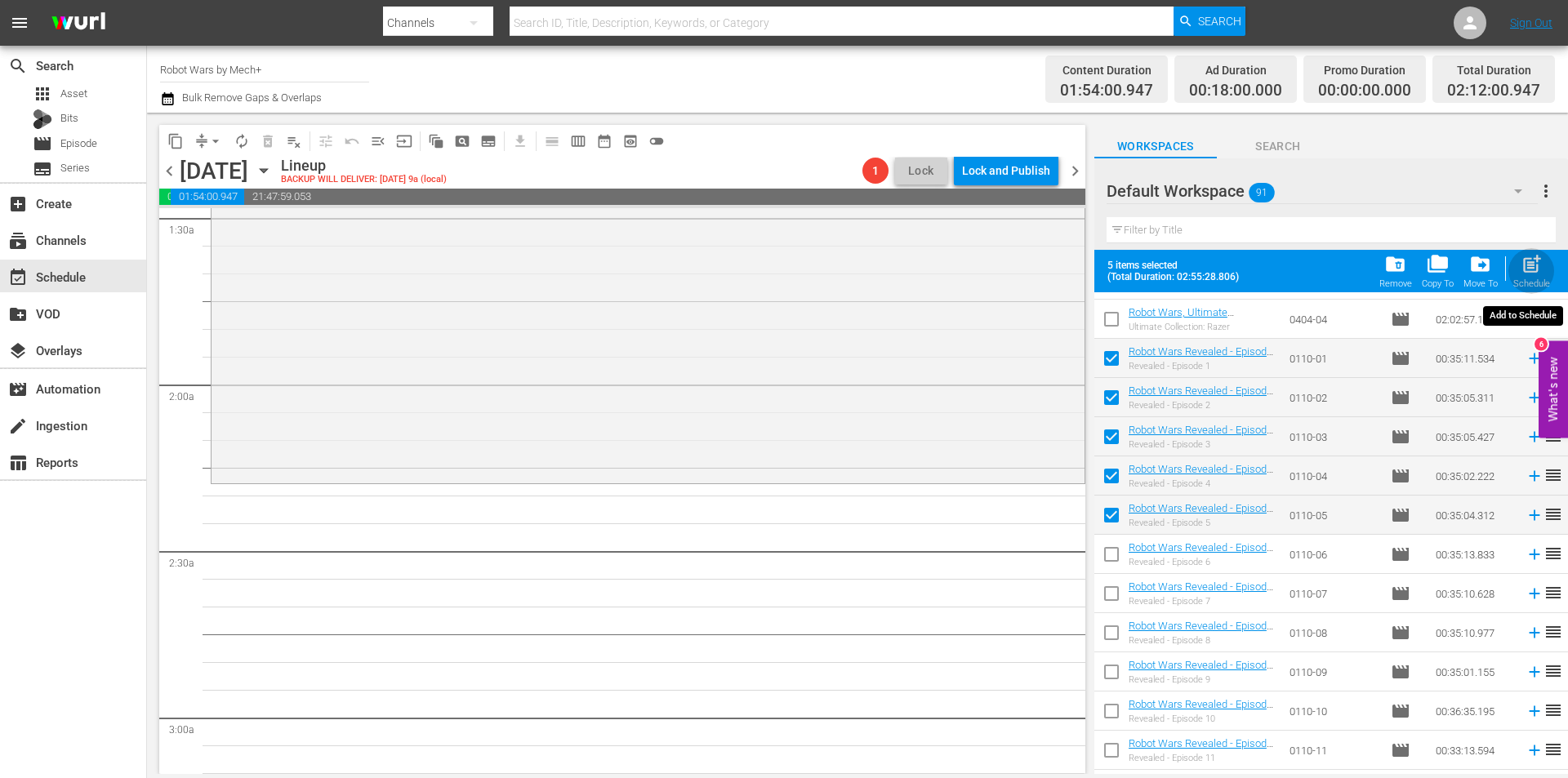
checkbox input "false"
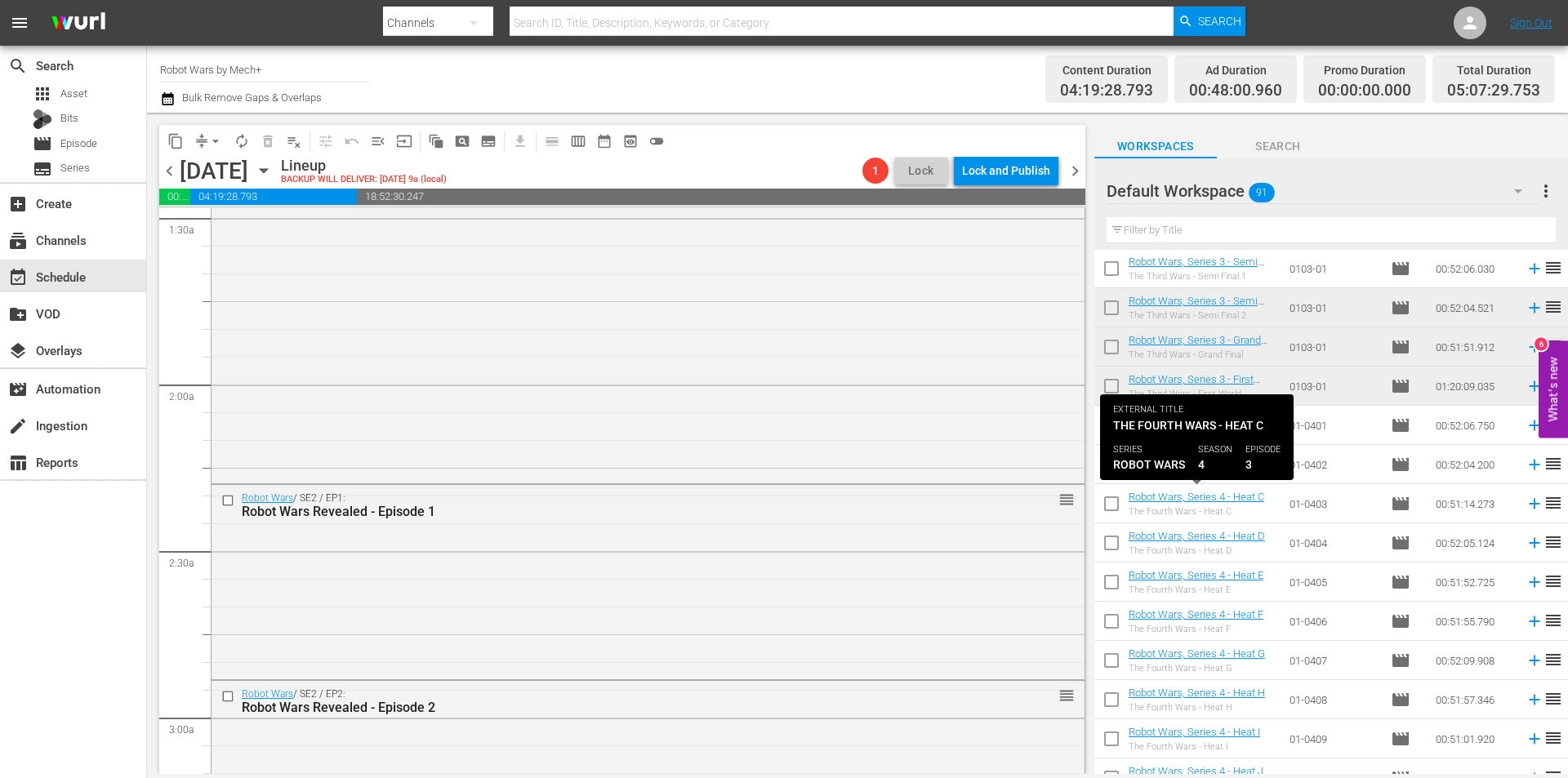
scroll to position [2355, 0]
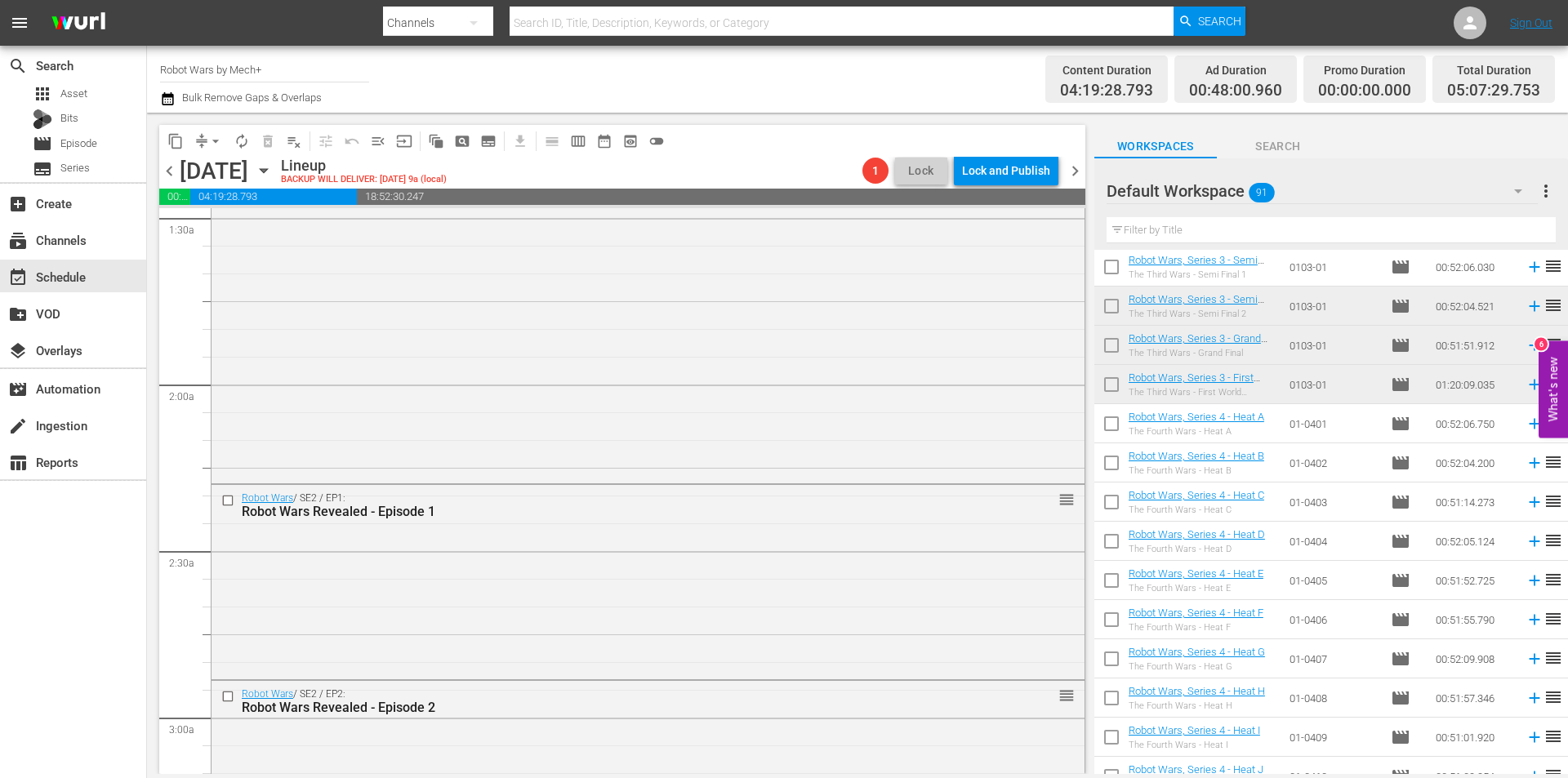
click at [1106, 422] on input "checkbox" at bounding box center [1111, 427] width 34 height 34
checkbox input "true"
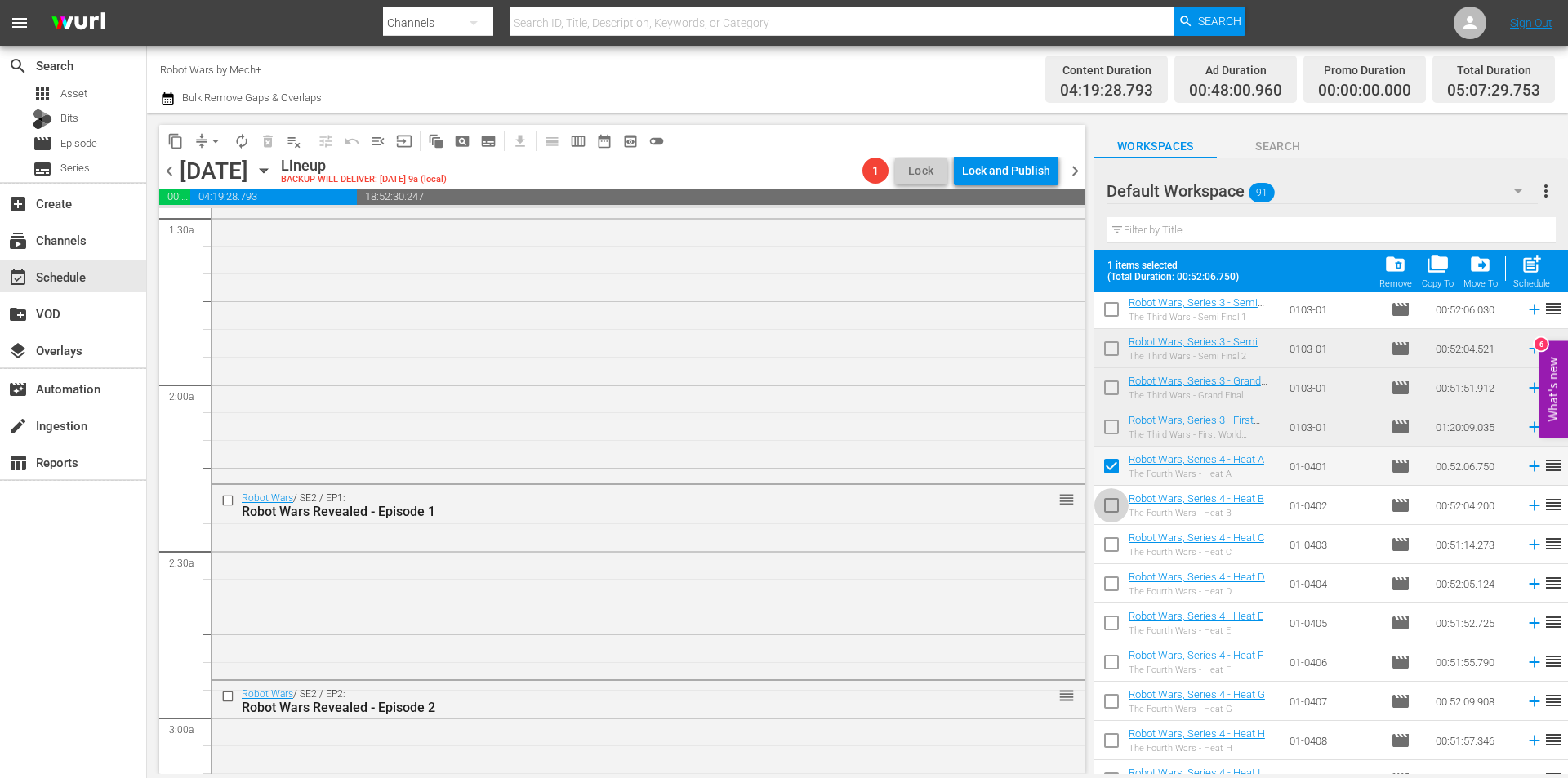
click at [1111, 499] on input "checkbox" at bounding box center [1111, 509] width 34 height 34
checkbox input "true"
click at [1113, 545] on input "checkbox" at bounding box center [1111, 548] width 34 height 34
checkbox input "true"
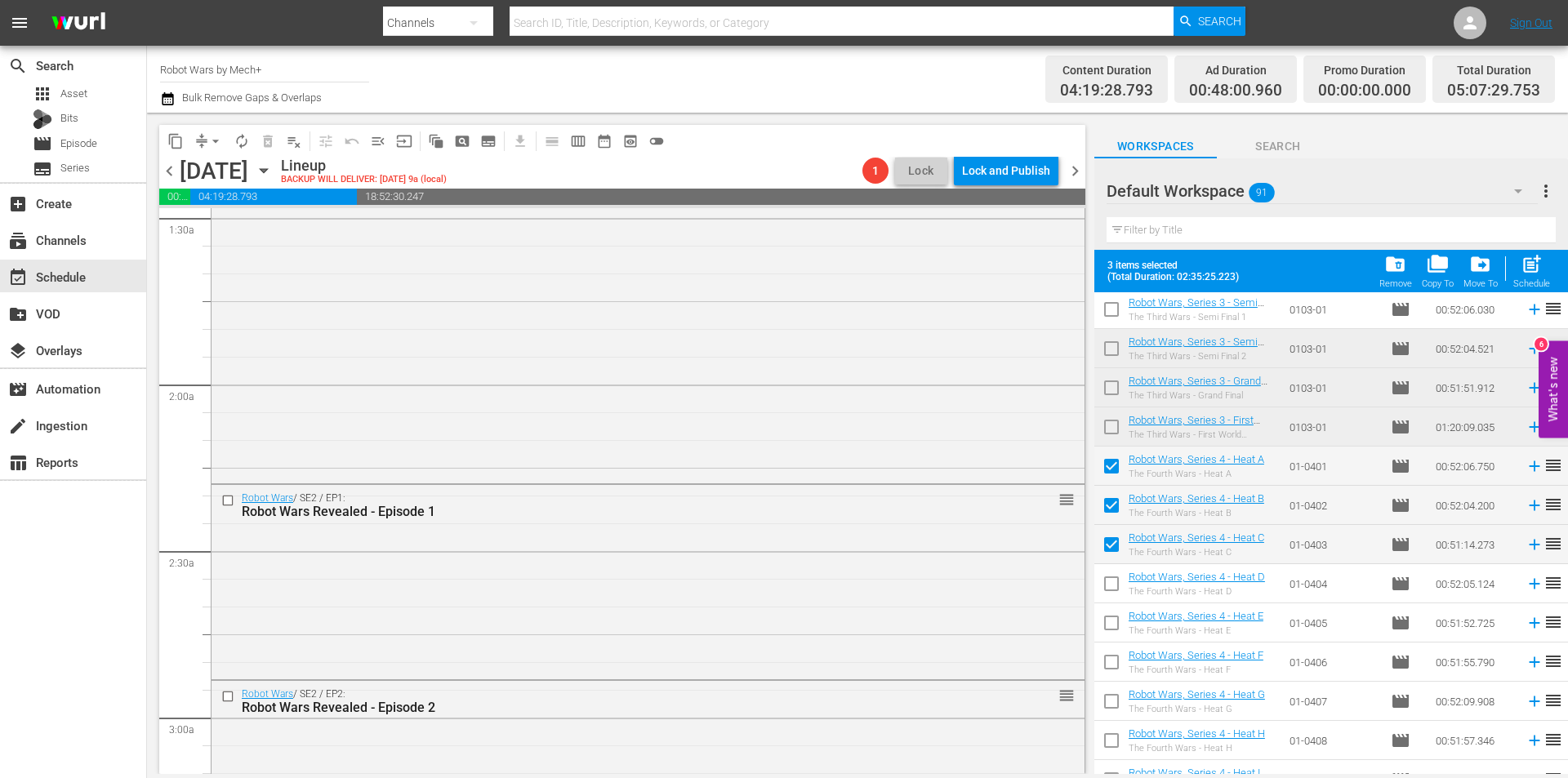
click at [1114, 591] on input "checkbox" at bounding box center [1111, 587] width 34 height 34
checkbox input "true"
click at [1111, 624] on input "checkbox" at bounding box center [1111, 626] width 34 height 34
checkbox input "true"
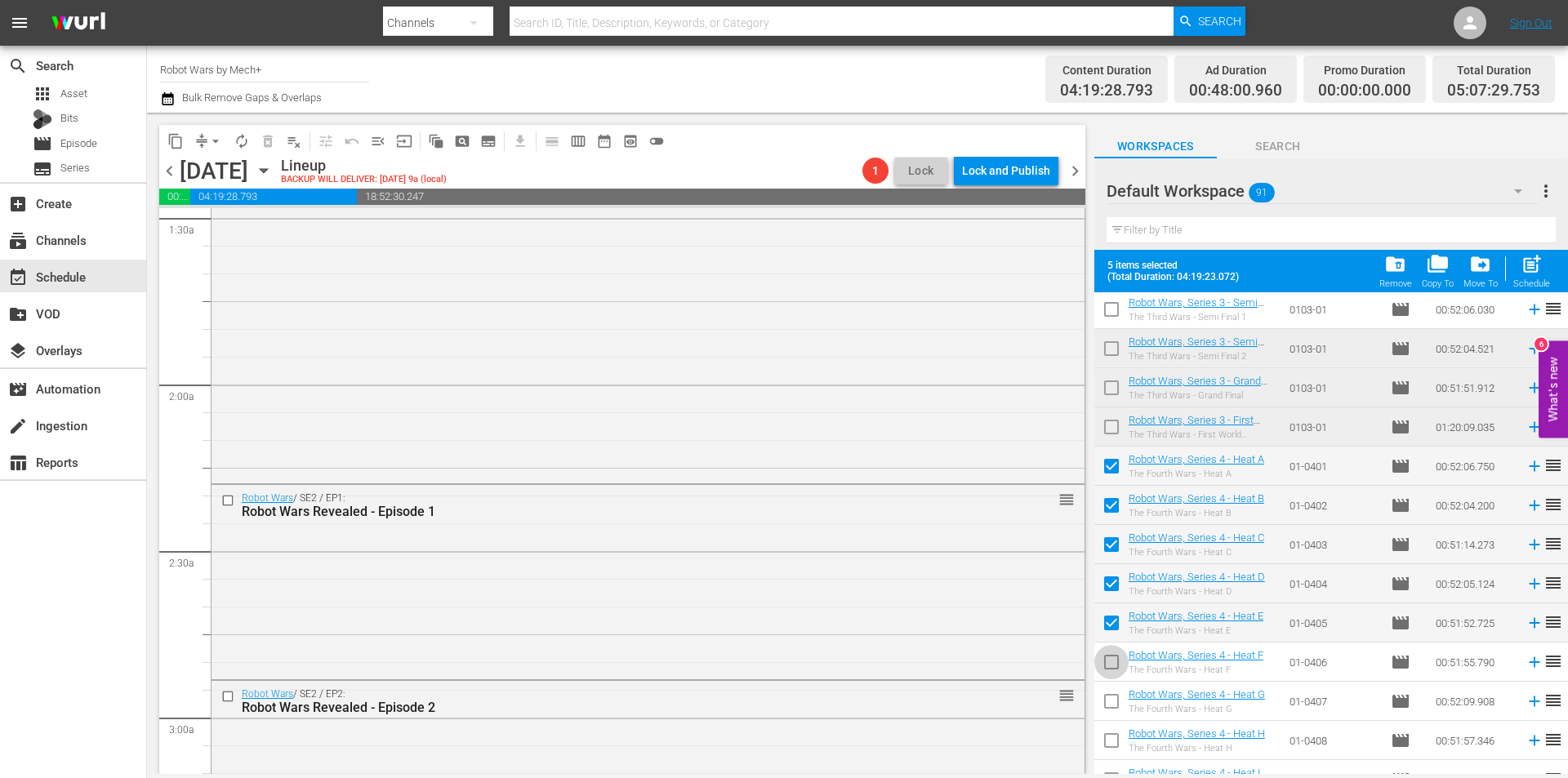
click at [1110, 664] on input "checkbox" at bounding box center [1111, 665] width 34 height 34
checkbox input "true"
click at [1116, 708] on input "checkbox" at bounding box center [1111, 704] width 34 height 34
checkbox input "true"
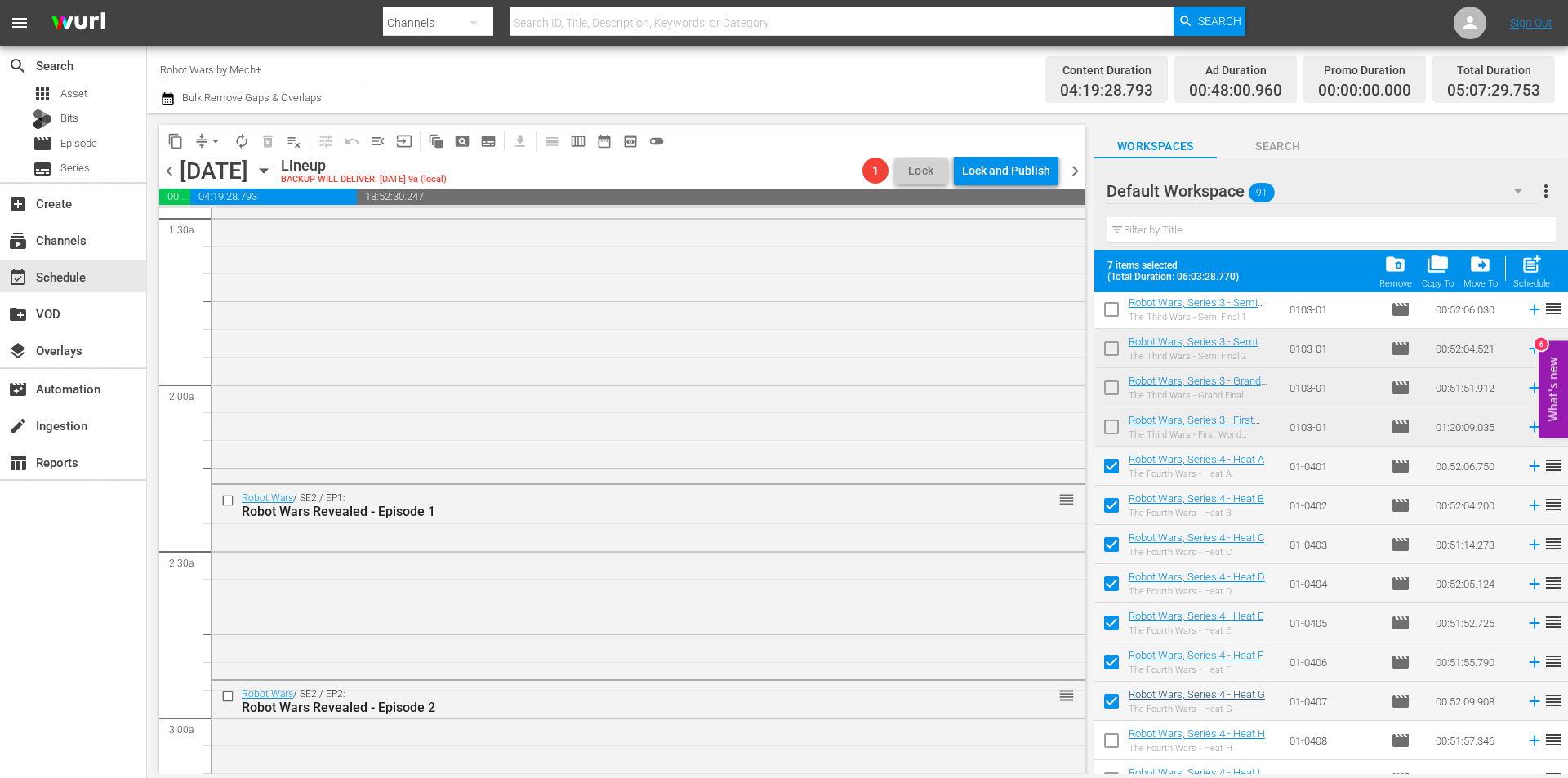
click at [1114, 741] on input "checkbox" at bounding box center [1111, 744] width 34 height 34
checkbox input "true"
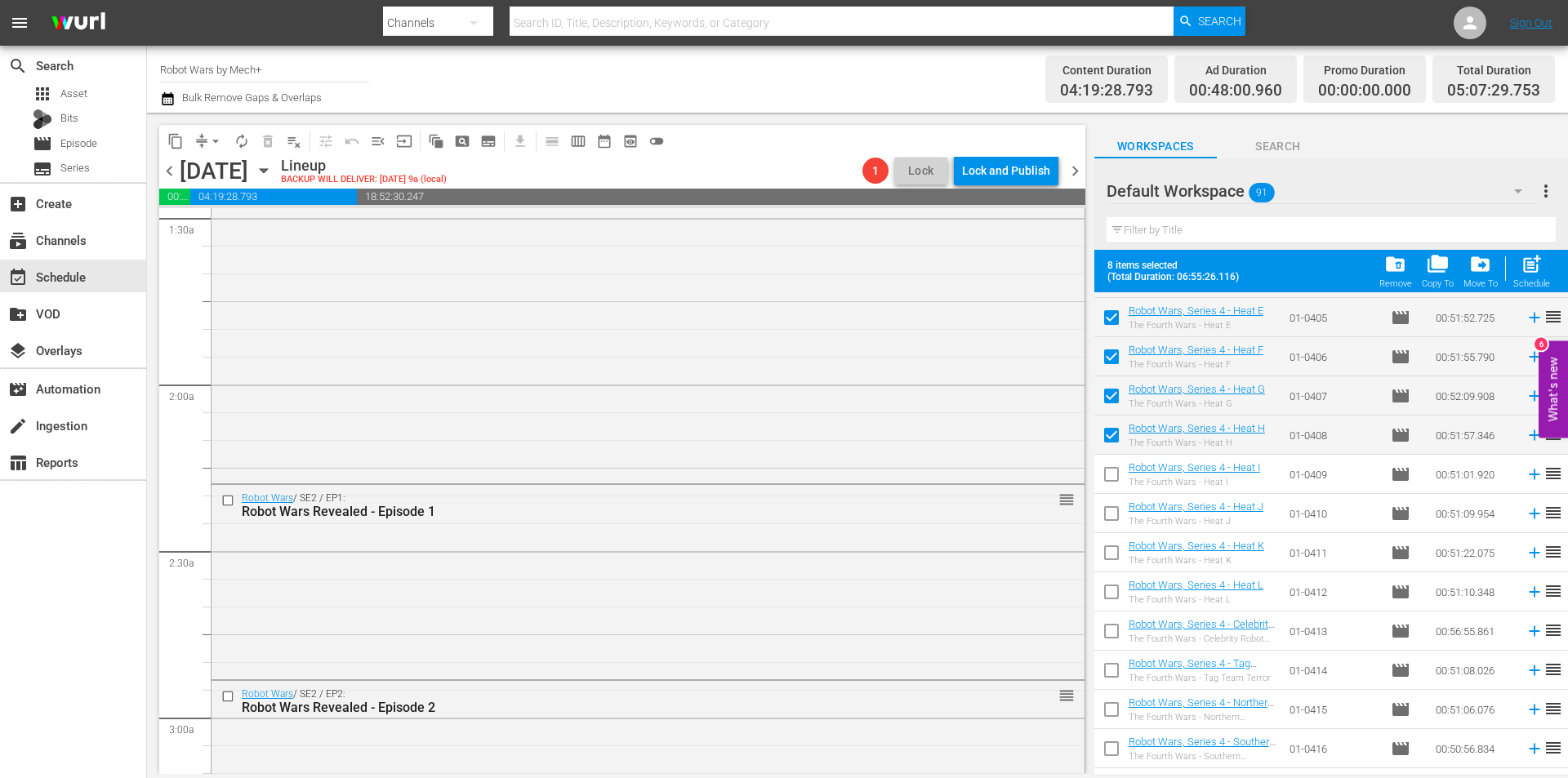
scroll to position [2681, 0]
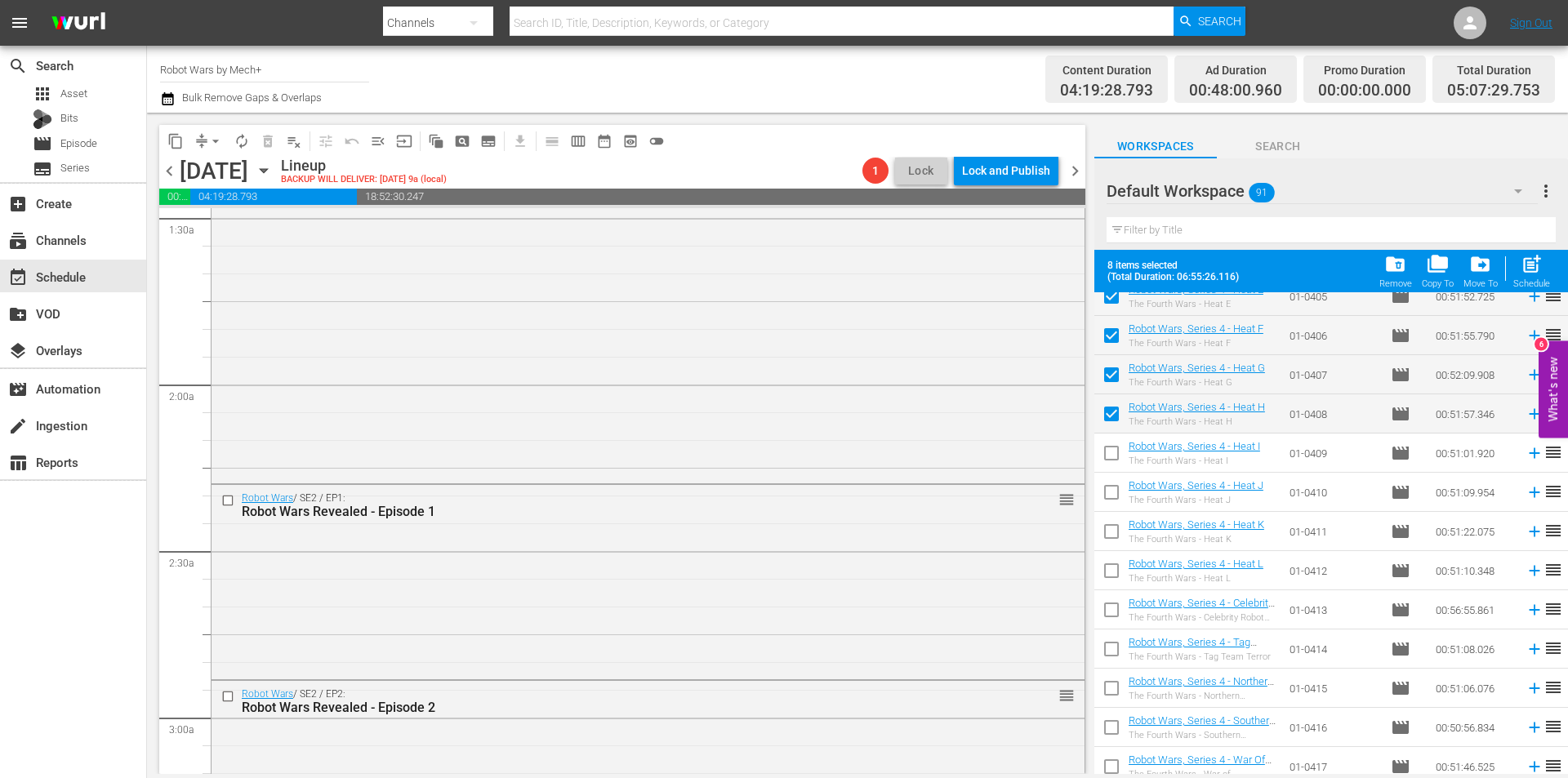
click at [1109, 457] on input "checkbox" at bounding box center [1111, 456] width 34 height 34
checkbox input "true"
click at [1109, 499] on input "checkbox" at bounding box center [1111, 495] width 34 height 34
checkbox input "true"
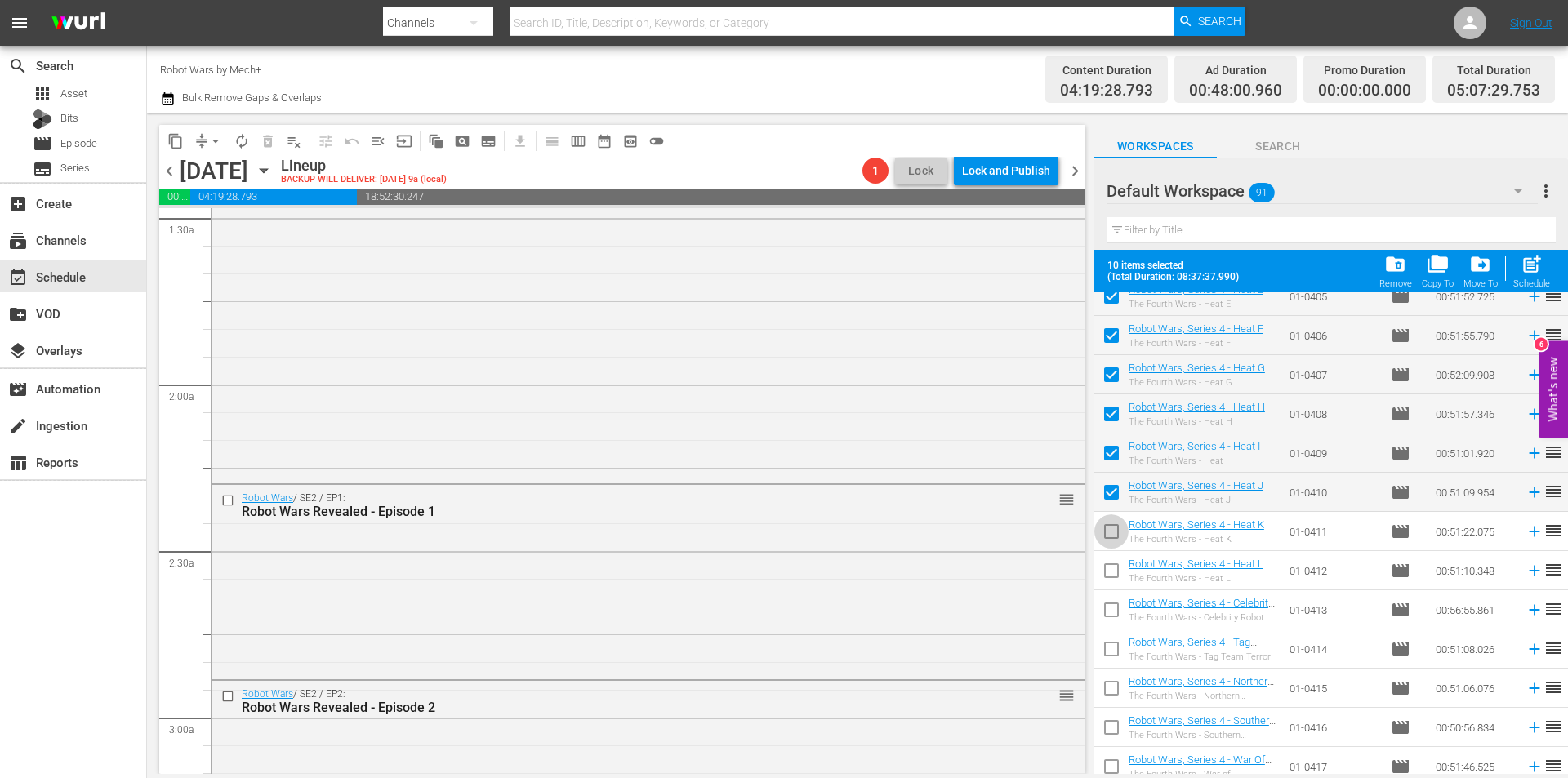
click at [1110, 533] on input "checkbox" at bounding box center [1111, 535] width 34 height 34
checkbox input "true"
click at [1113, 569] on input "checkbox" at bounding box center [1111, 574] width 34 height 34
checkbox input "true"
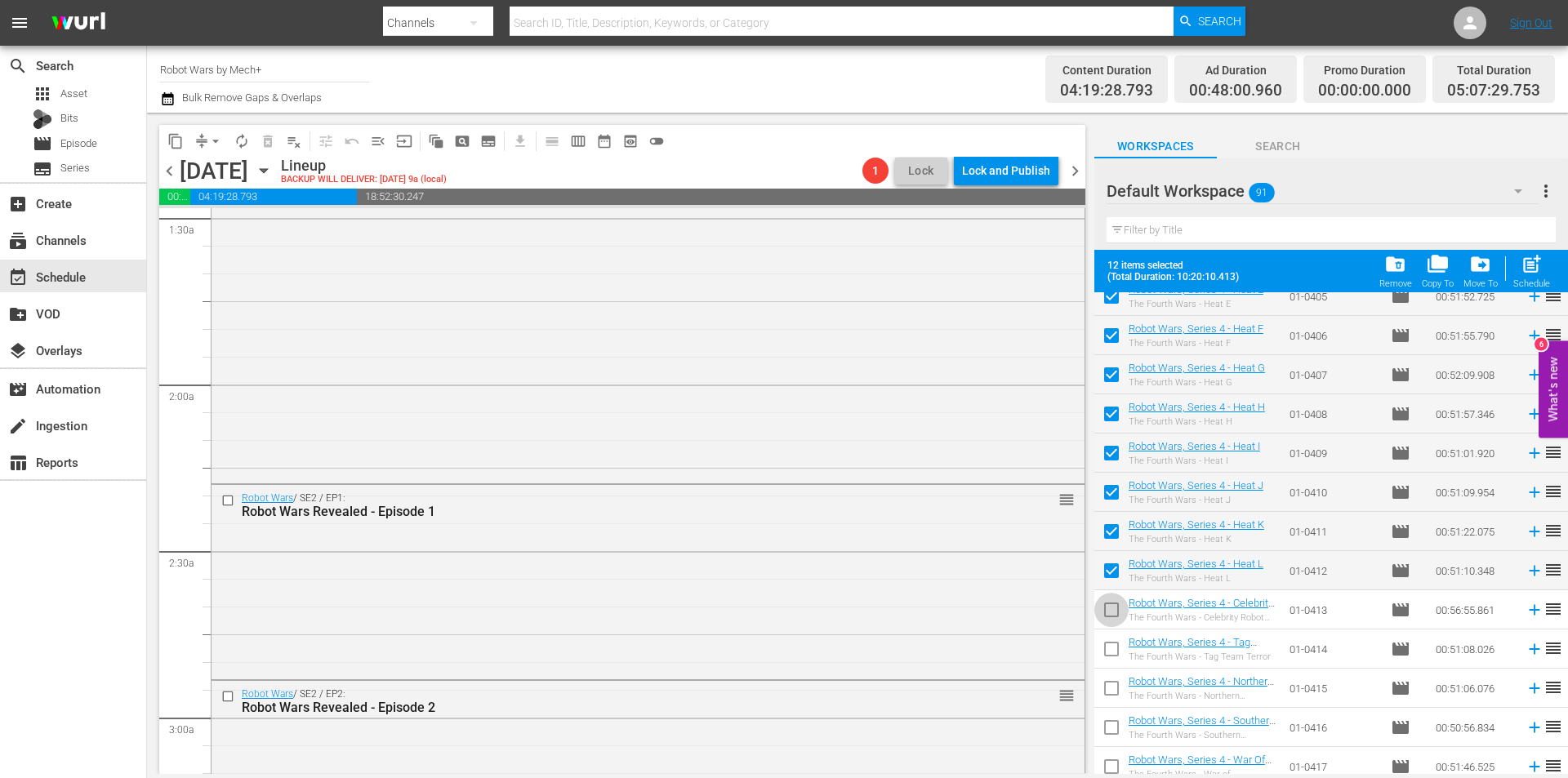
click at [1113, 606] on input "checkbox" at bounding box center [1111, 613] width 34 height 34
checkbox input "true"
click at [1112, 653] on input "checkbox" at bounding box center [1111, 652] width 34 height 34
checkbox input "true"
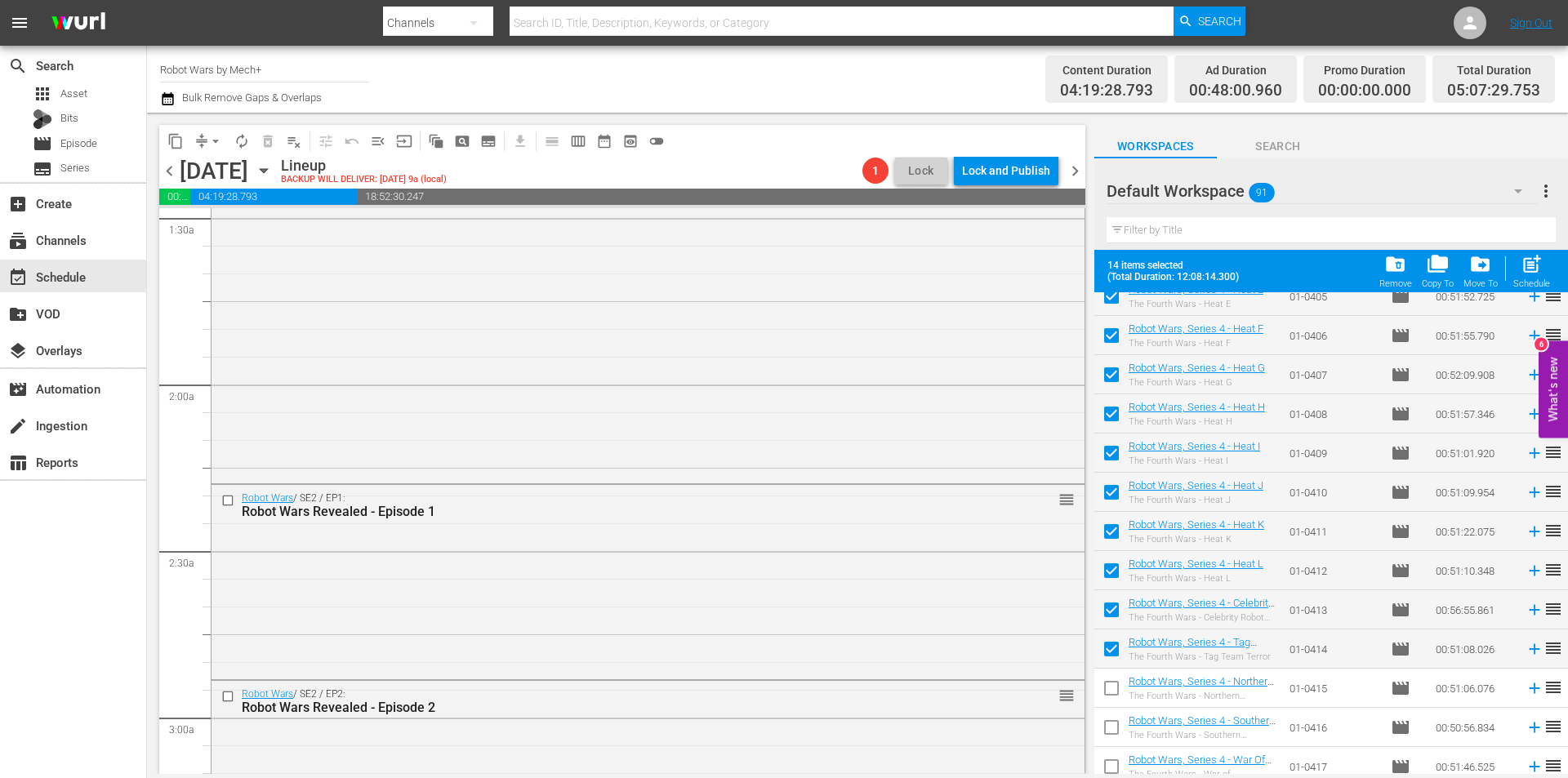
click at [1112, 684] on input "checkbox" at bounding box center [1111, 691] width 34 height 34
checkbox input "true"
click at [1117, 728] on input "checkbox" at bounding box center [1111, 730] width 34 height 34
checkbox input "true"
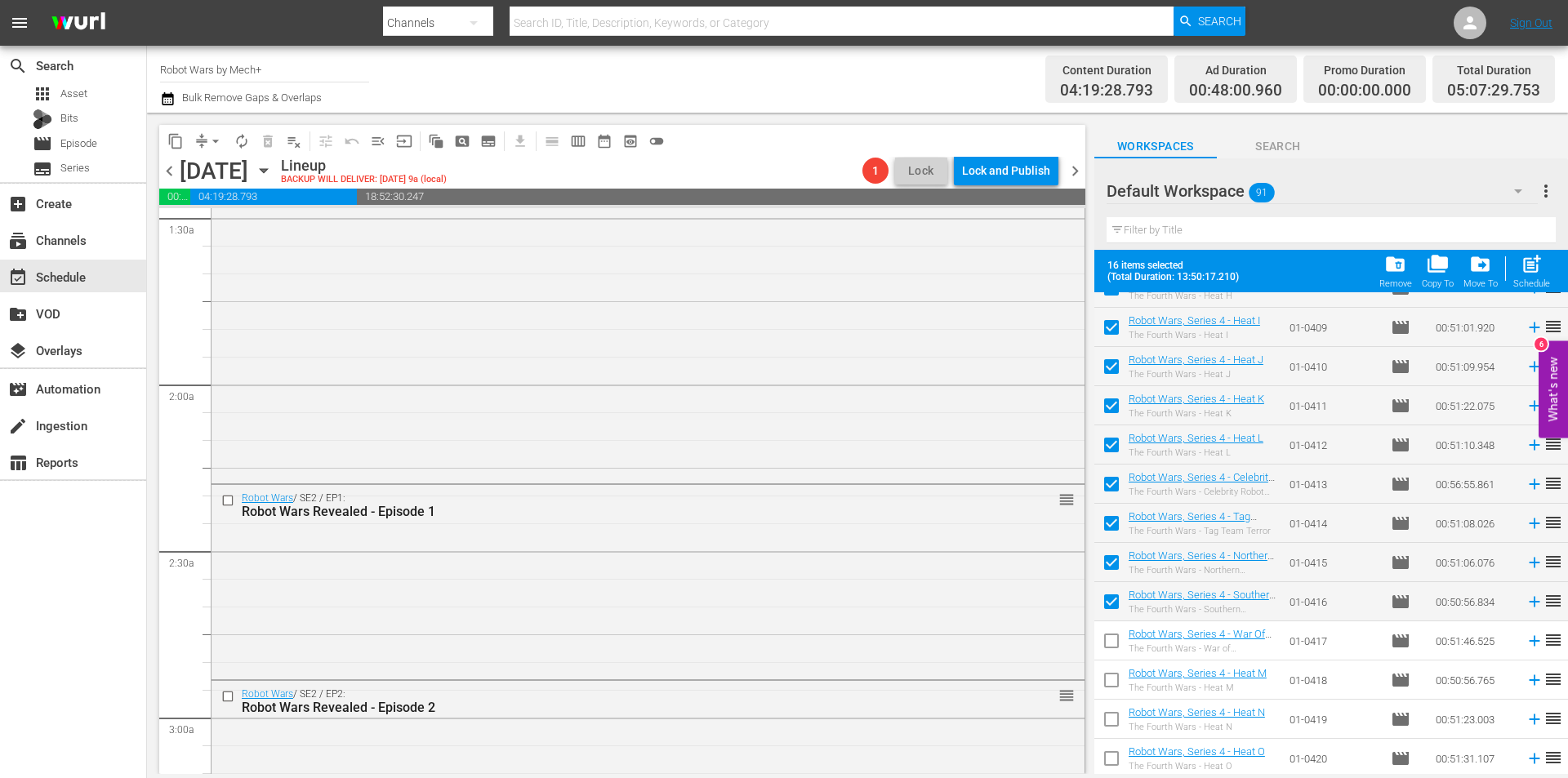
scroll to position [2845, 0]
click at [1108, 607] on input "checkbox" at bounding box center [1111, 606] width 34 height 34
checkbox input "true"
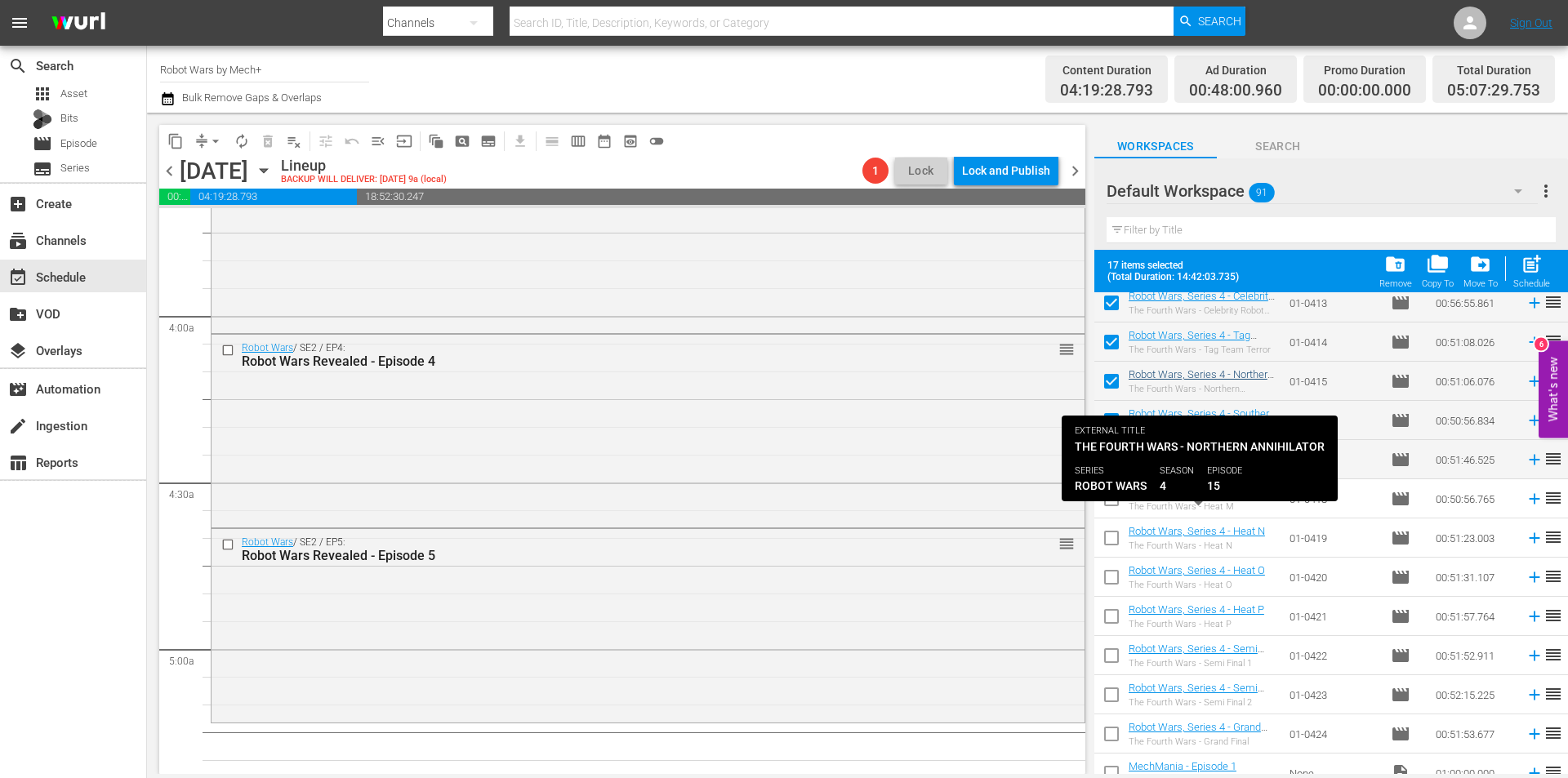
scroll to position [3008, 0]
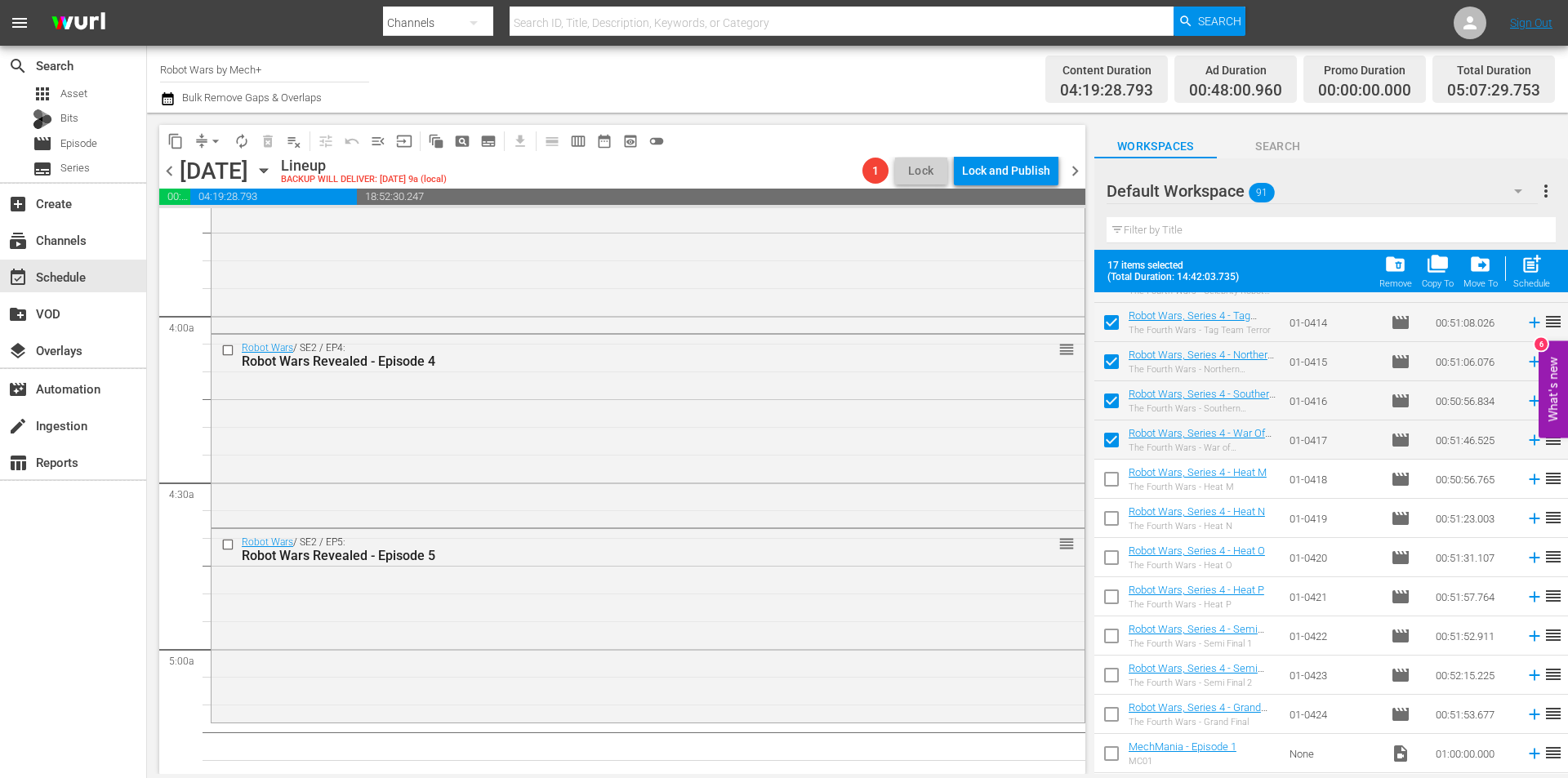
click at [1111, 488] on input "checkbox" at bounding box center [1111, 482] width 34 height 34
checkbox input "true"
click at [1111, 520] on input "checkbox" at bounding box center [1111, 521] width 34 height 34
checkbox input "true"
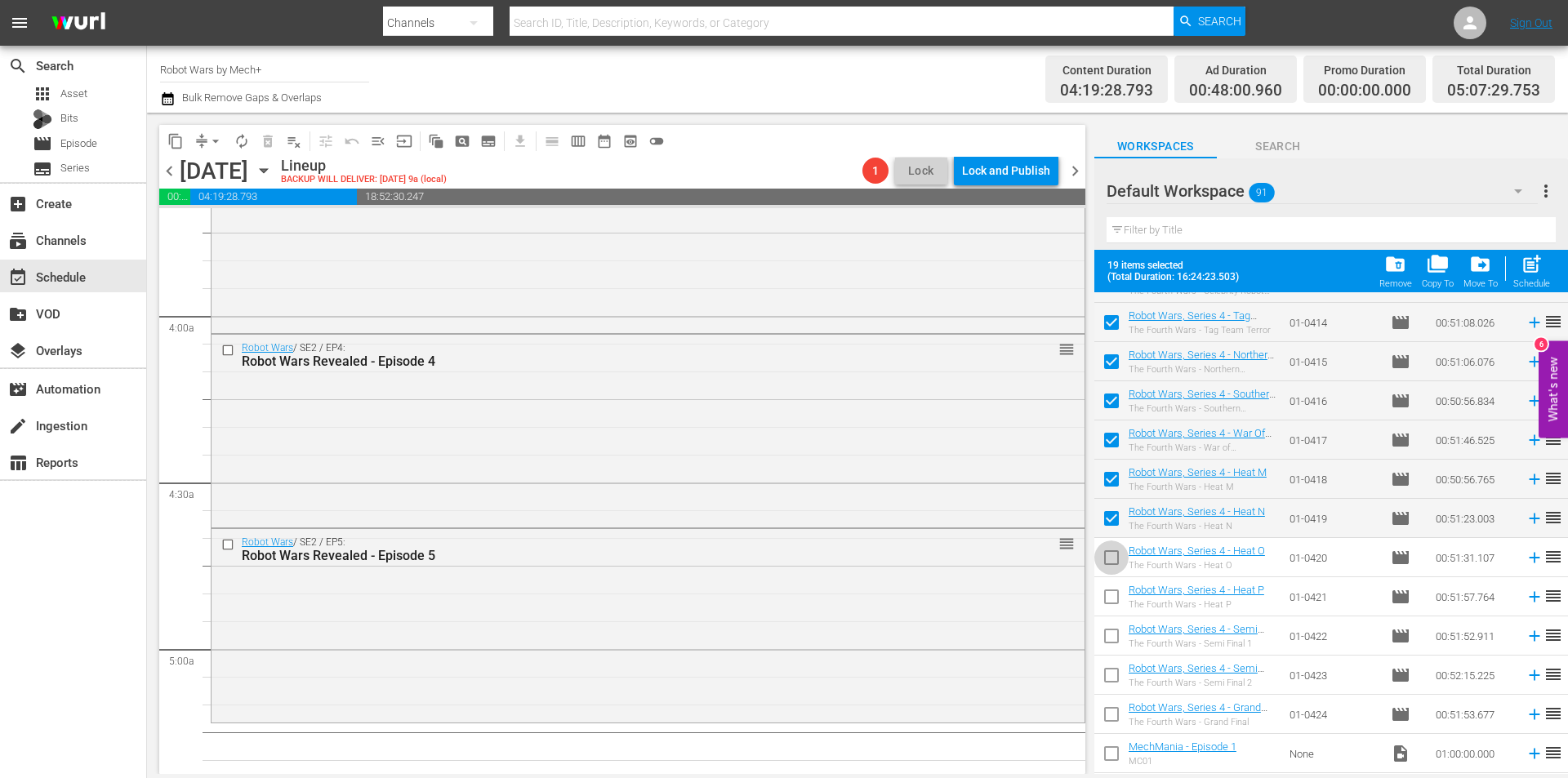
click at [1108, 550] on input "checkbox" at bounding box center [1111, 561] width 34 height 34
checkbox input "true"
click at [1110, 599] on input "checkbox" at bounding box center [1111, 600] width 34 height 34
checkbox input "true"
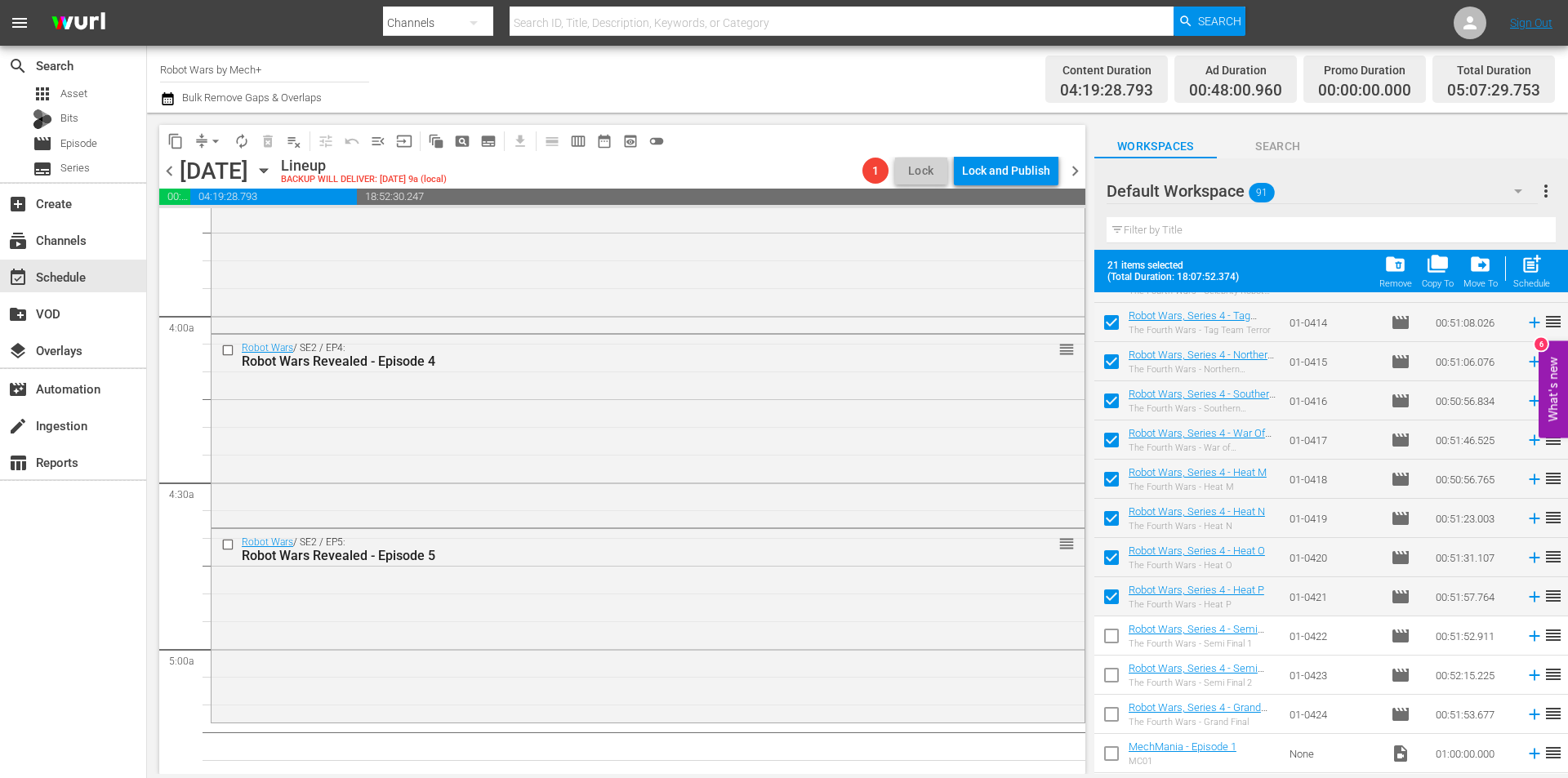
click at [1111, 642] on input "checkbox" at bounding box center [1111, 640] width 34 height 34
checkbox input "true"
click at [1527, 264] on span "post_add" at bounding box center [1531, 264] width 22 height 22
checkbox input "false"
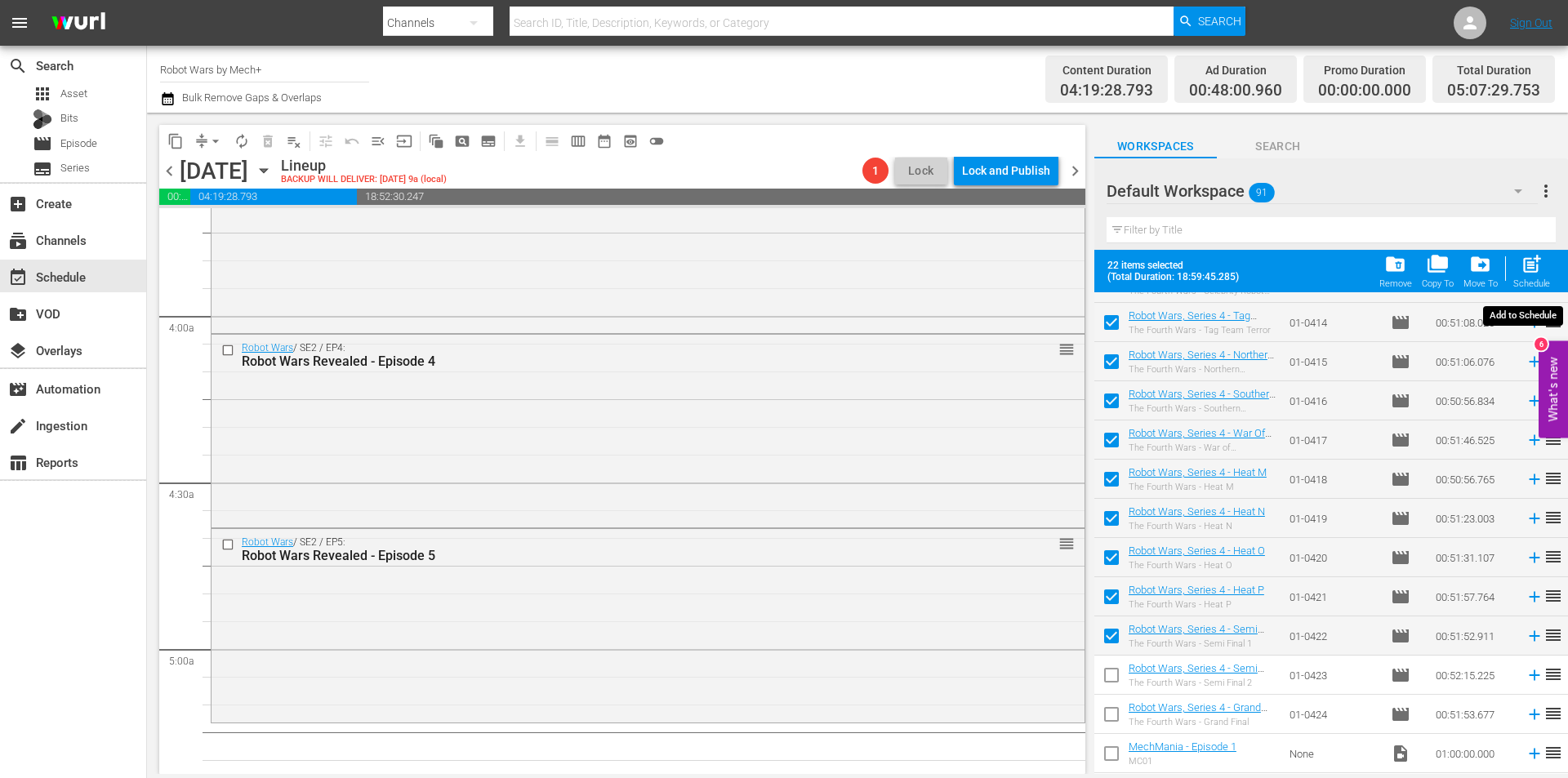
checkbox input "false"
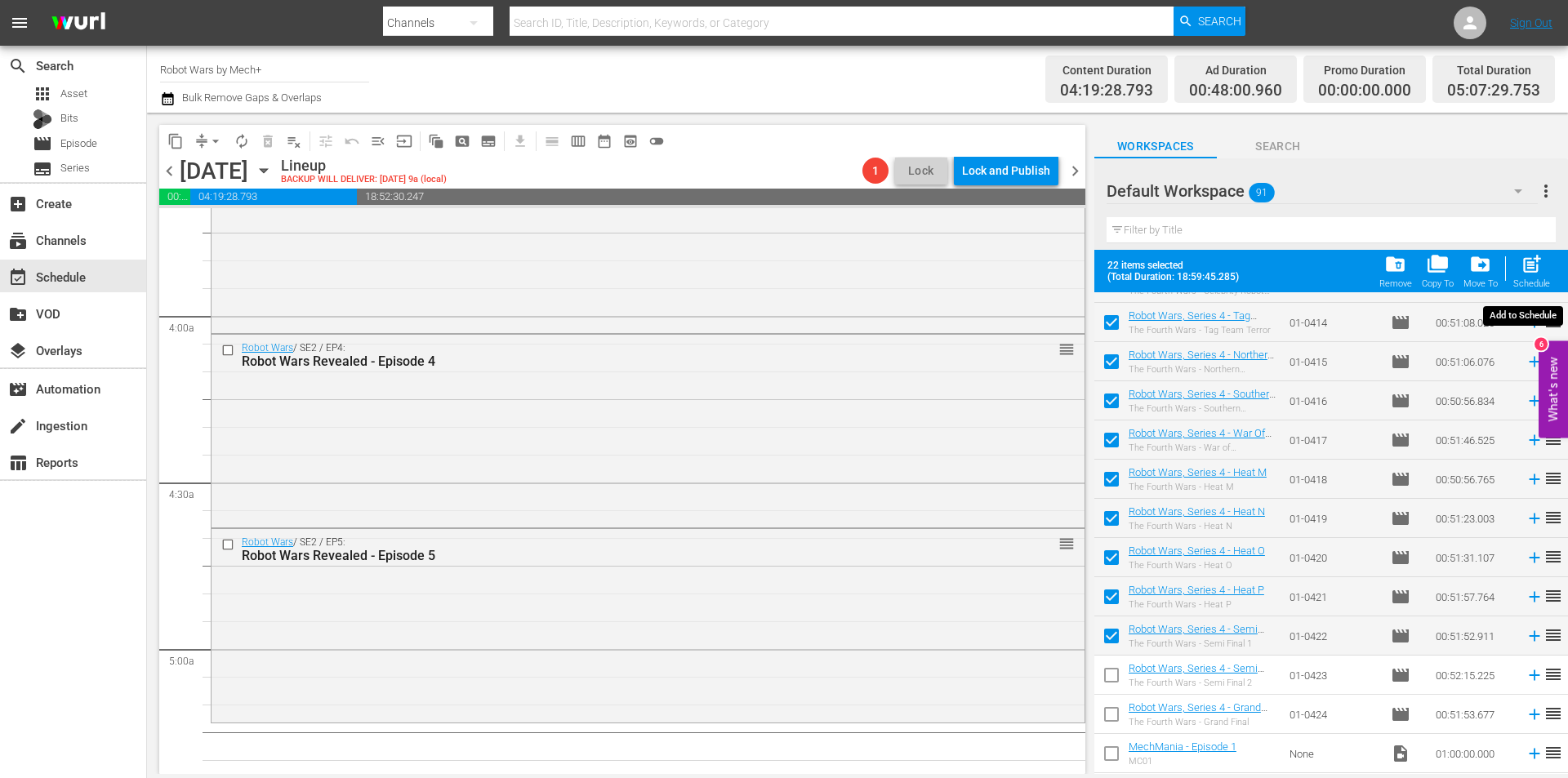
checkbox input "false"
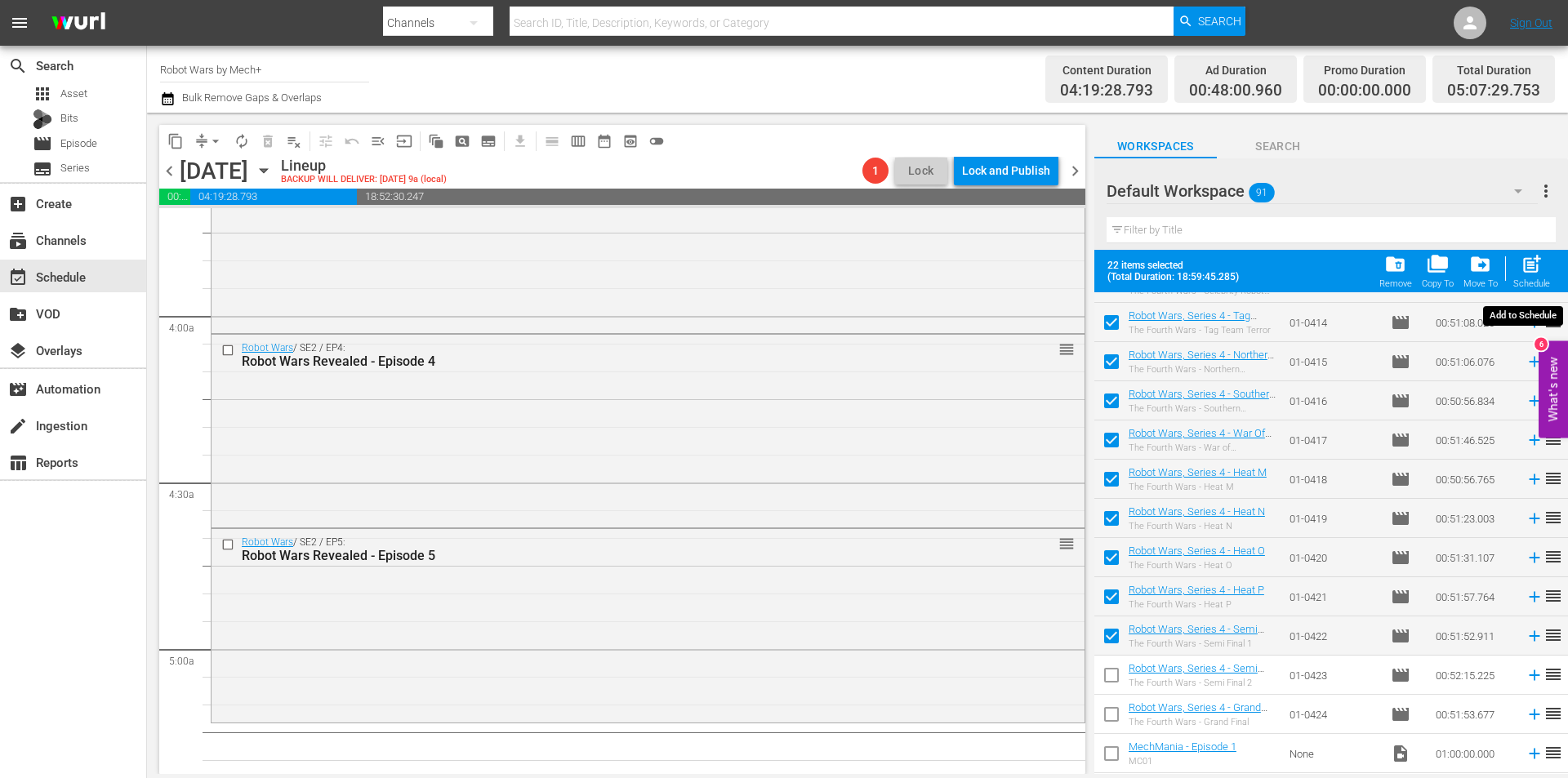
checkbox input "false"
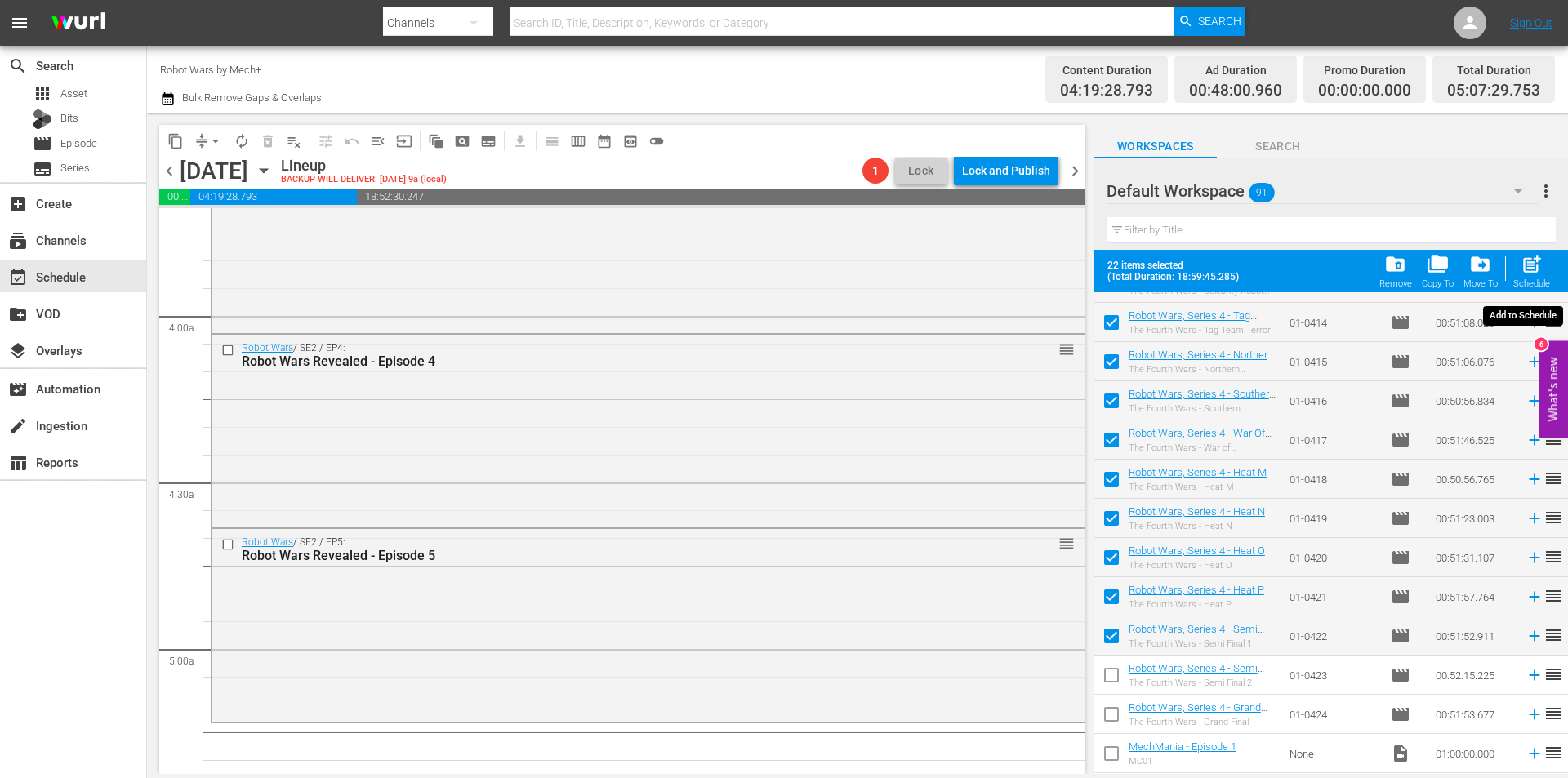
checkbox input "false"
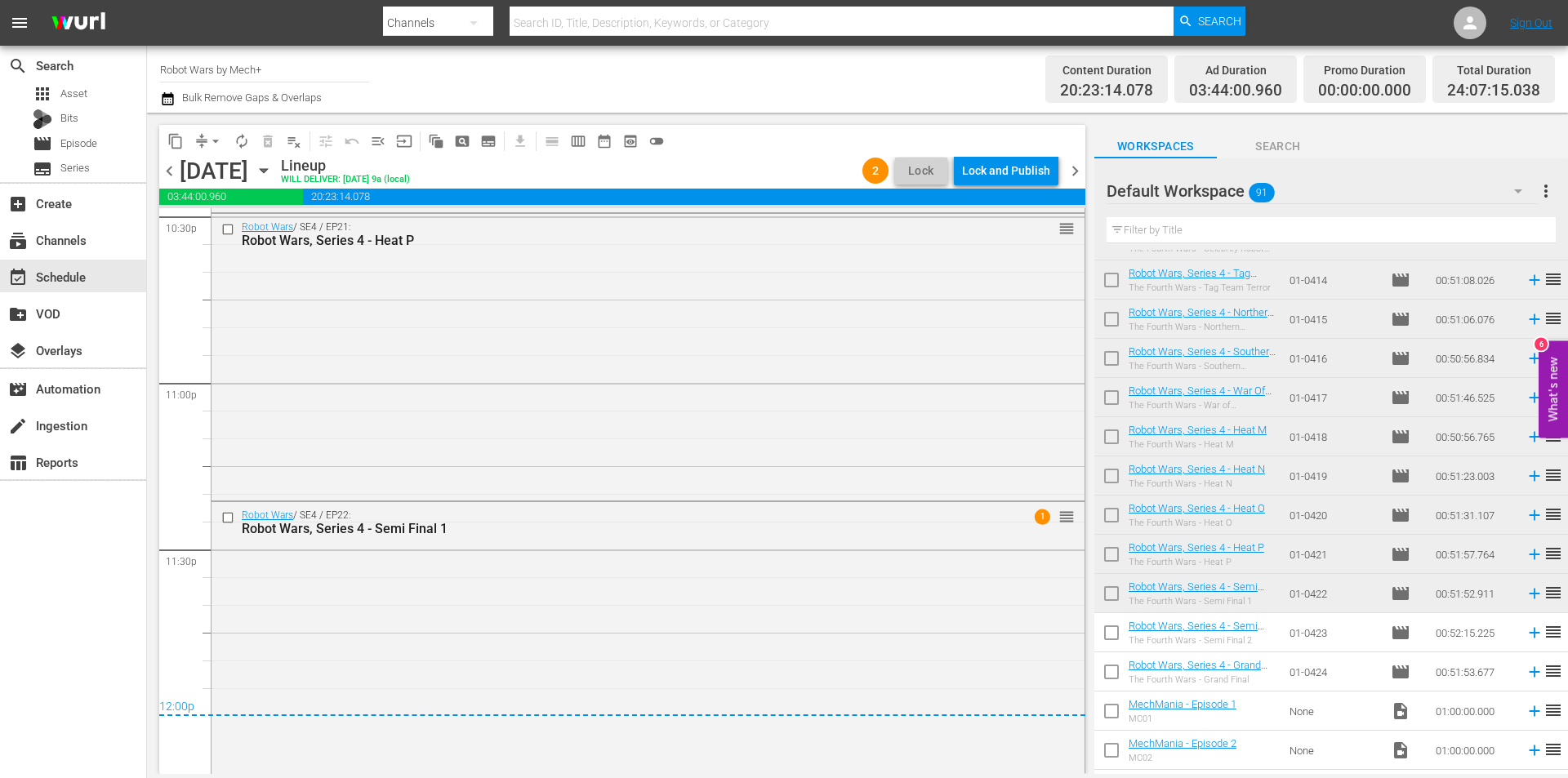
scroll to position [7503, 0]
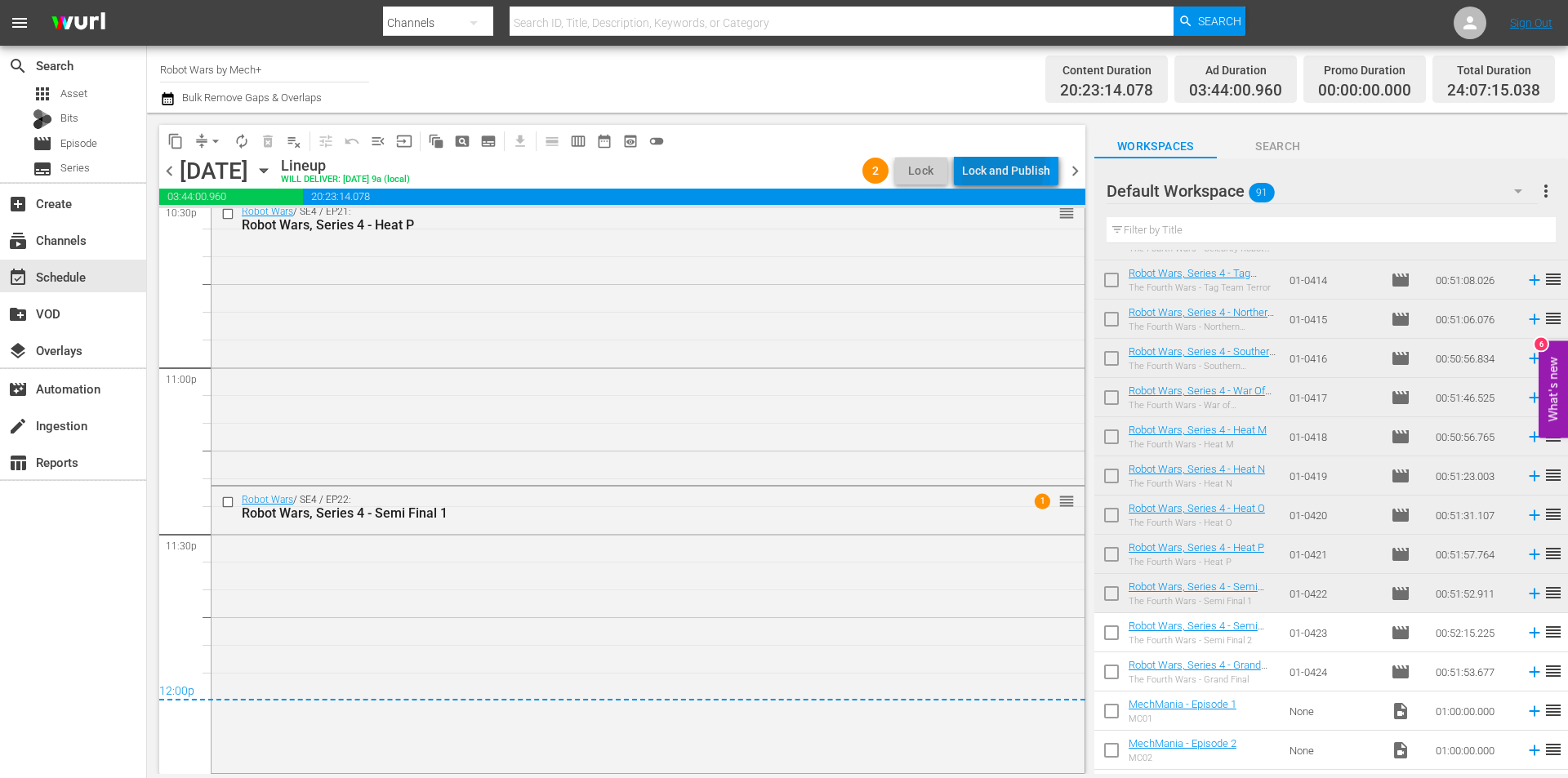
click at [991, 162] on div "Lock and Publish" at bounding box center [1007, 171] width 88 height 30
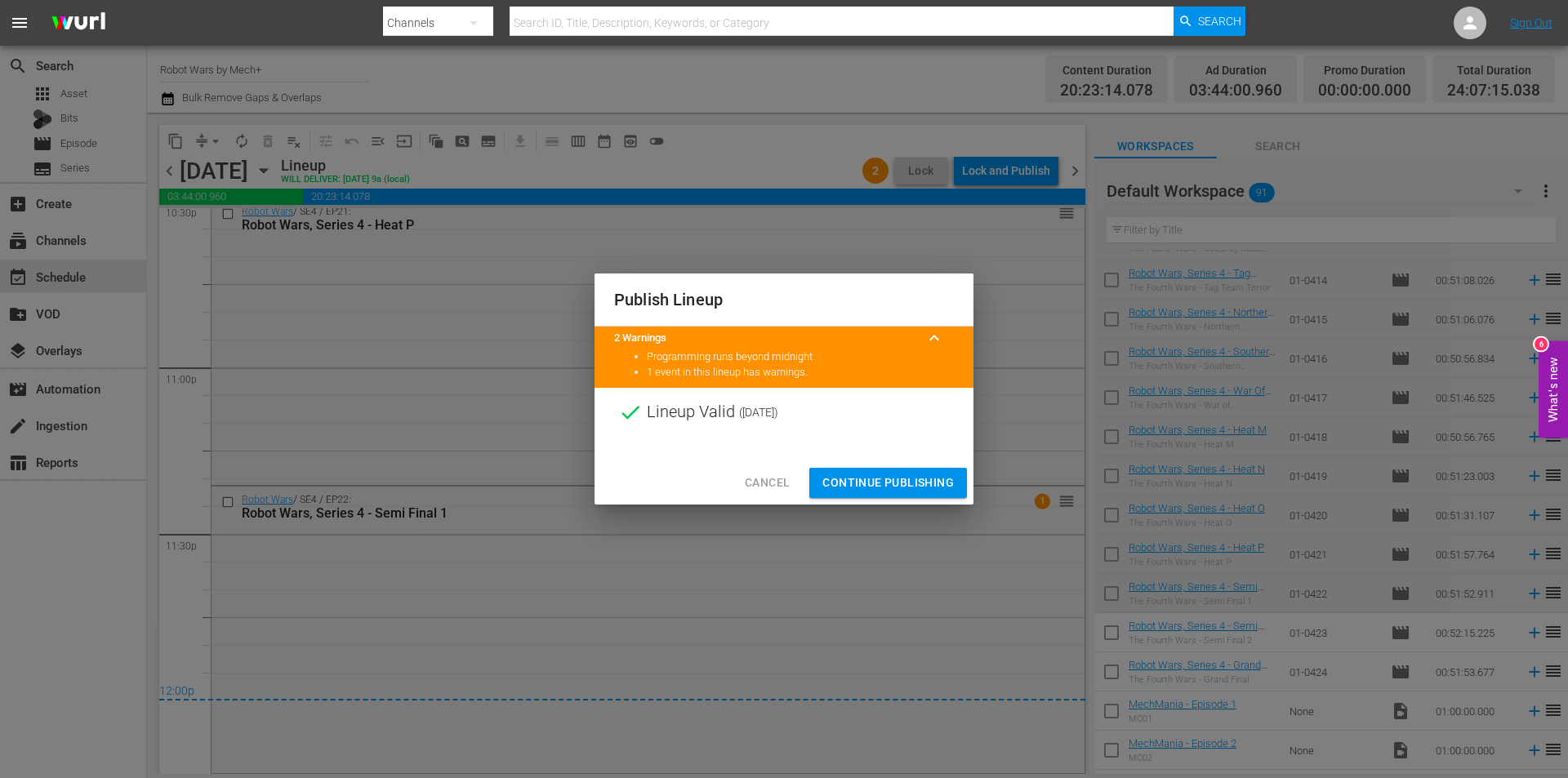
click at [894, 471] on button "Continue Publishing" at bounding box center [888, 483] width 158 height 31
